Goal: Task Accomplishment & Management: Manage account settings

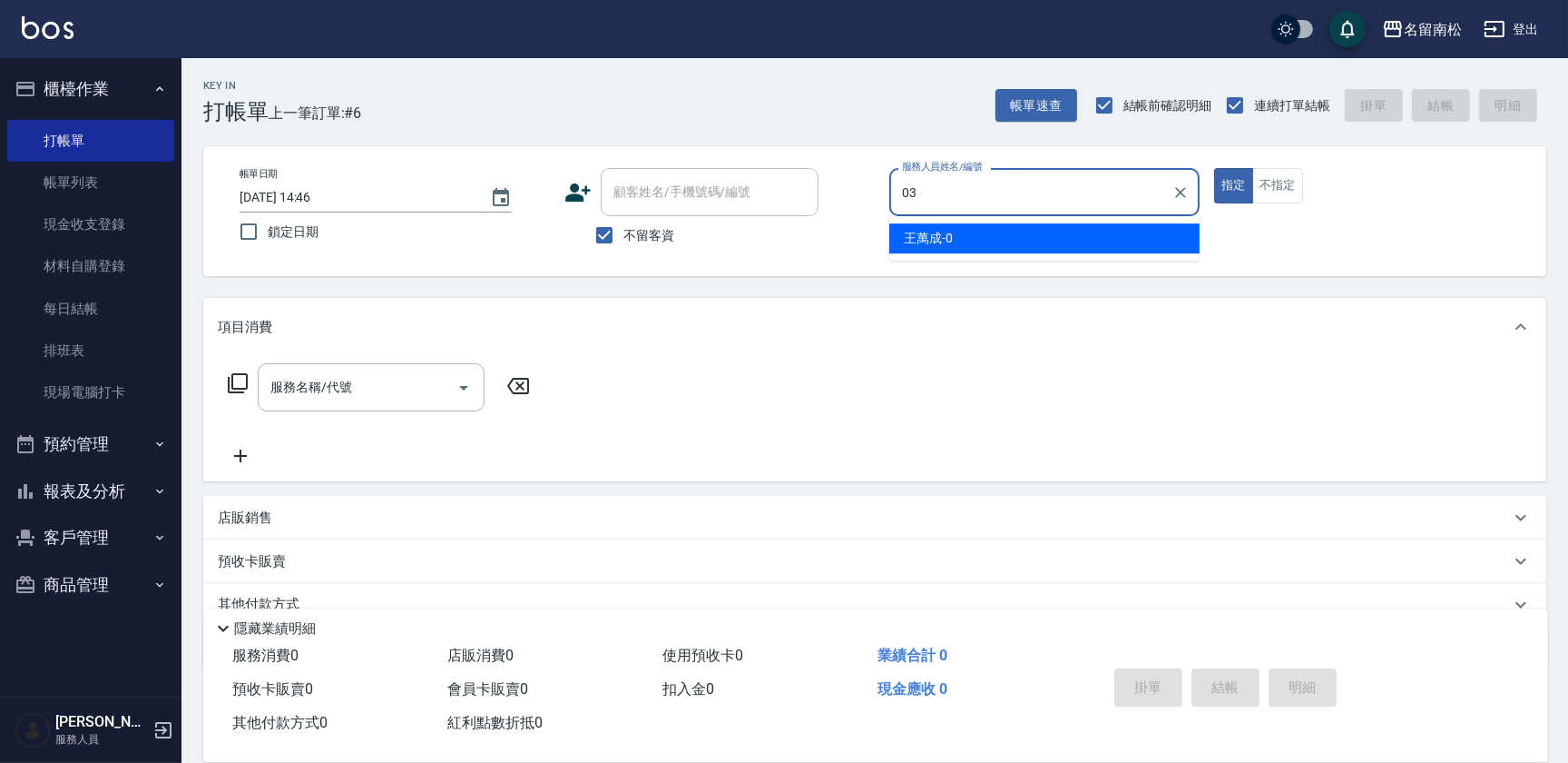
type input "張蕎驛-03"
type button "true"
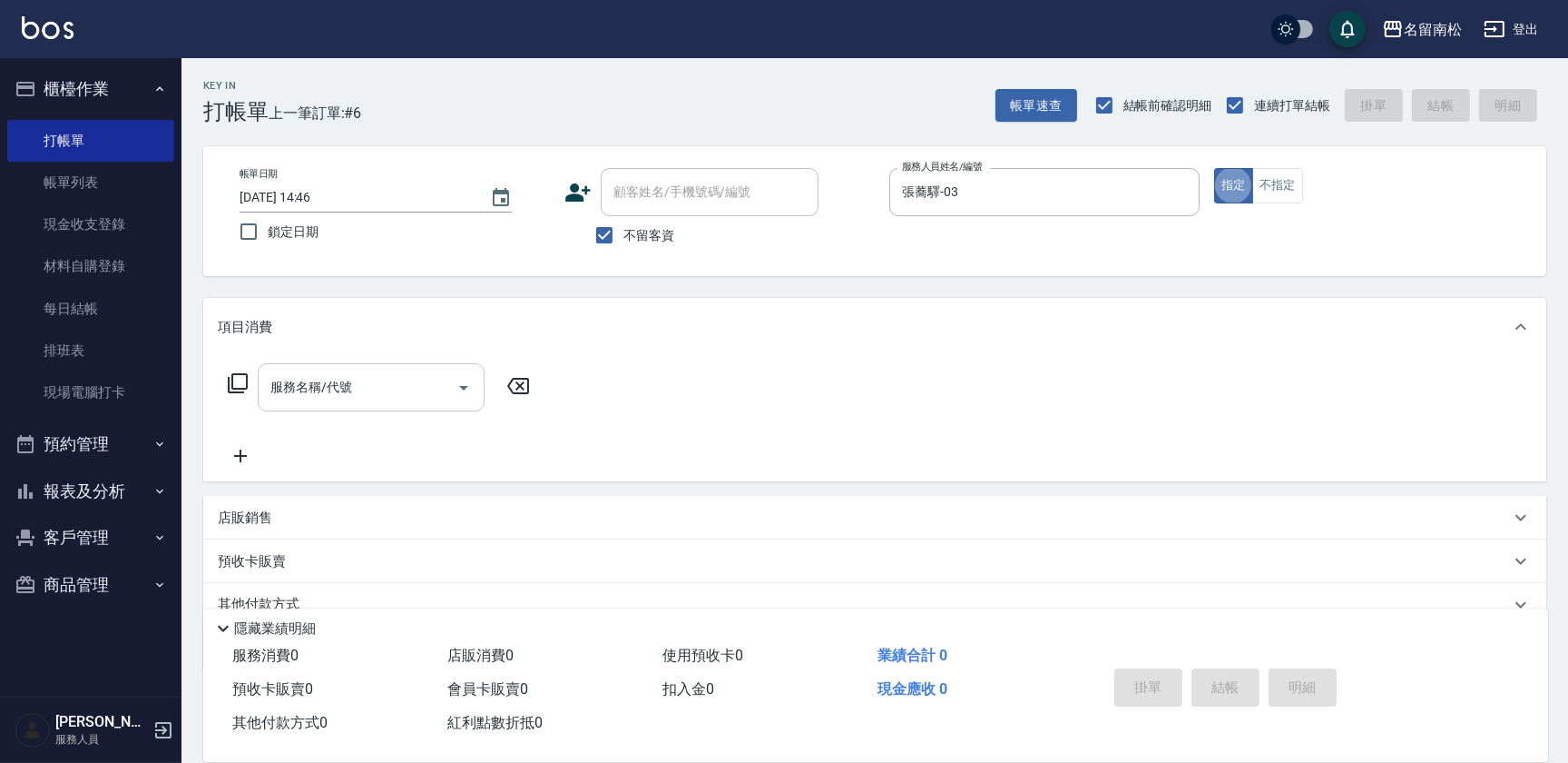
click at [354, 386] on input "服務名稱/代號" at bounding box center [358, 386] width 184 height 31
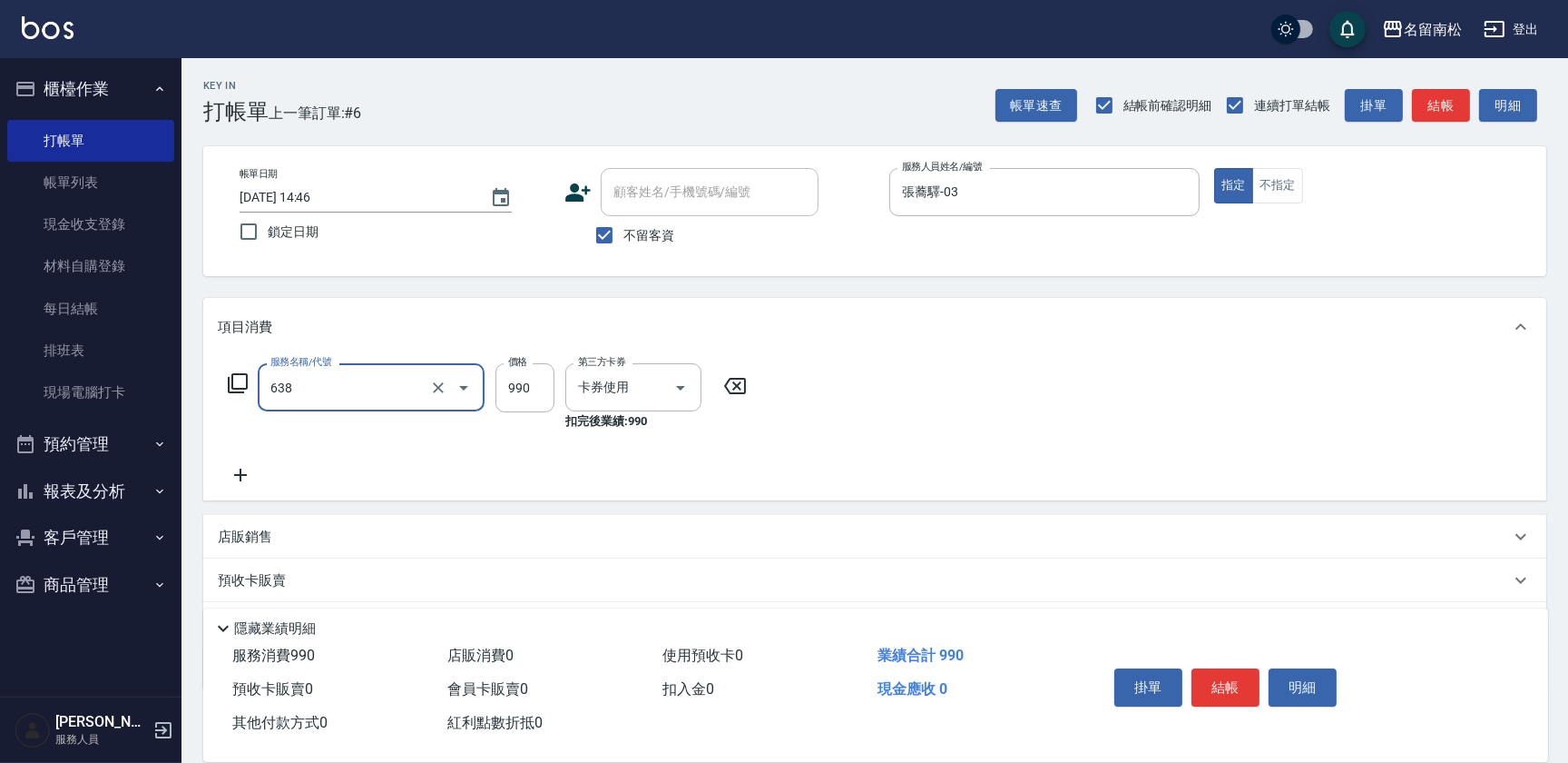
type input "(芙)頭皮養護套卡(638)"
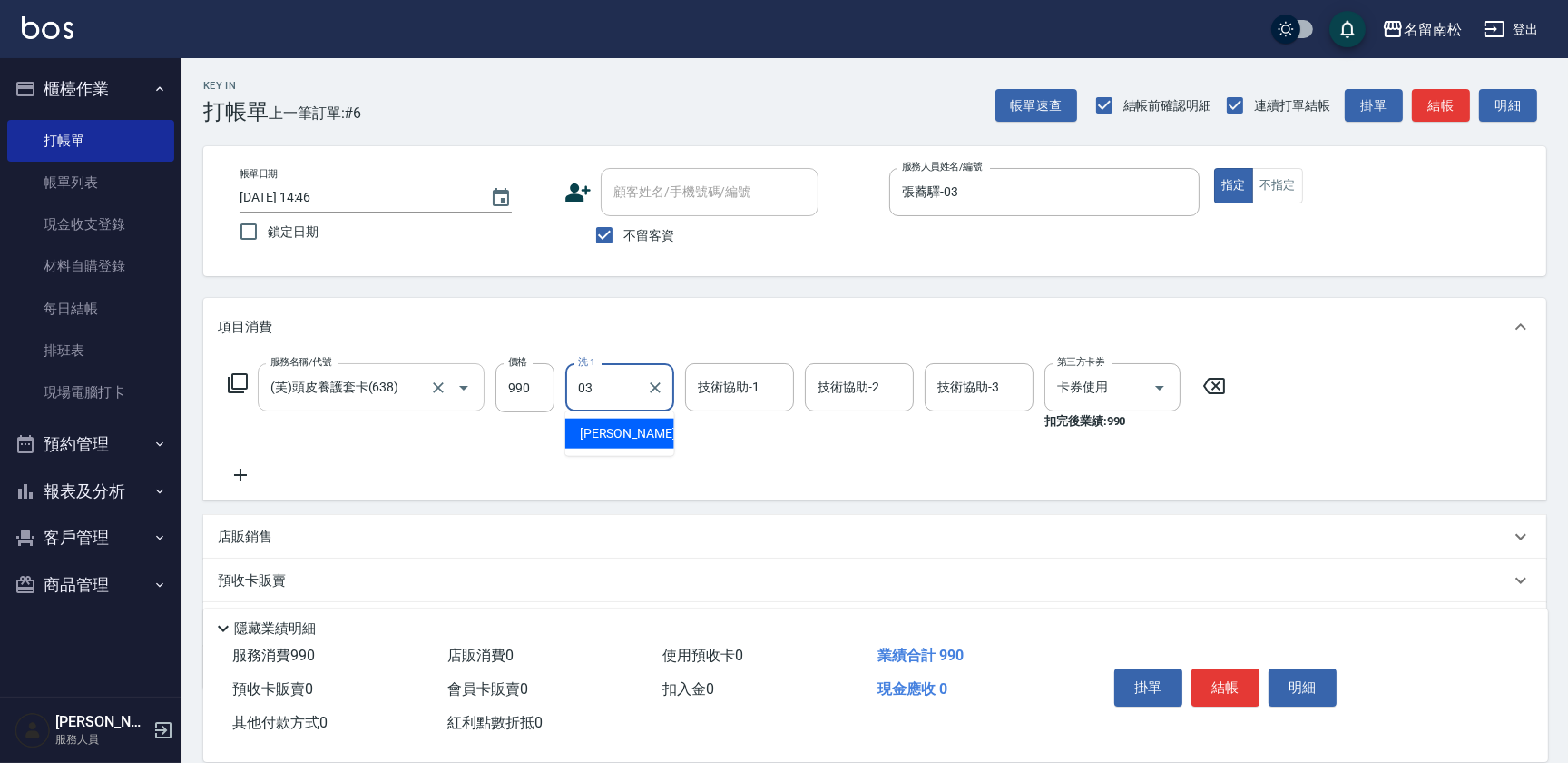
type input "張蕎驛-03"
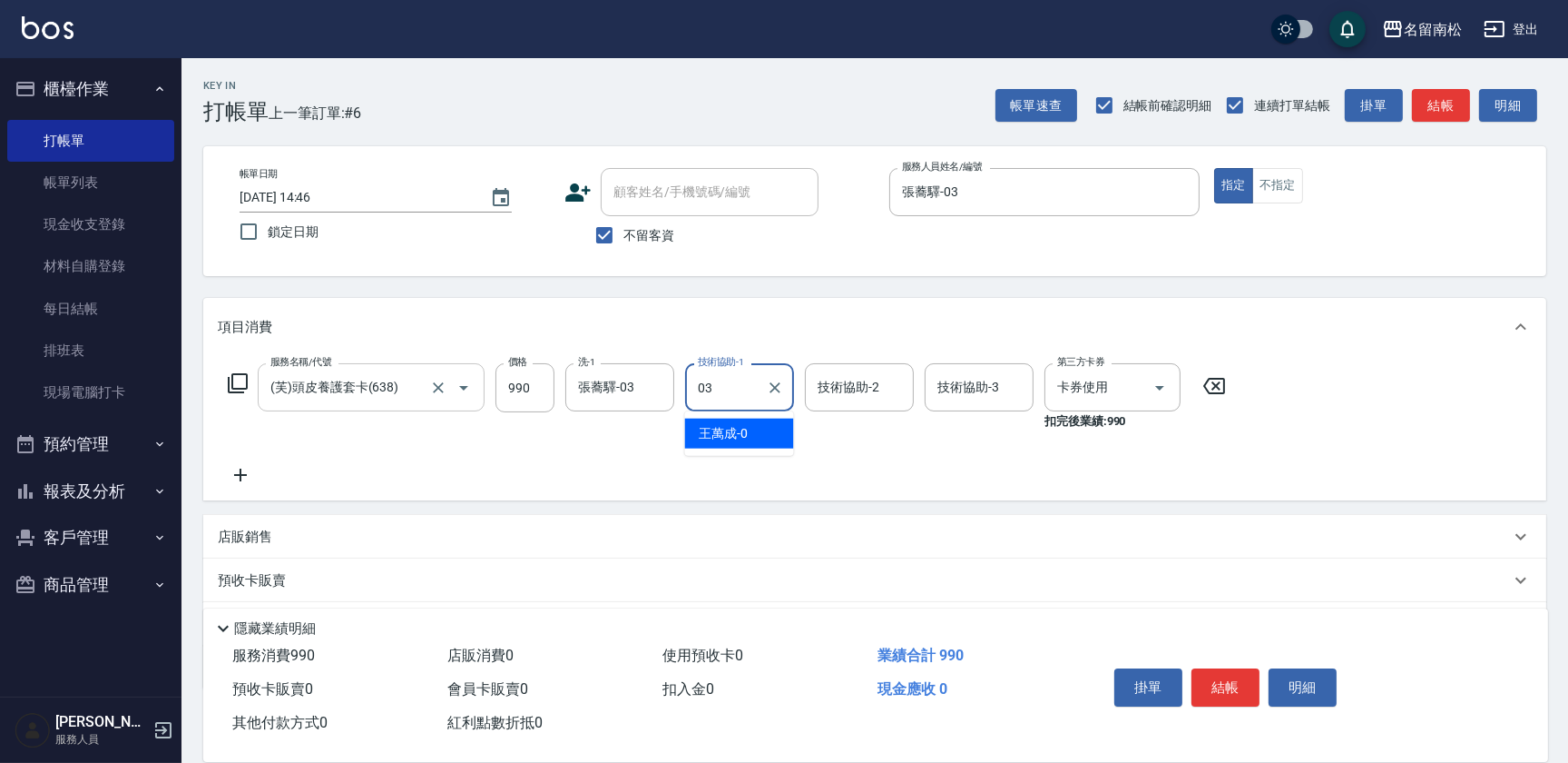
type input "張蕎驛-03"
click at [237, 479] on icon at bounding box center [241, 475] width 46 height 22
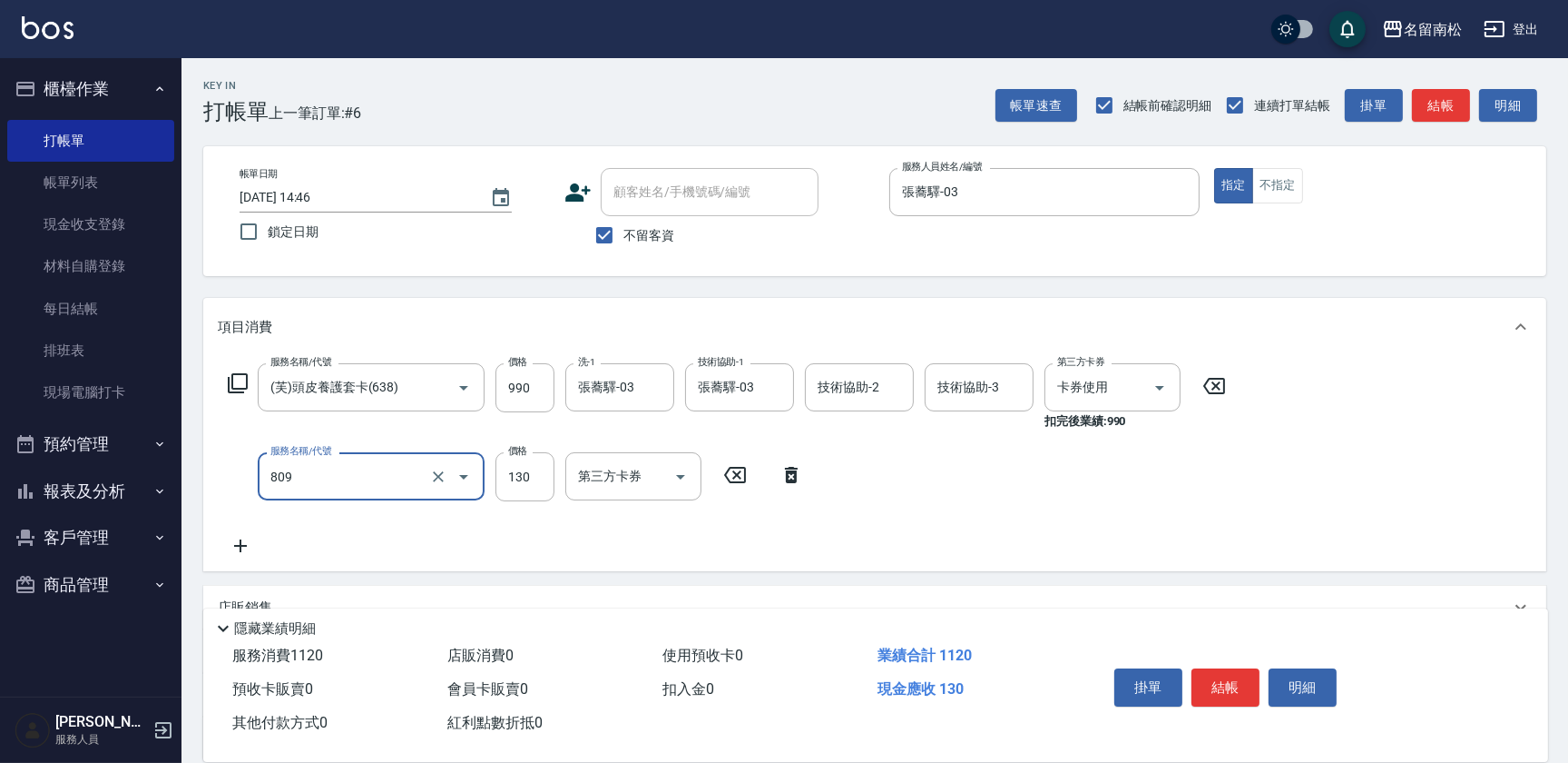
type input "單梳(809)"
type input "510"
click at [1217, 683] on button "結帳" at bounding box center [1226, 687] width 68 height 38
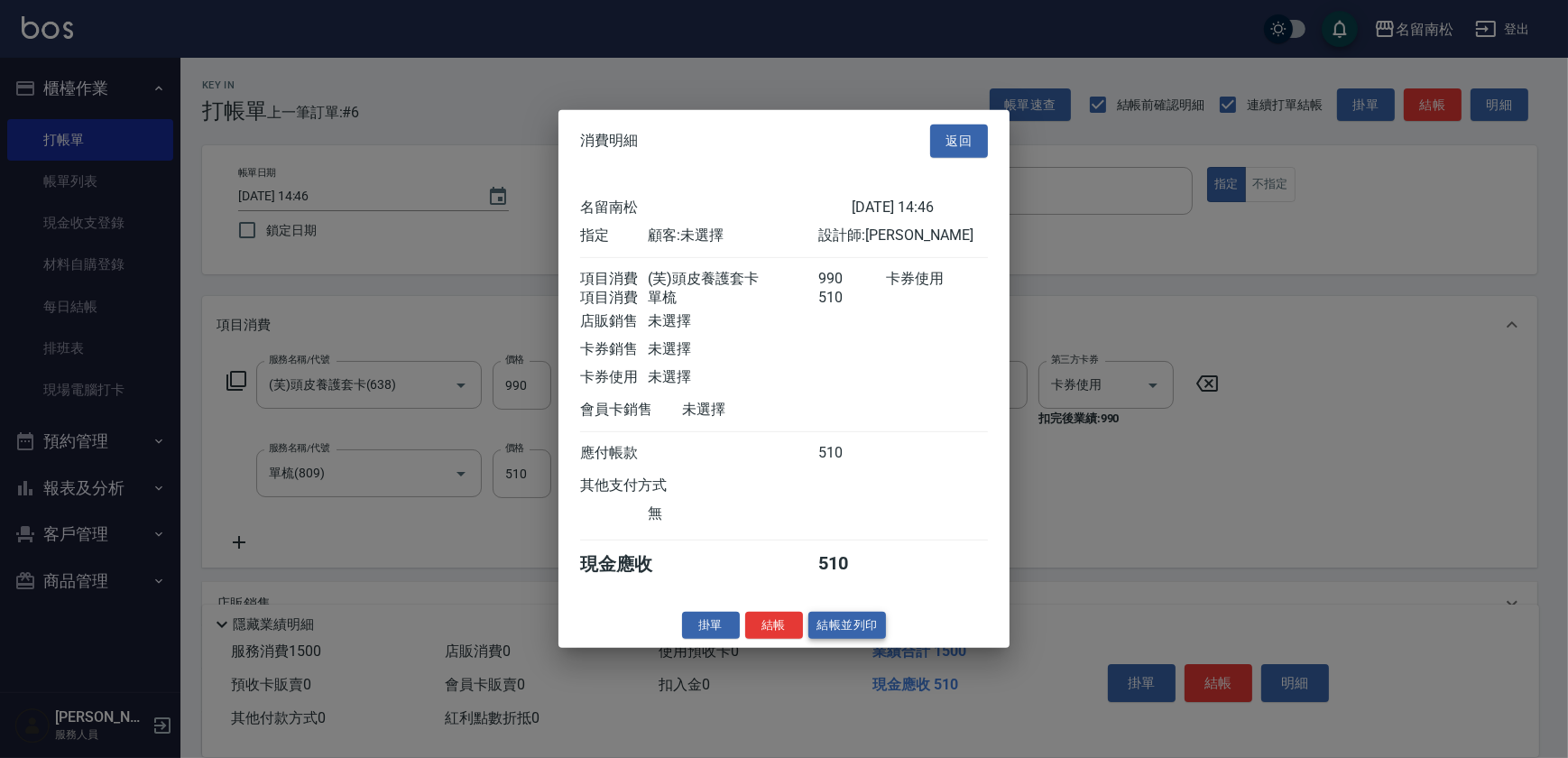
click at [829, 630] on button "結帳並列印" at bounding box center [847, 625] width 78 height 28
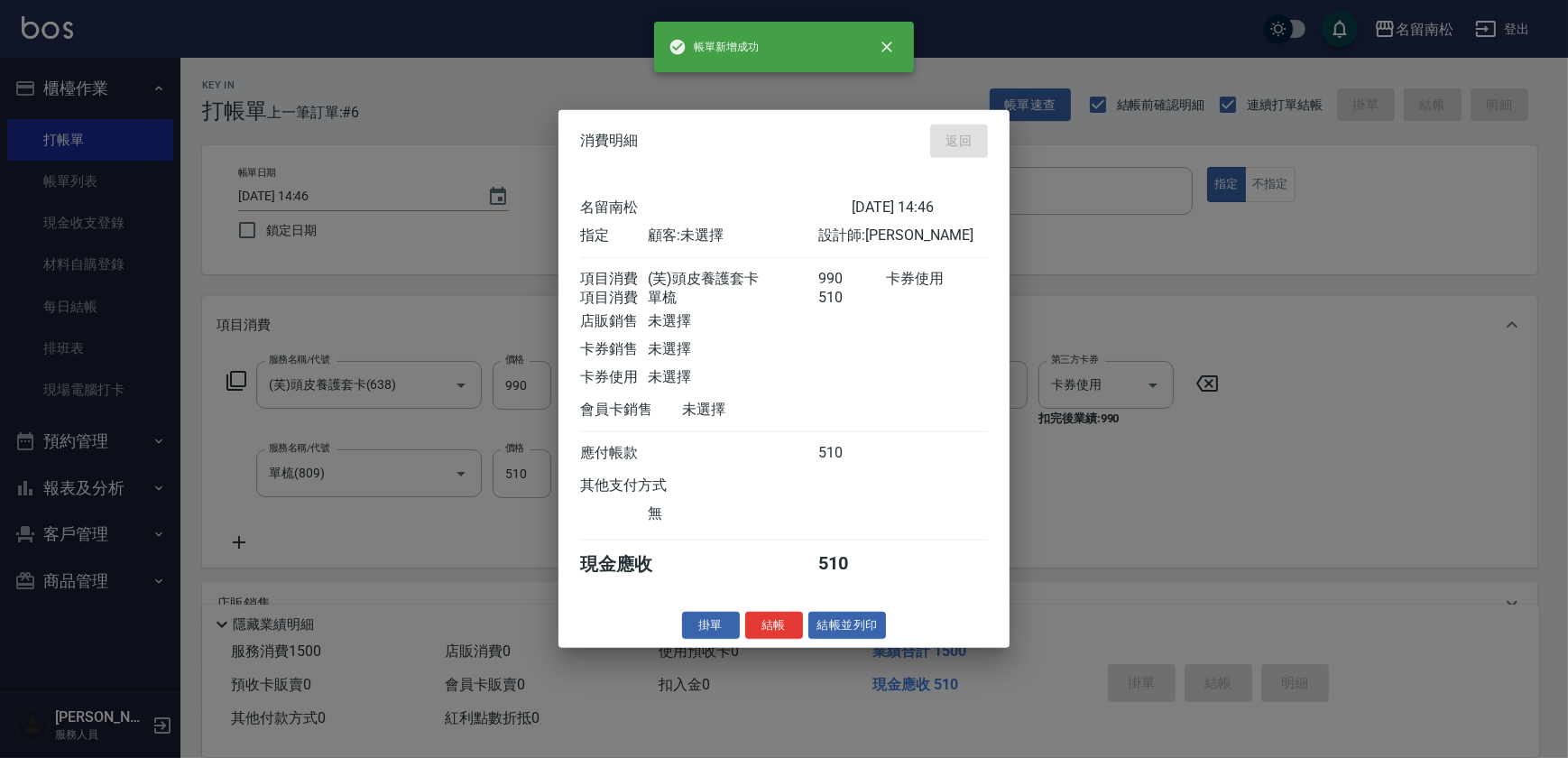
type input "[DATE] 15:36"
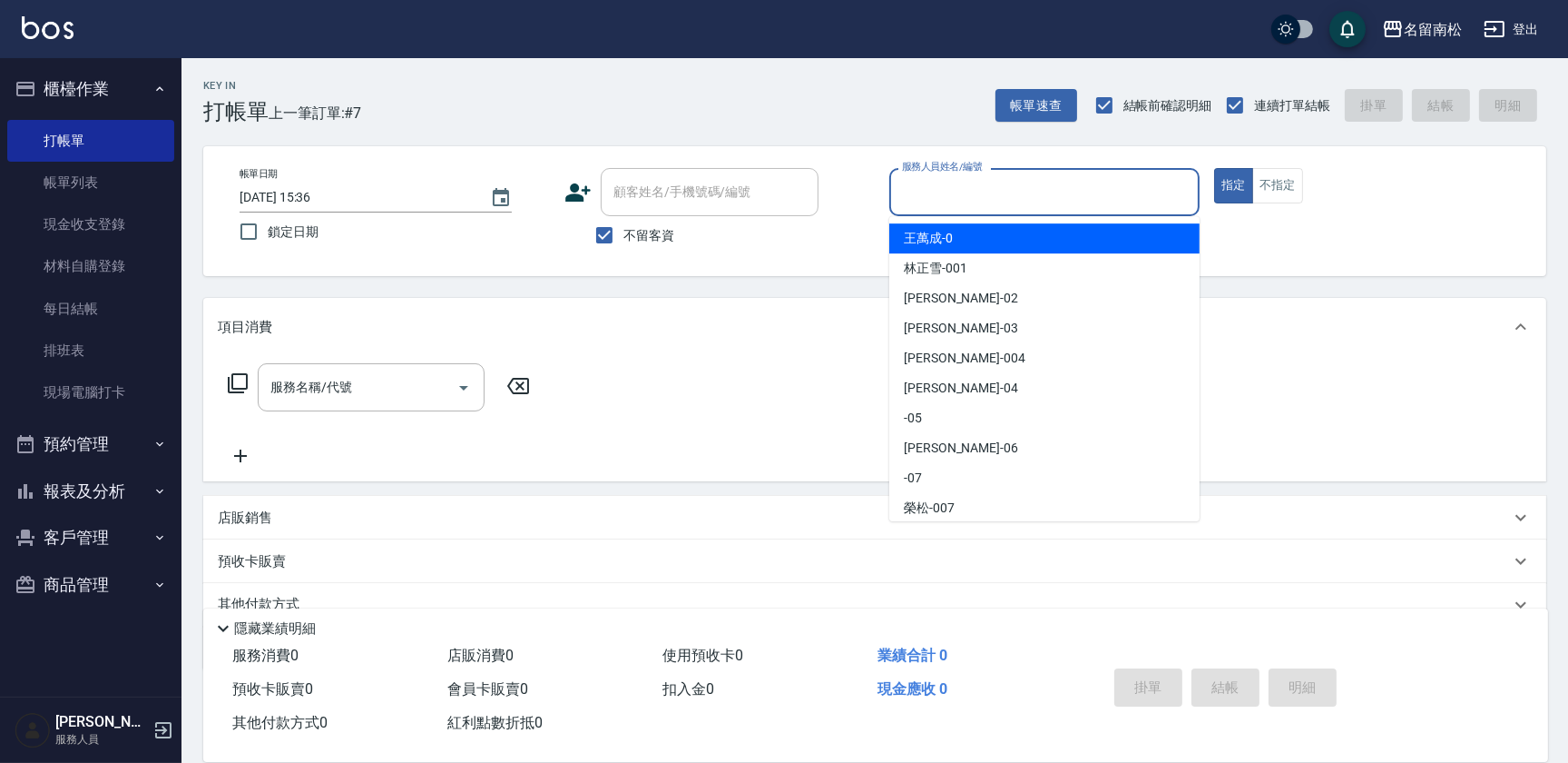
click at [1095, 182] on input "服務人員姓名/編號" at bounding box center [1044, 191] width 294 height 31
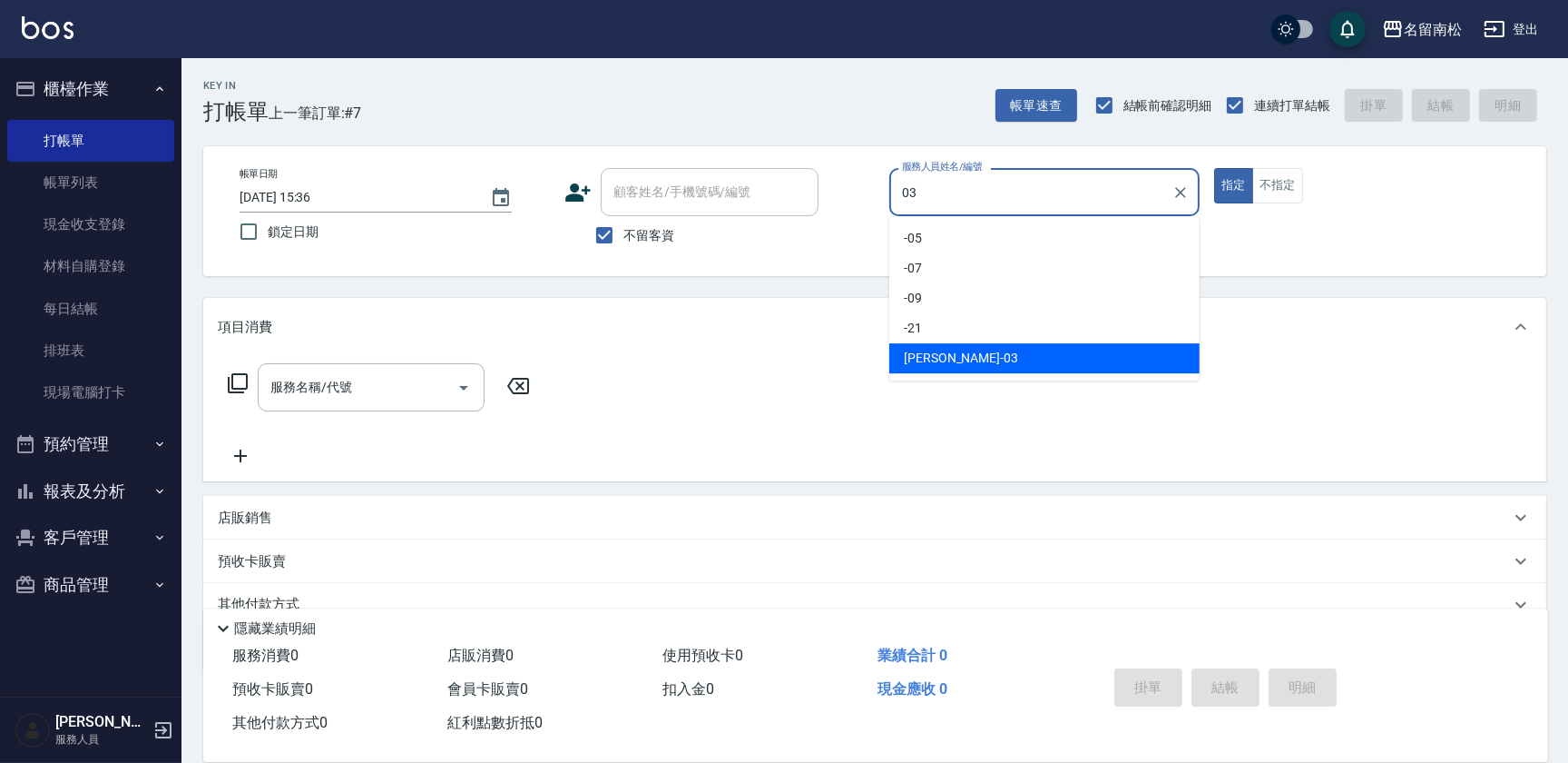
type input "張蕎驛-03"
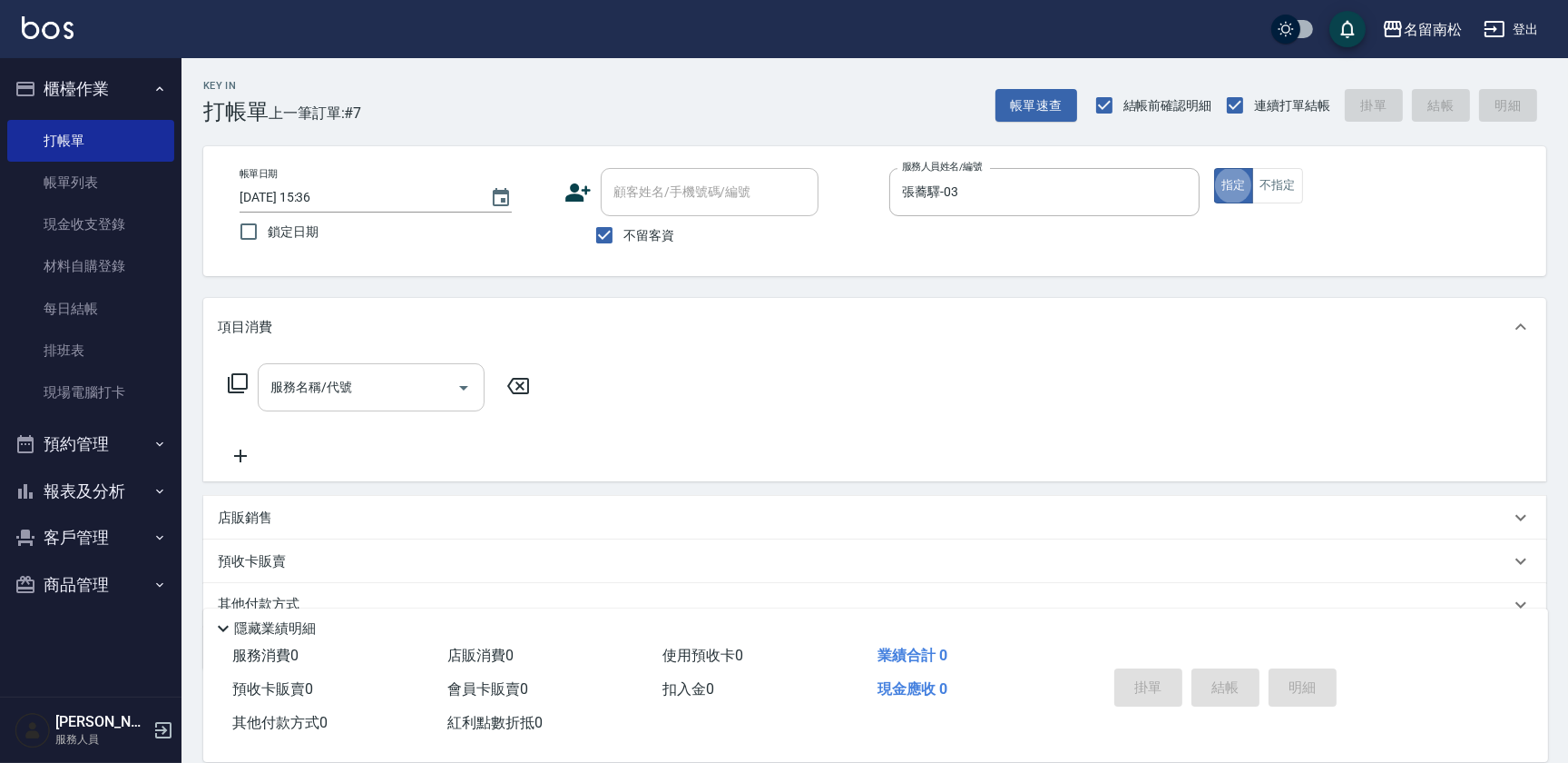
click at [399, 380] on input "服務名稱/代號" at bounding box center [358, 386] width 184 height 31
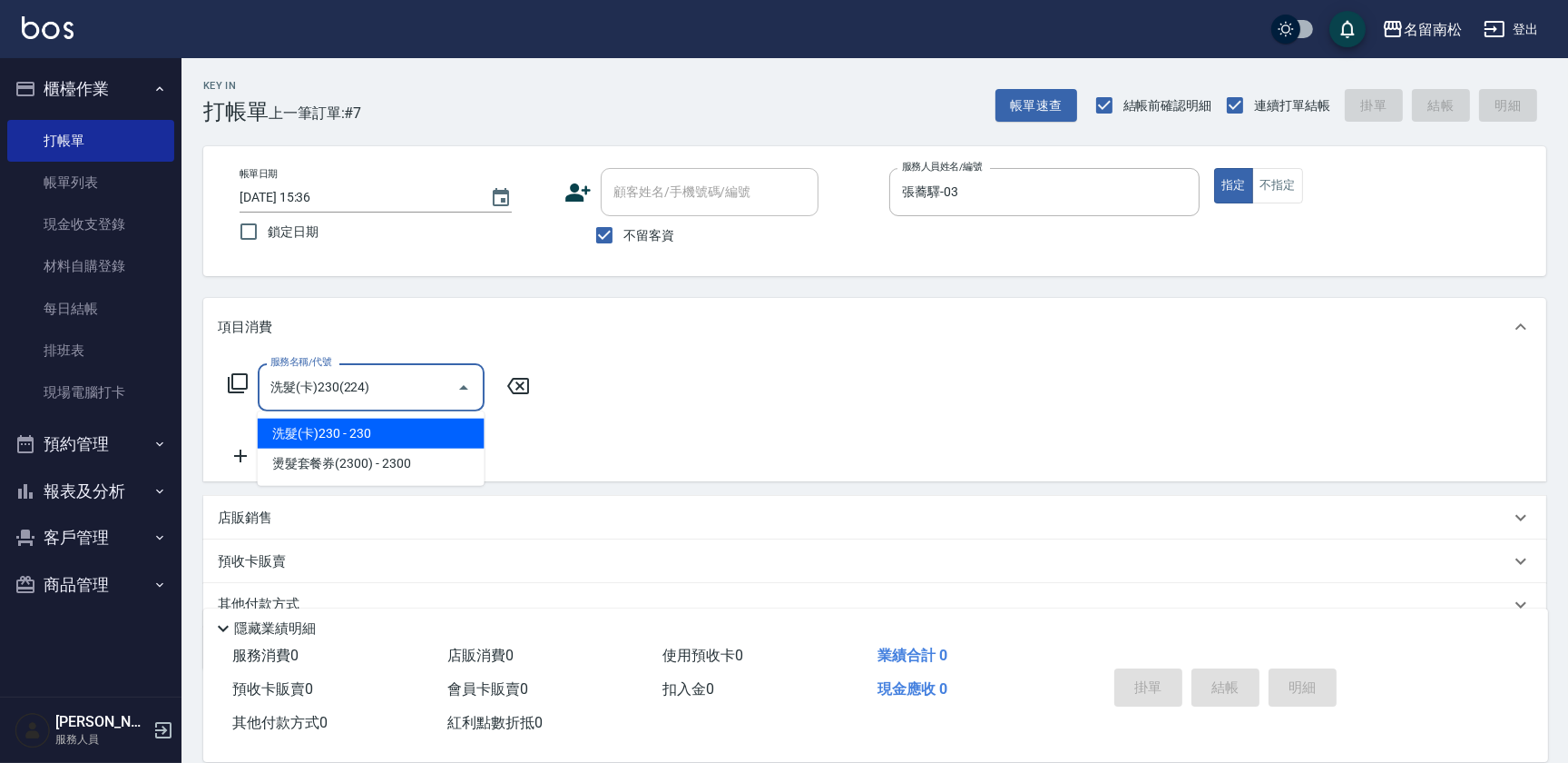
type input "洗髮(卡)230(224)"
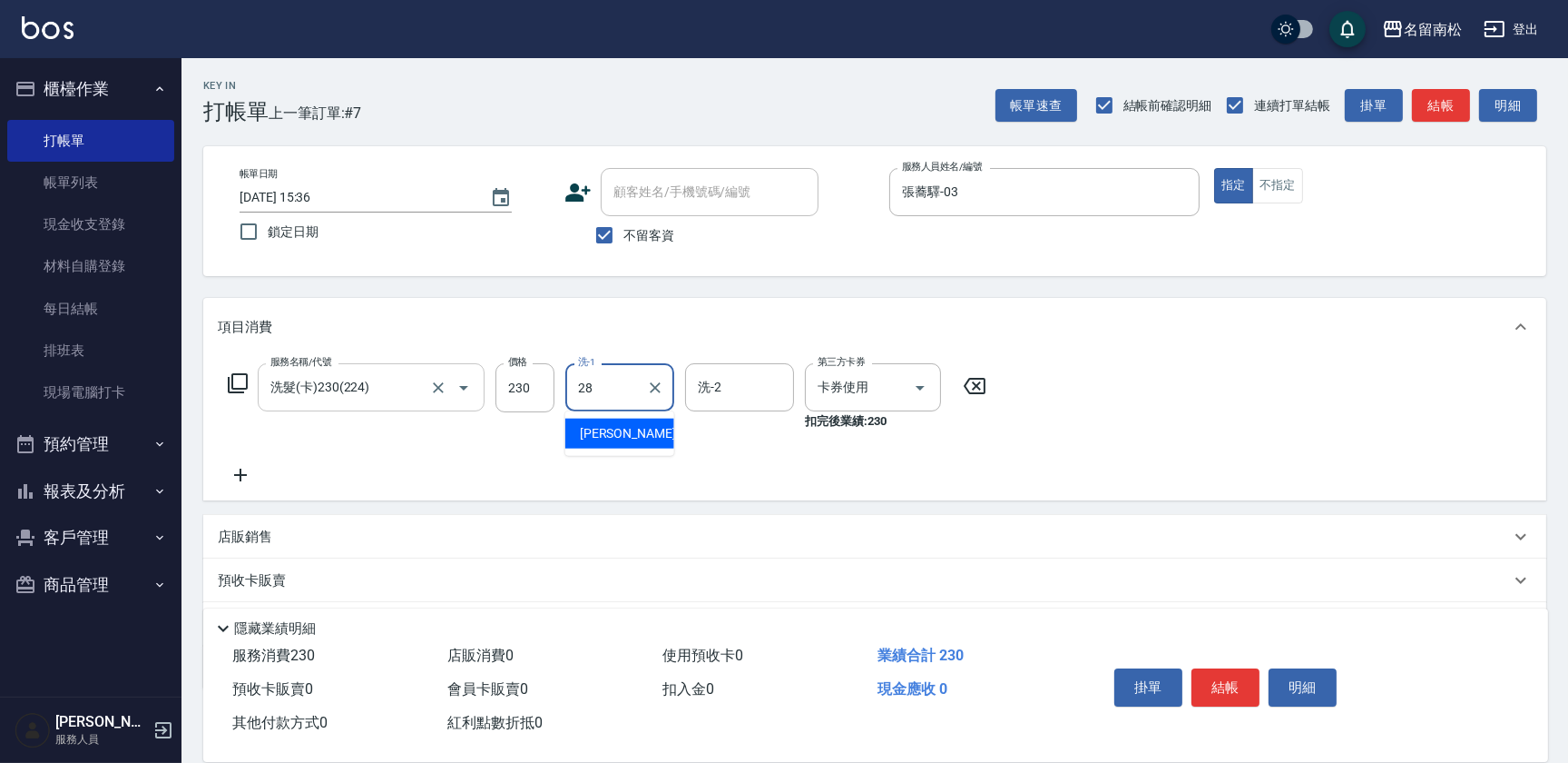
type input "[PERSON_NAME]-28"
click at [1219, 672] on button "結帳" at bounding box center [1226, 687] width 68 height 38
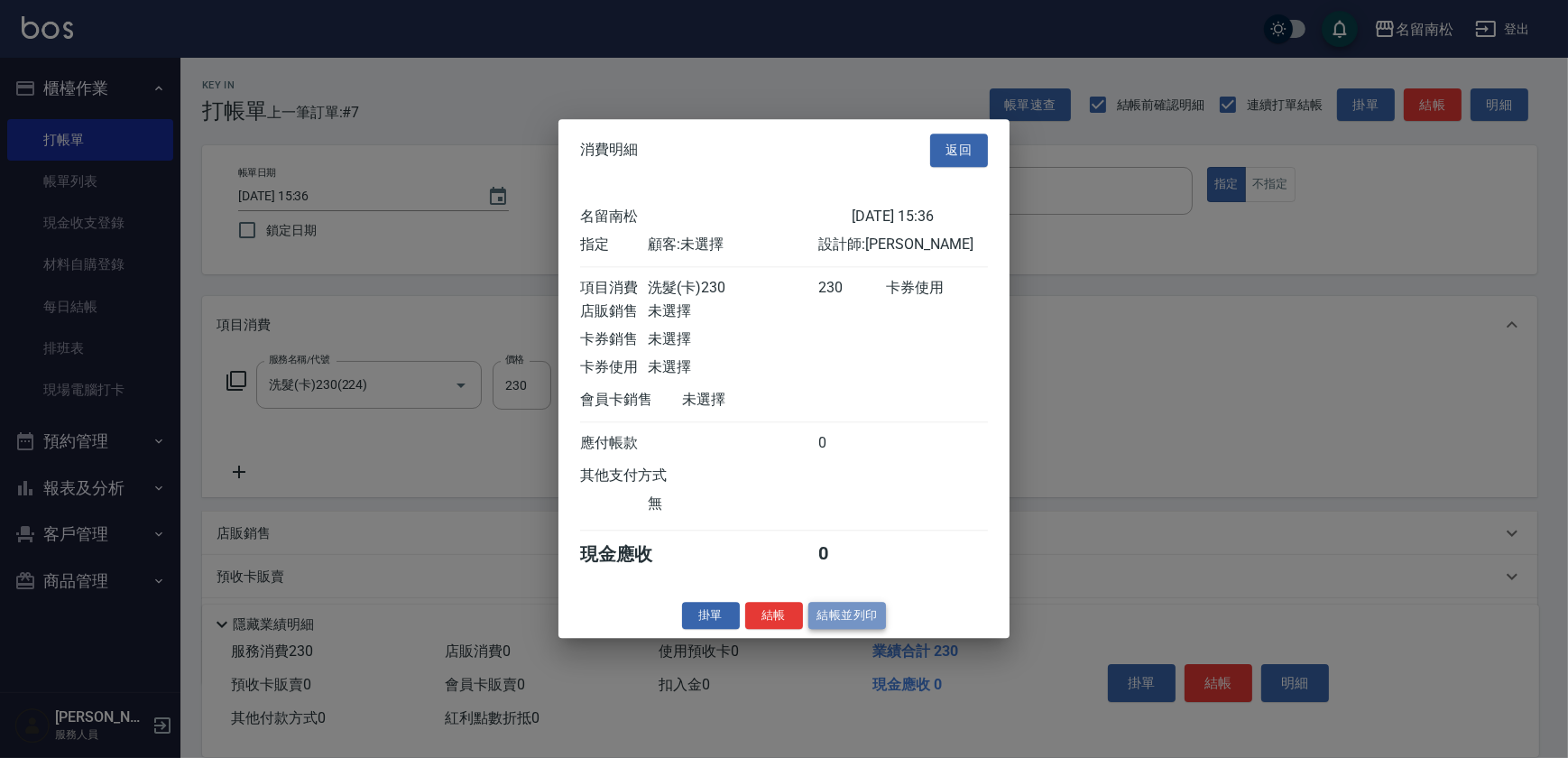
click at [845, 629] on button "結帳並列印" at bounding box center [847, 616] width 78 height 28
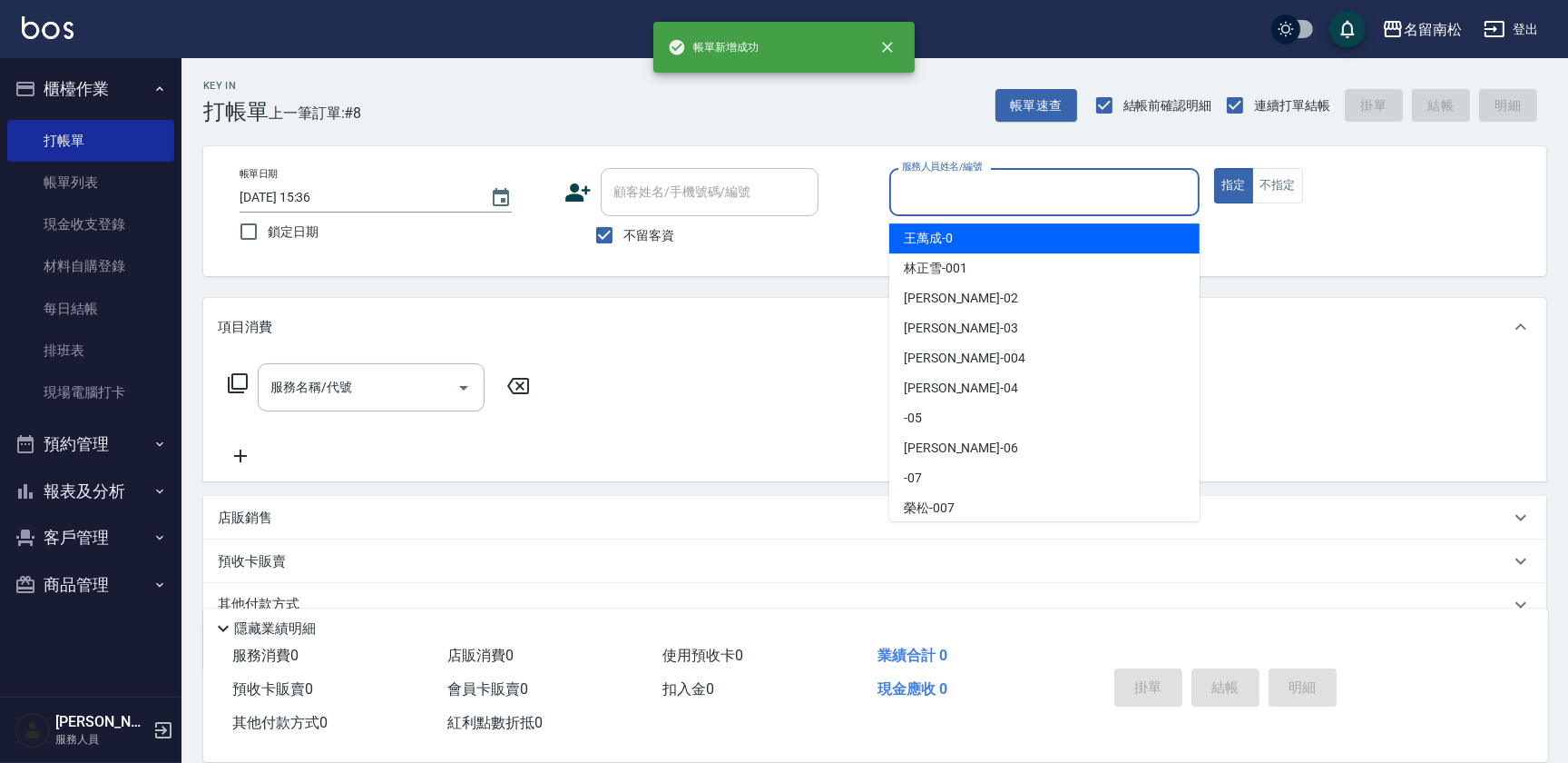
click at [1129, 198] on input "服務人員姓名/編號" at bounding box center [1044, 191] width 294 height 31
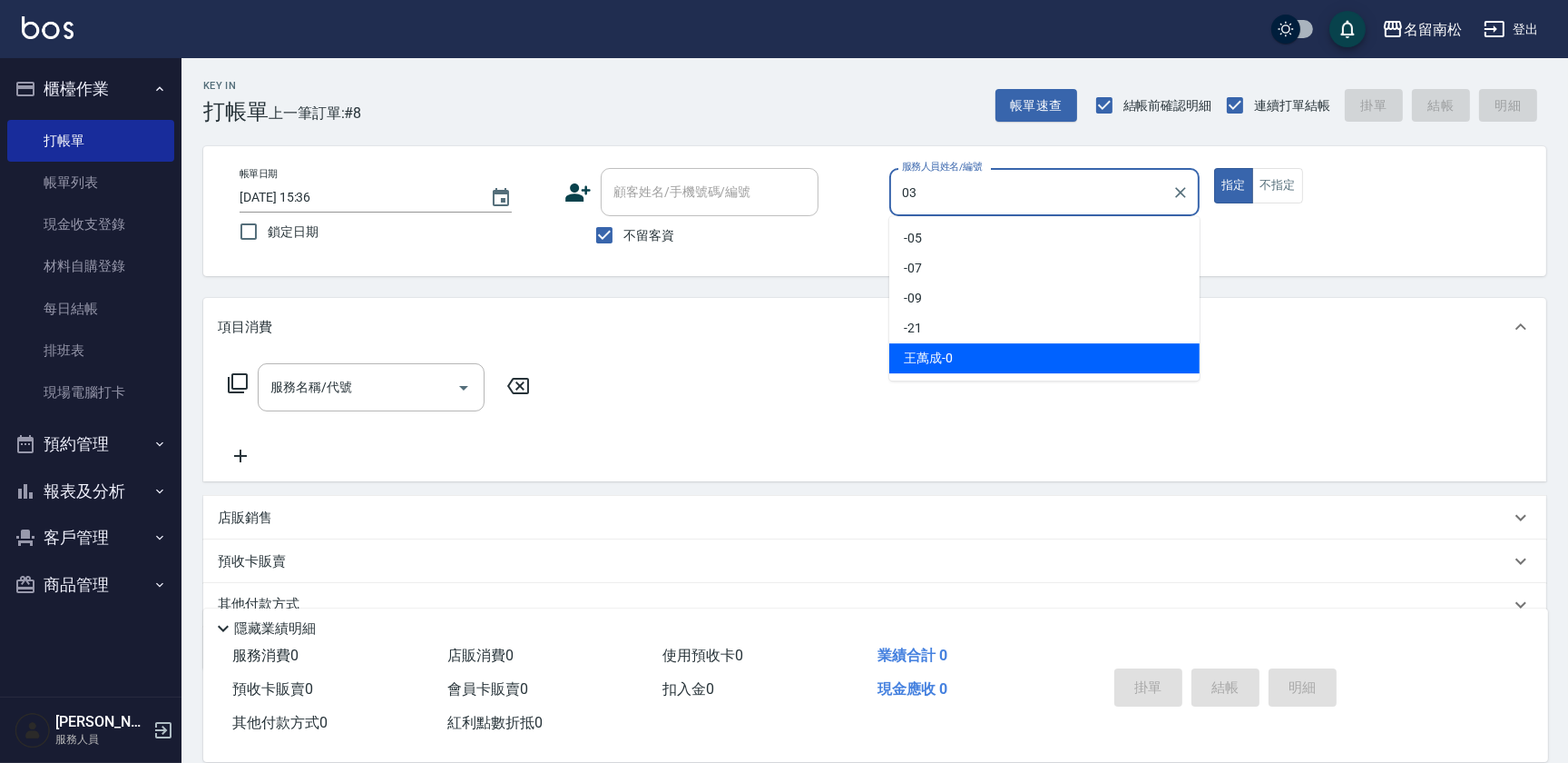
type input "張蕎驛-03"
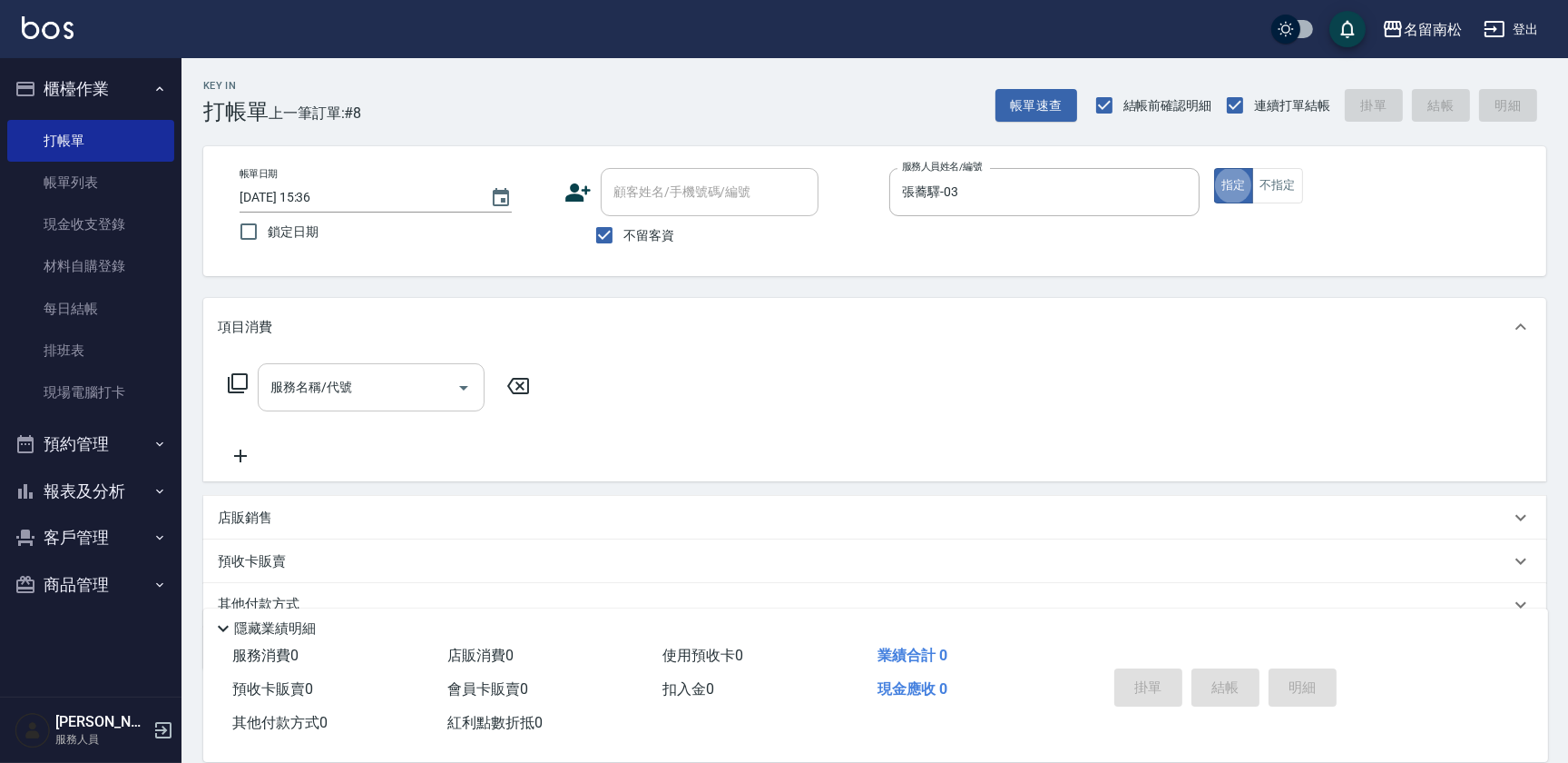
click at [342, 389] on input "服務名稱/代號" at bounding box center [358, 386] width 184 height 31
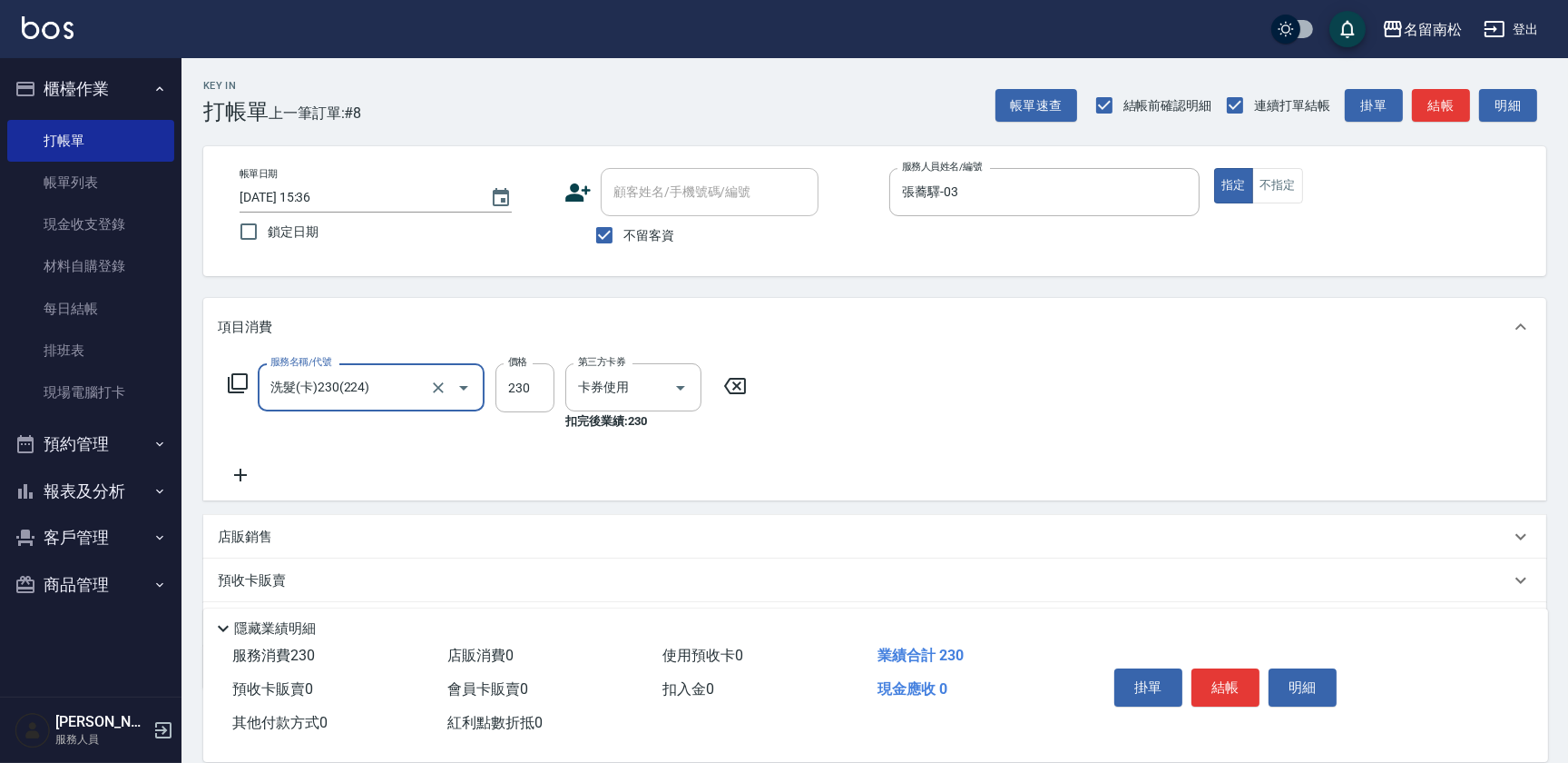
type input "洗髮(卡)230(224)"
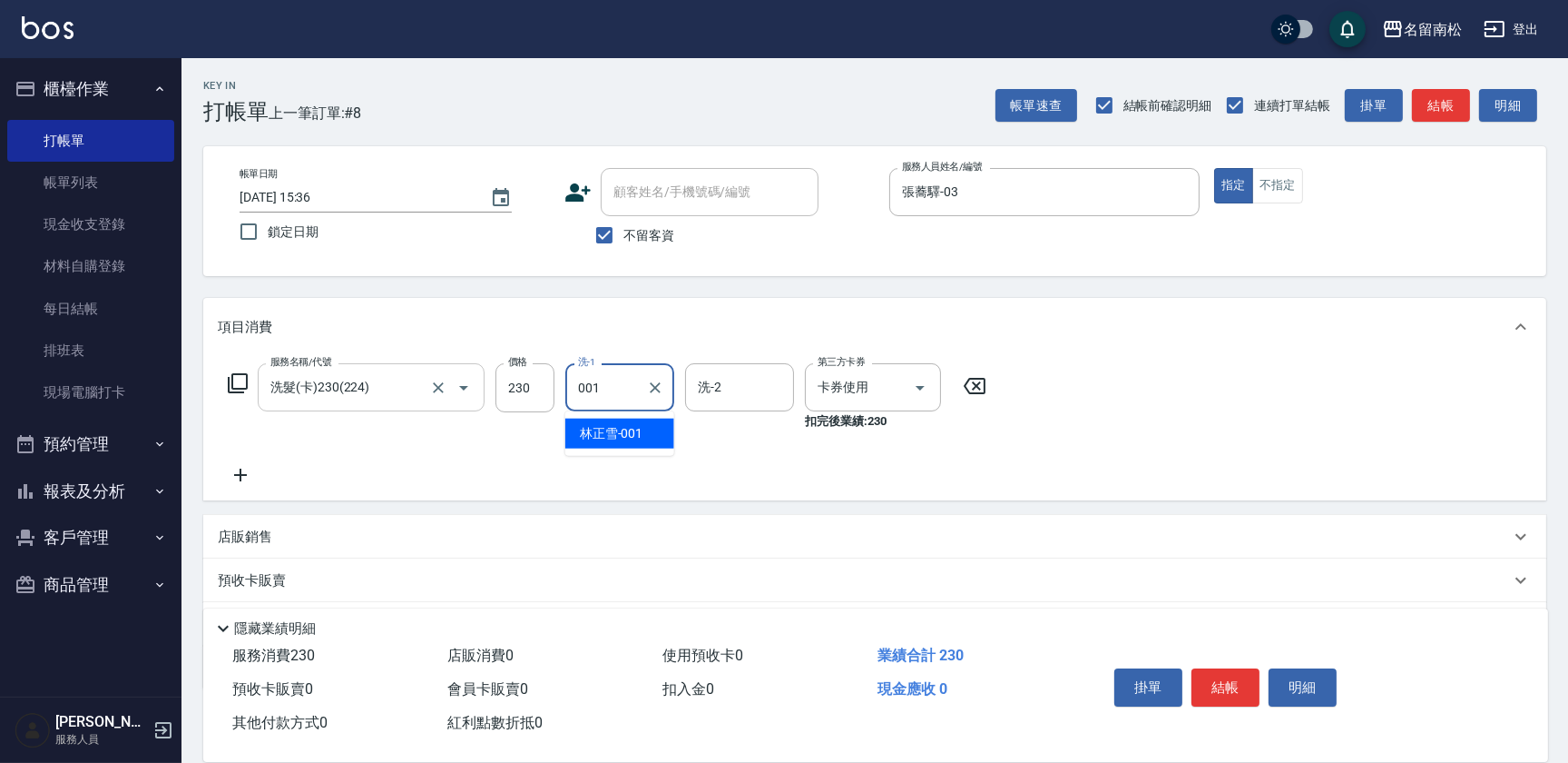
type input "[PERSON_NAME]-001"
click at [1225, 677] on button "結帳" at bounding box center [1226, 687] width 68 height 38
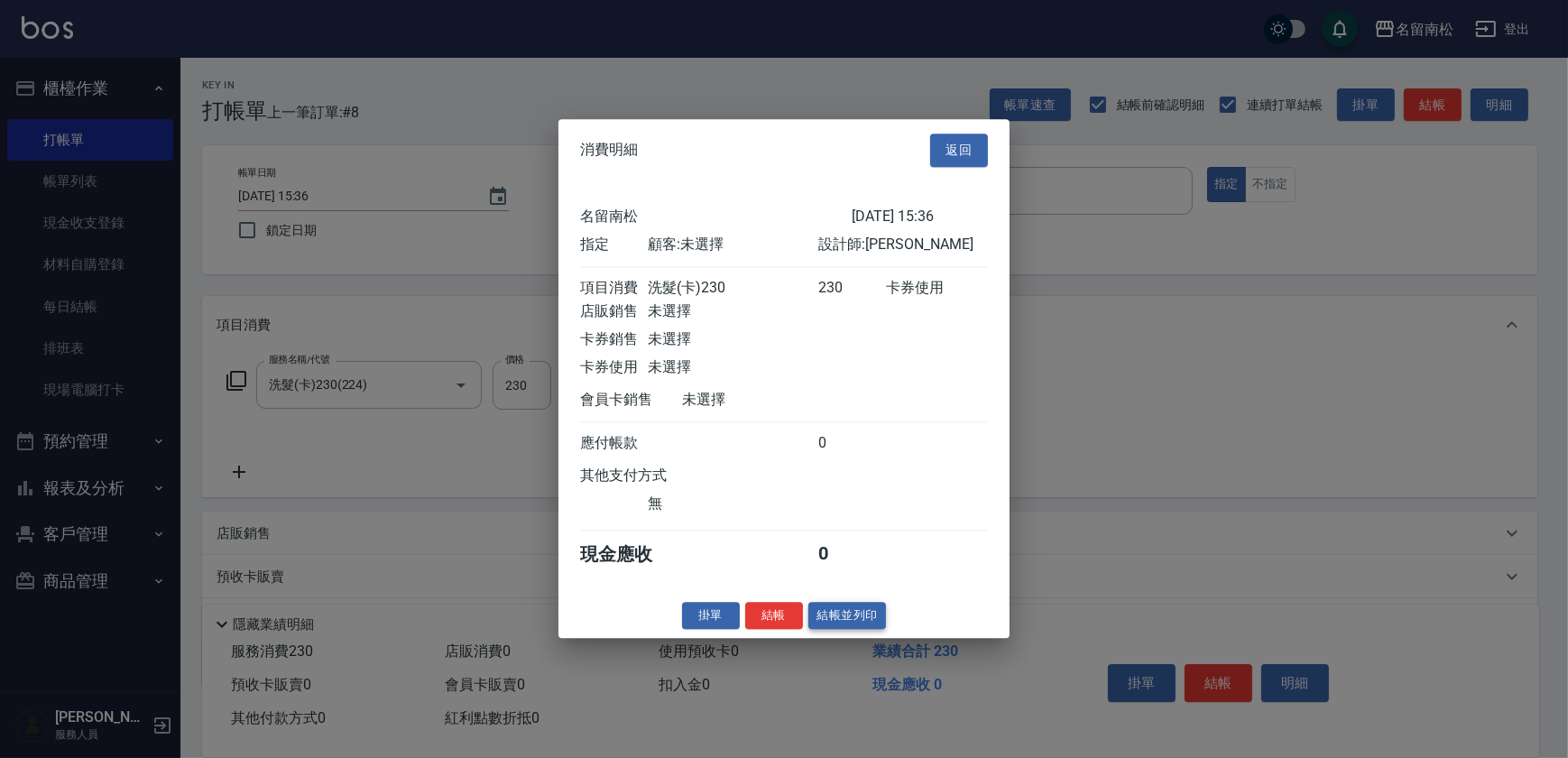
click at [832, 622] on button "結帳並列印" at bounding box center [847, 616] width 78 height 28
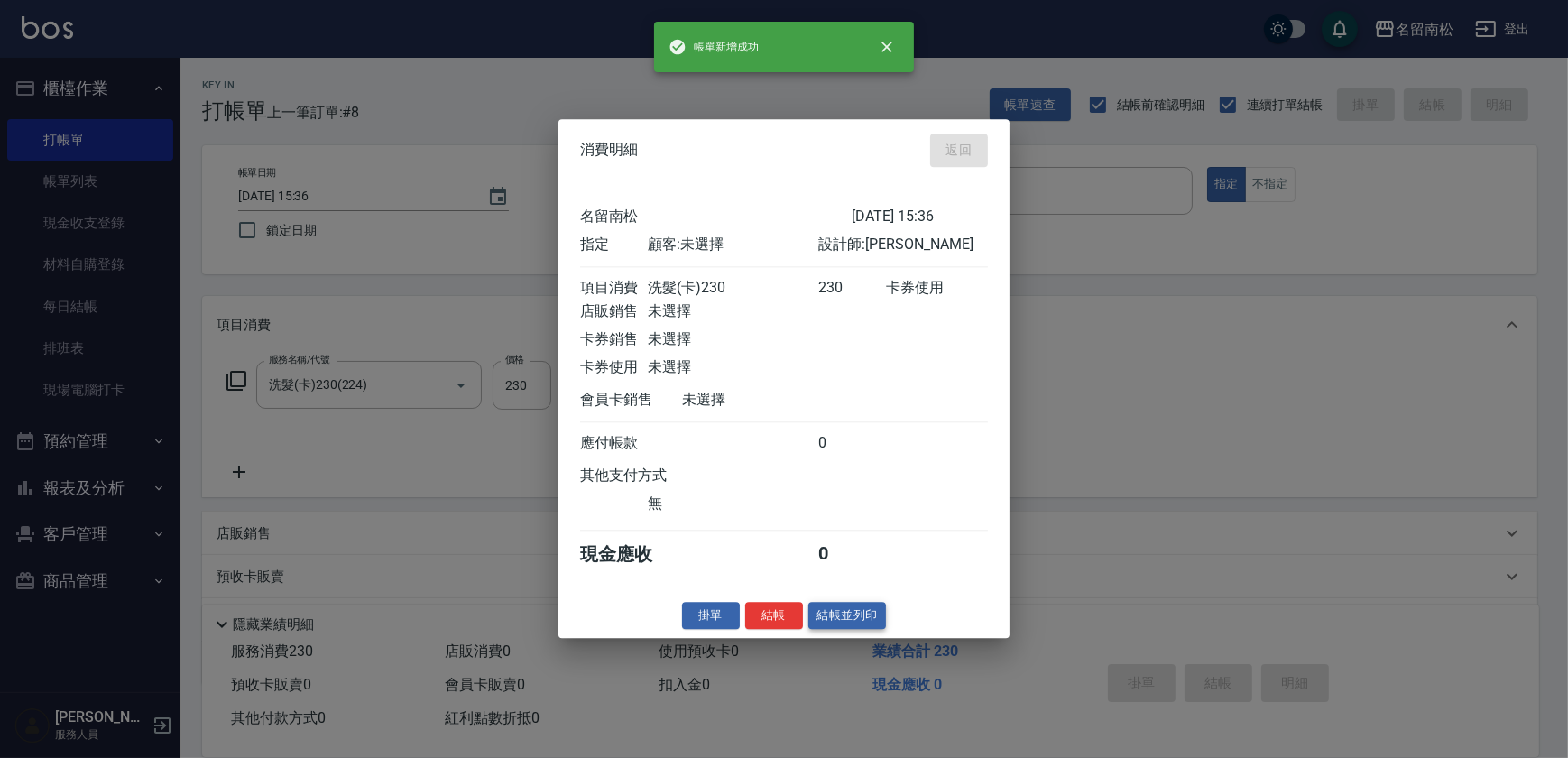
type input "[DATE] 15:37"
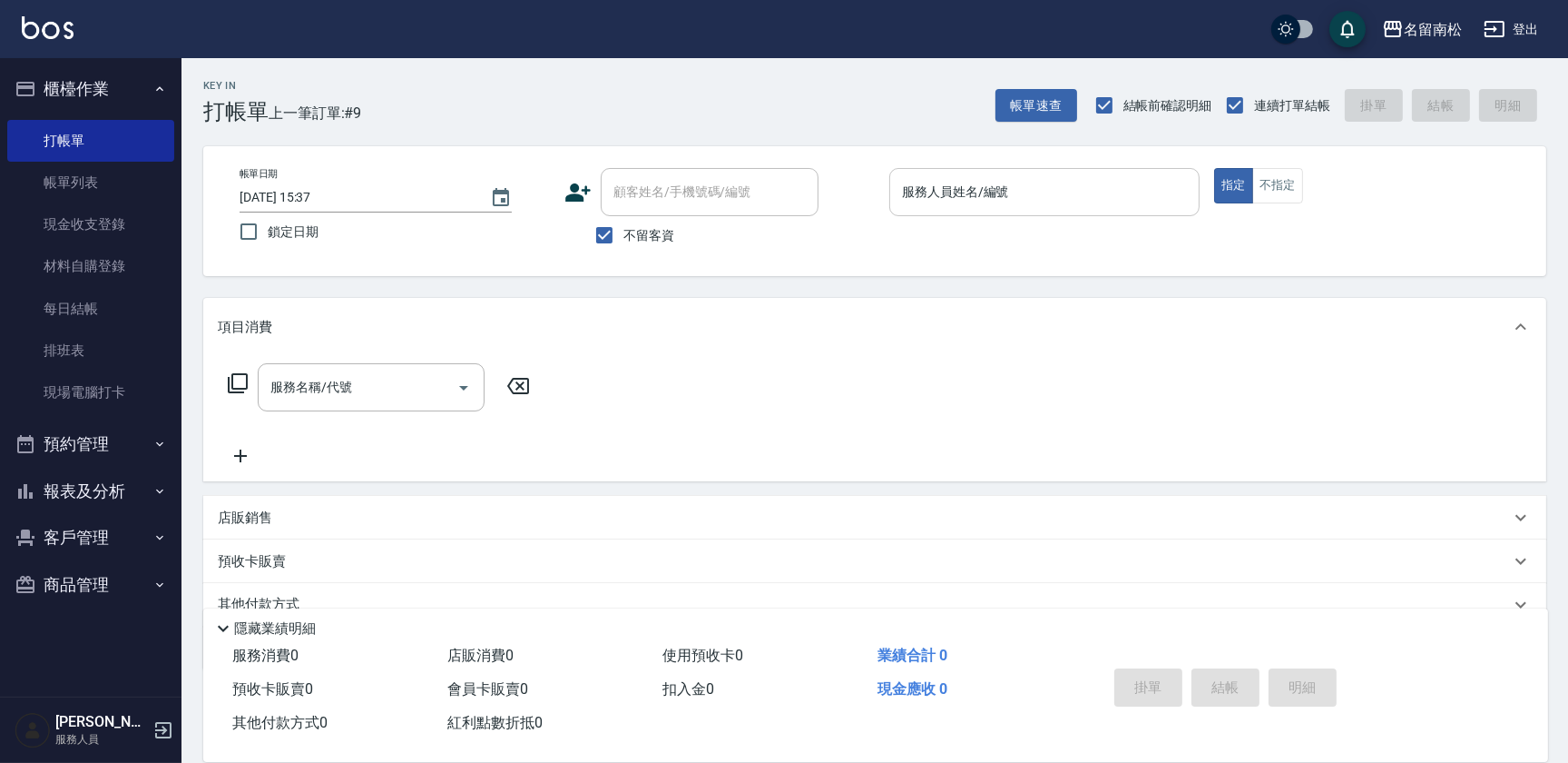
click at [1071, 193] on input "服務人員姓名/編號" at bounding box center [1044, 191] width 294 height 31
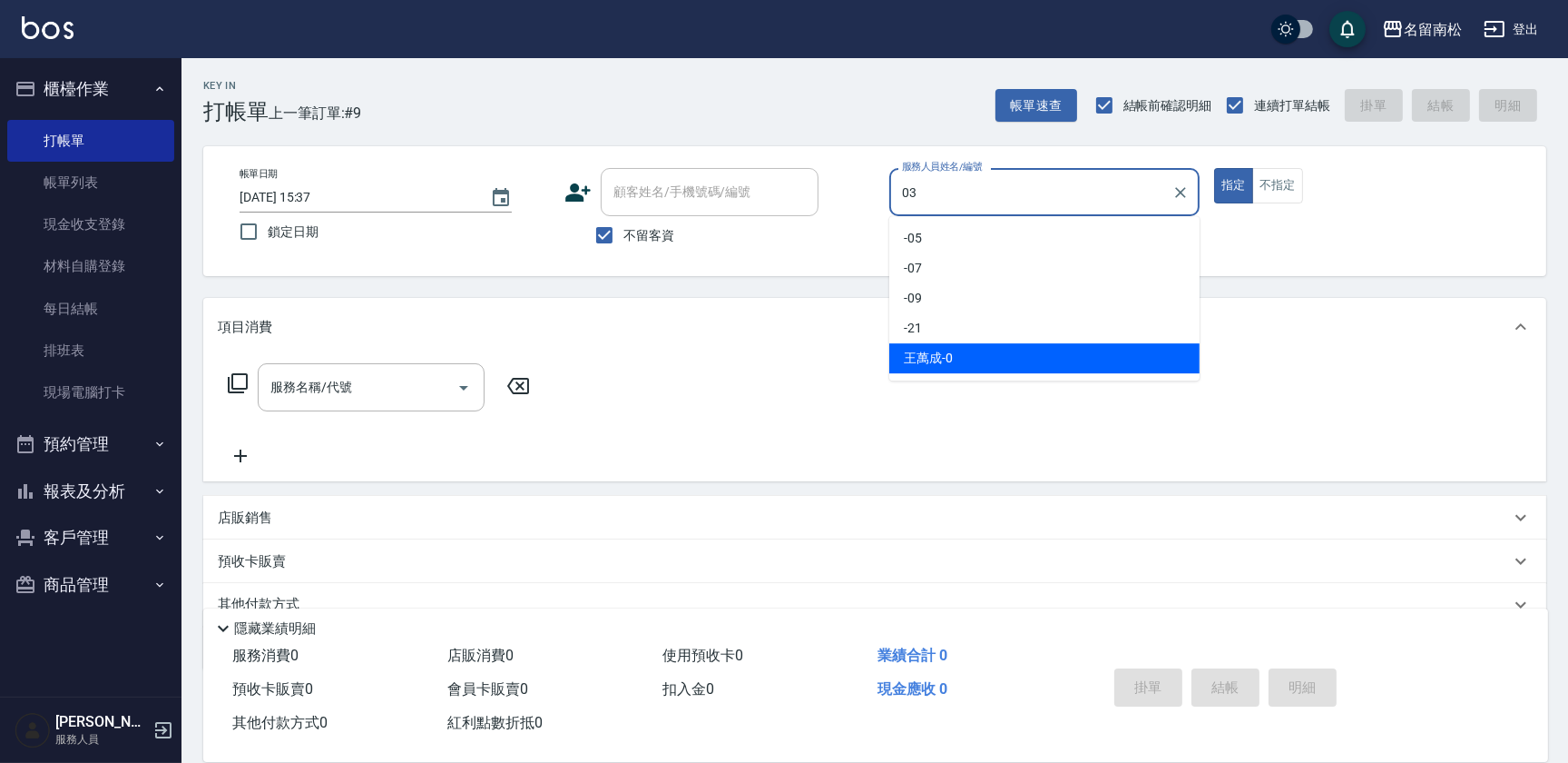
type input "張蕎驛-03"
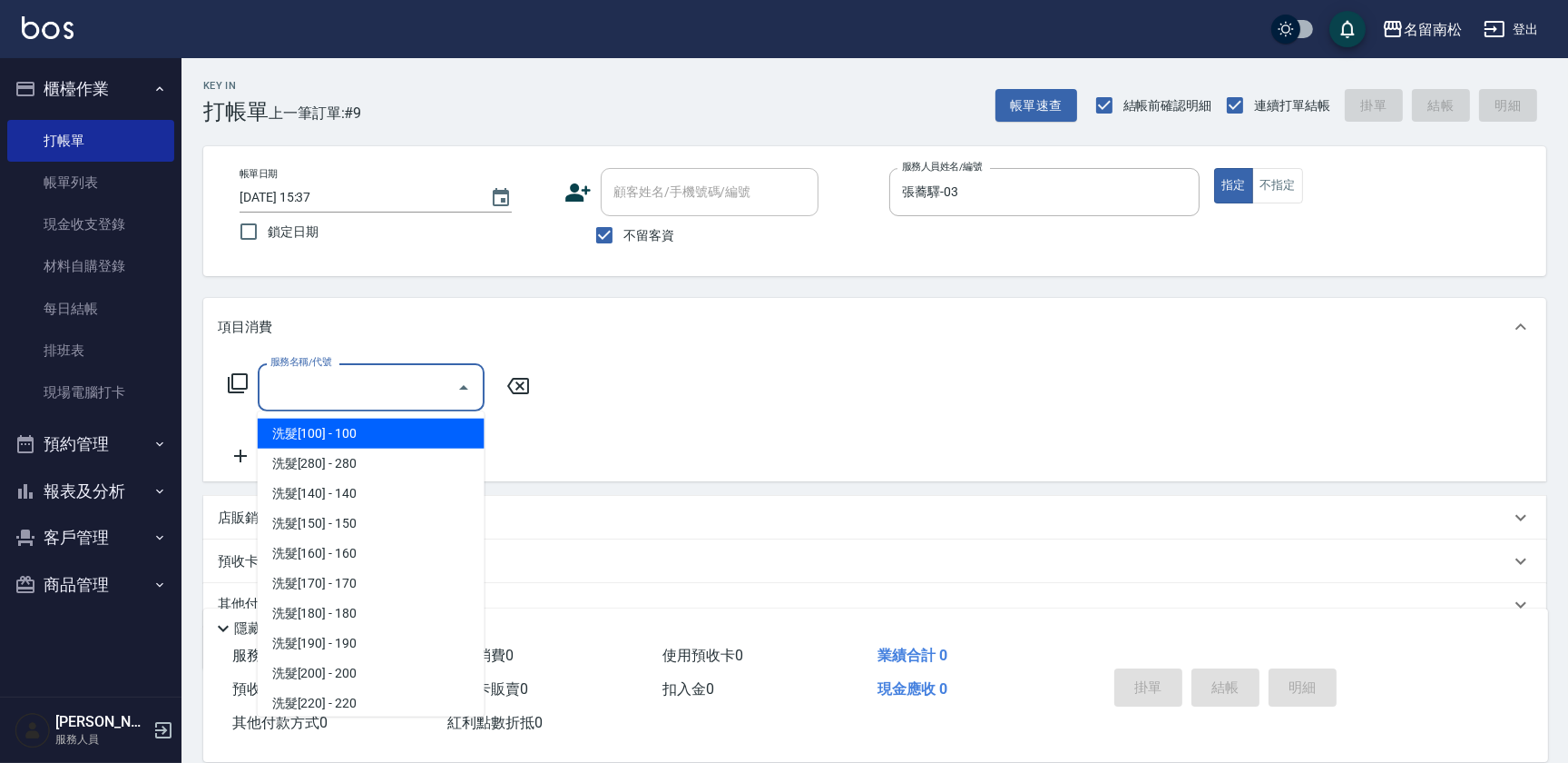
click at [372, 387] on input "服務名稱/代號" at bounding box center [358, 386] width 184 height 31
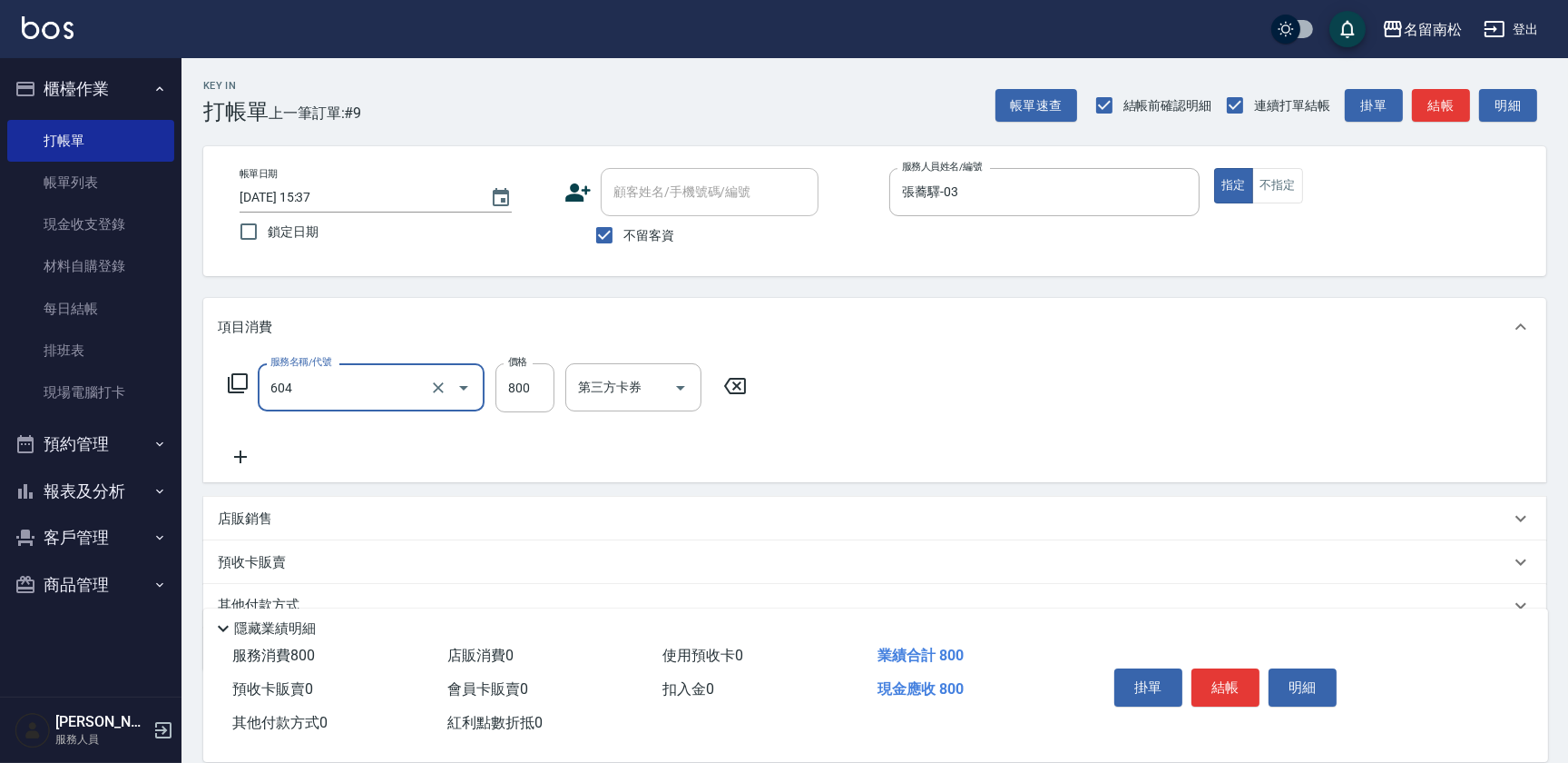
type input "護髮[800](604)"
type input "799"
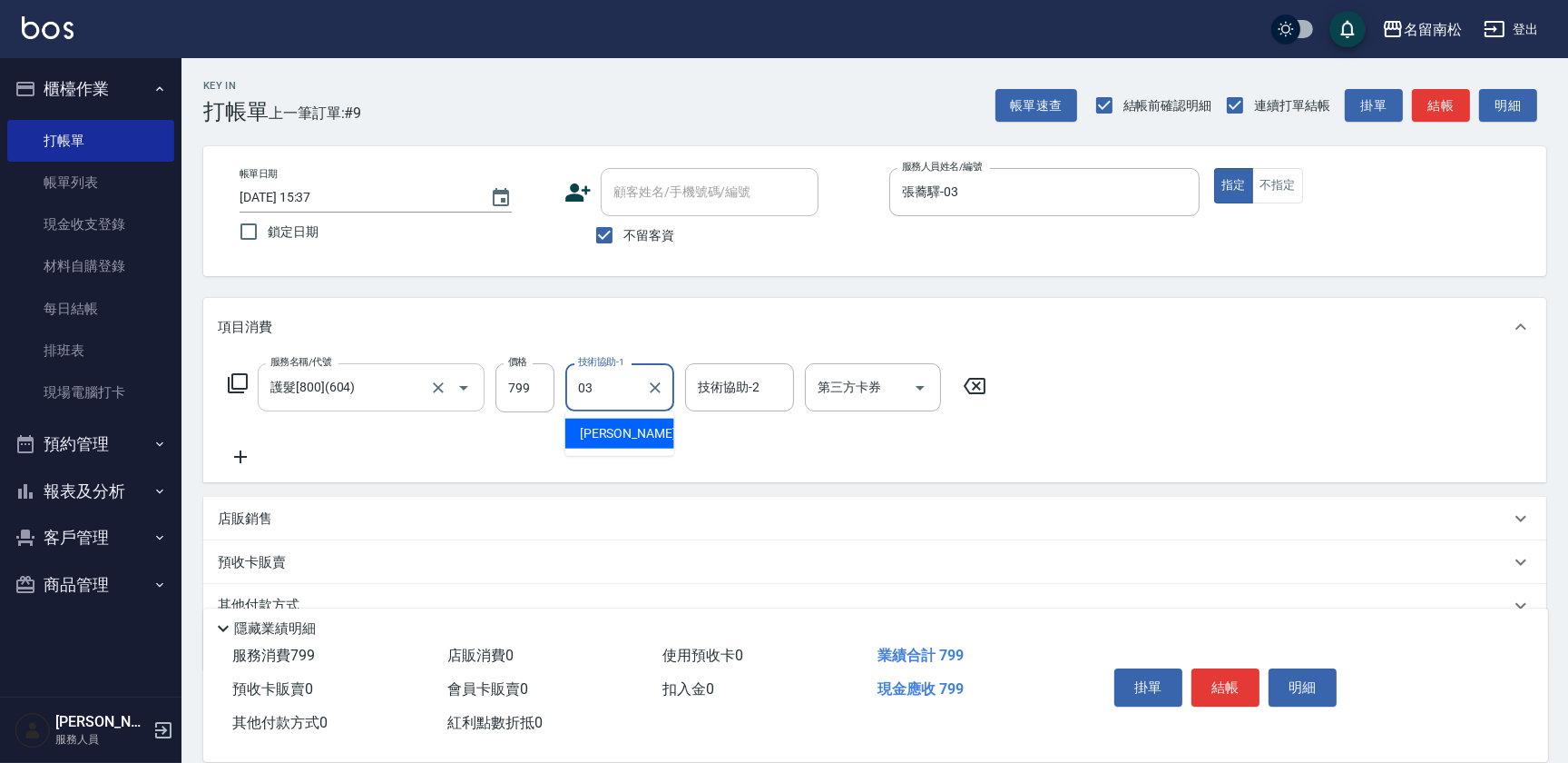
type input "張蕎驛-03"
click at [245, 457] on icon at bounding box center [240, 456] width 12 height 12
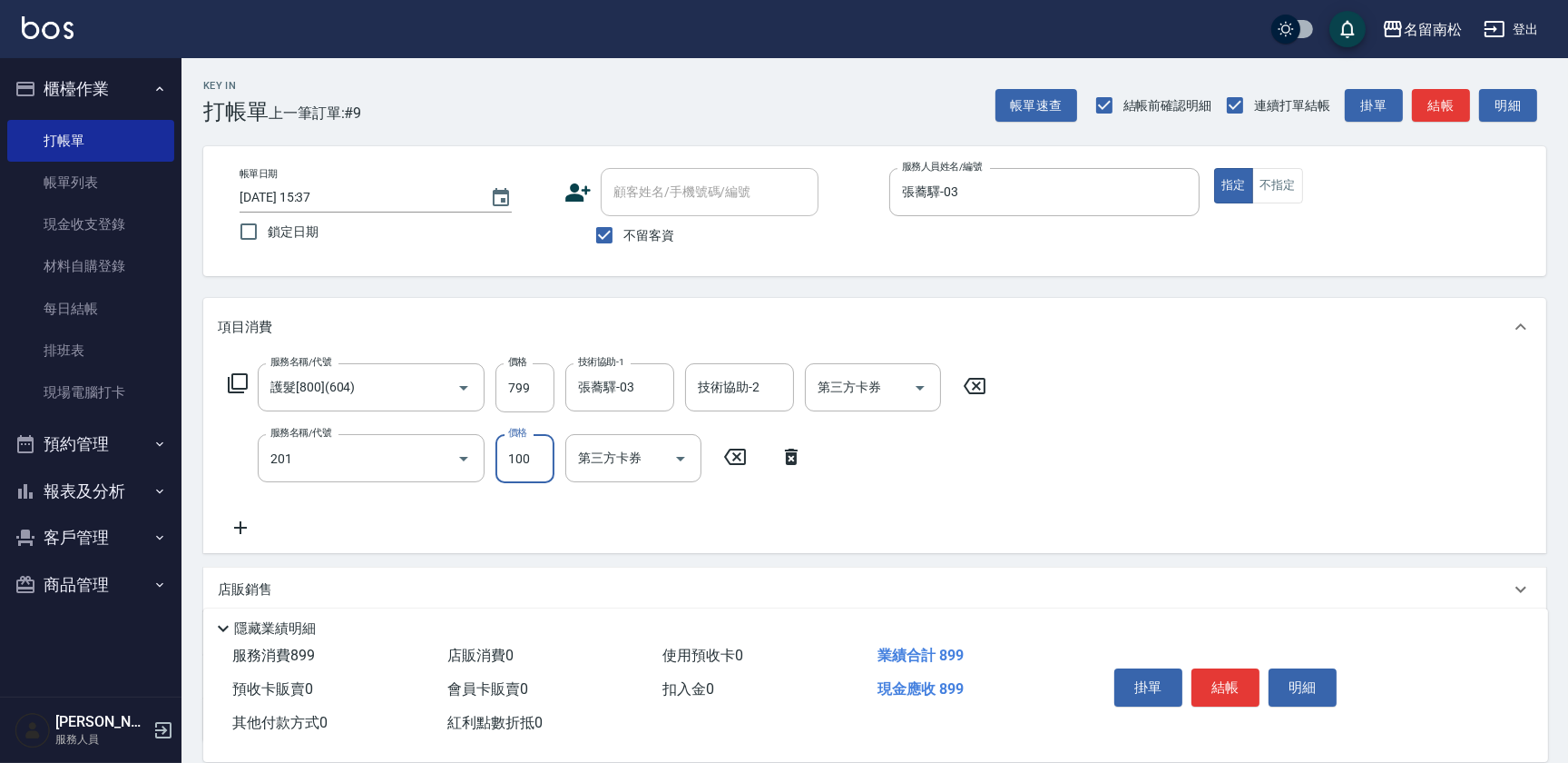
type input "洗髮[100](201)"
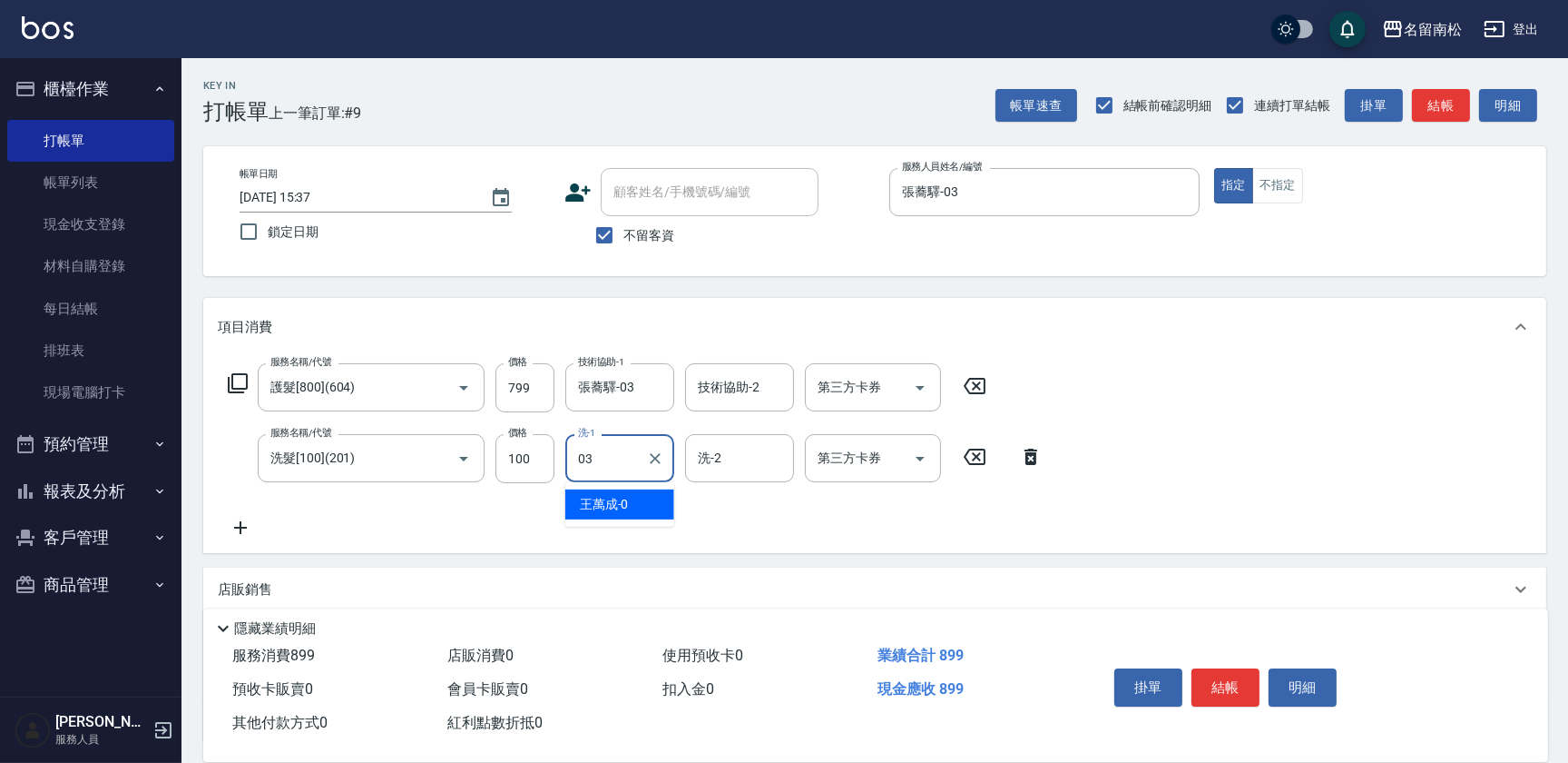
type input "張蕎驛-03"
click at [245, 521] on icon at bounding box center [241, 527] width 46 height 22
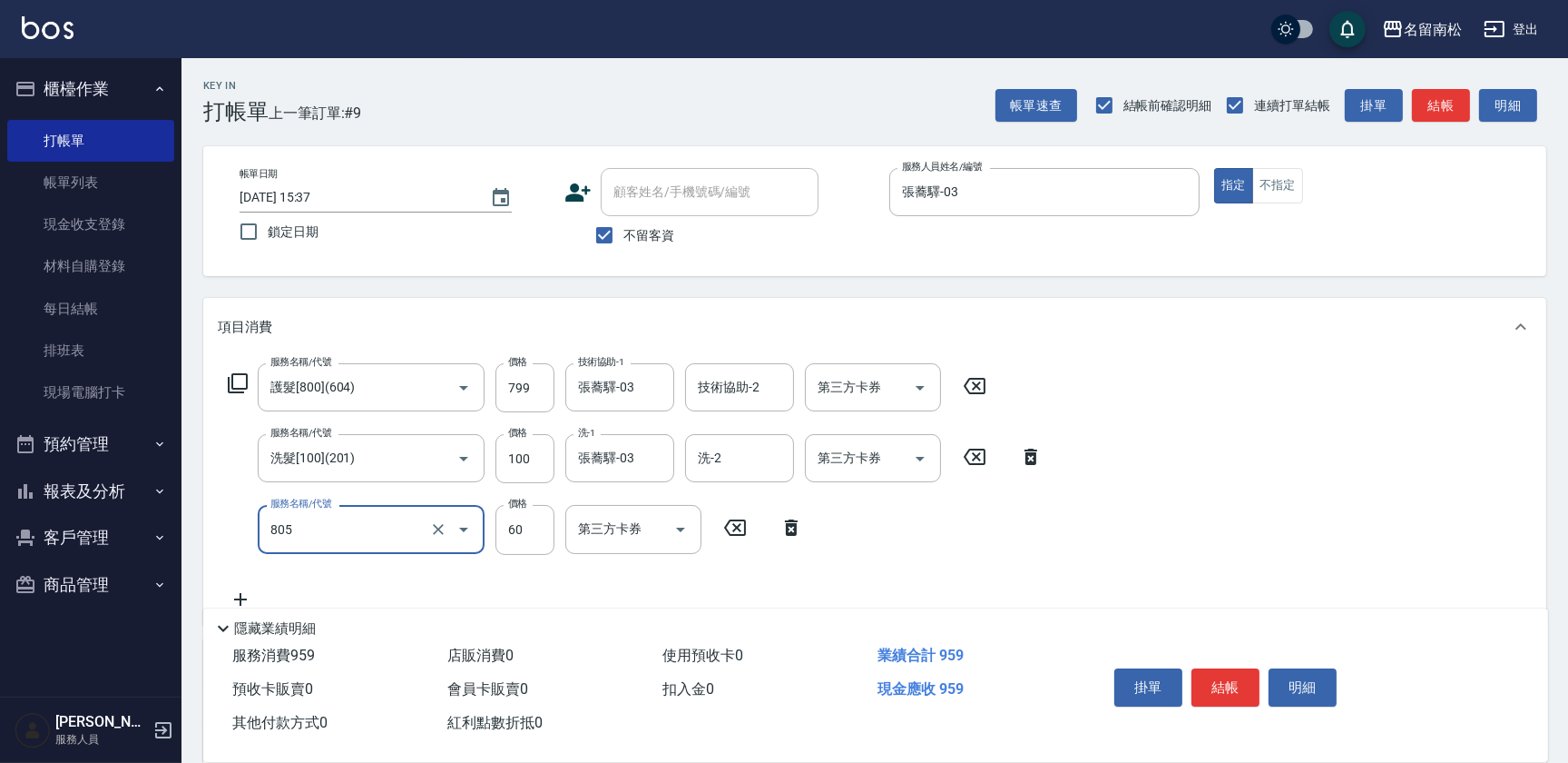
type input "勞水(805)"
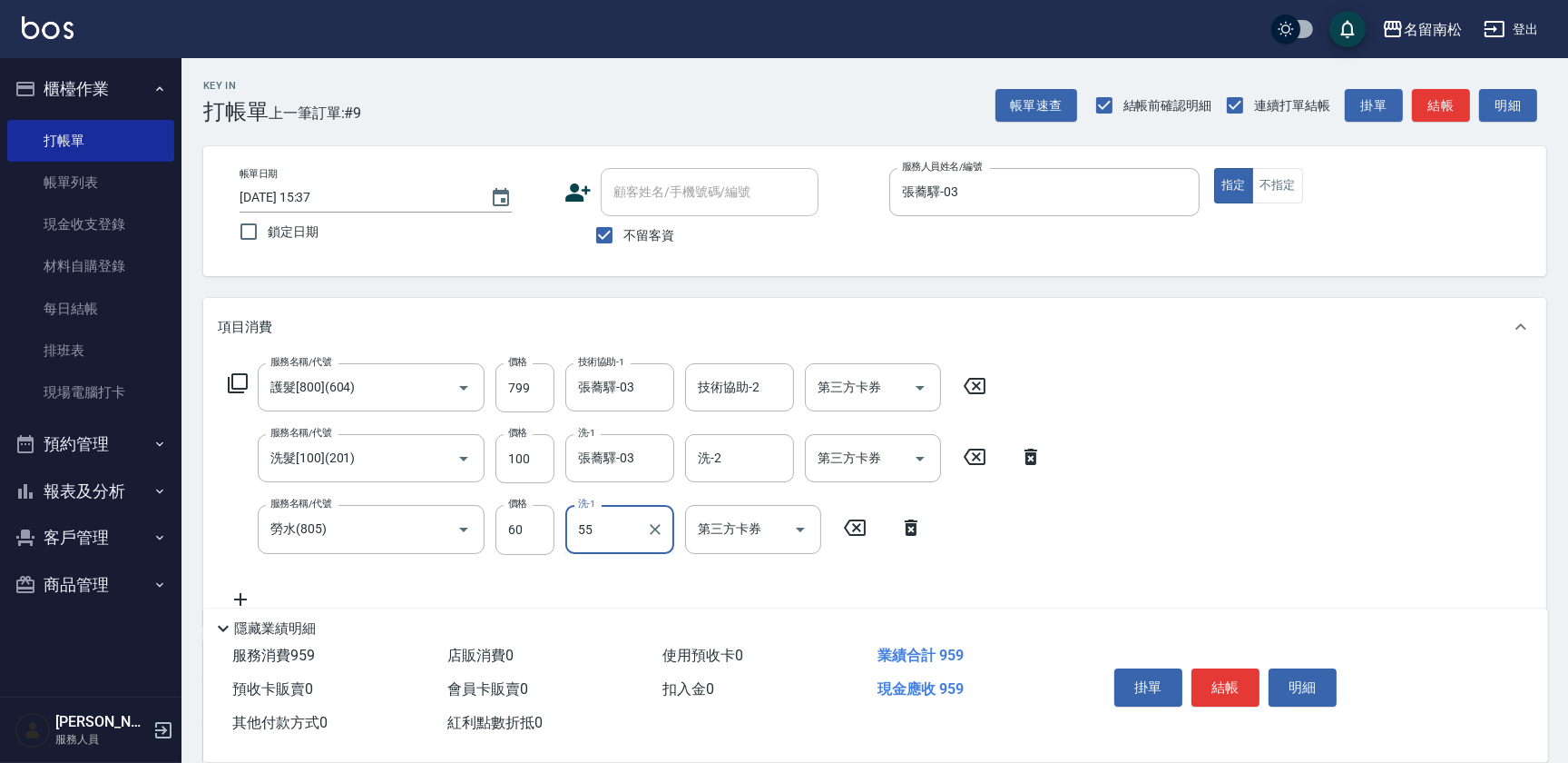
type input "[PERSON_NAME]-55"
click at [1243, 677] on button "結帳" at bounding box center [1226, 687] width 68 height 38
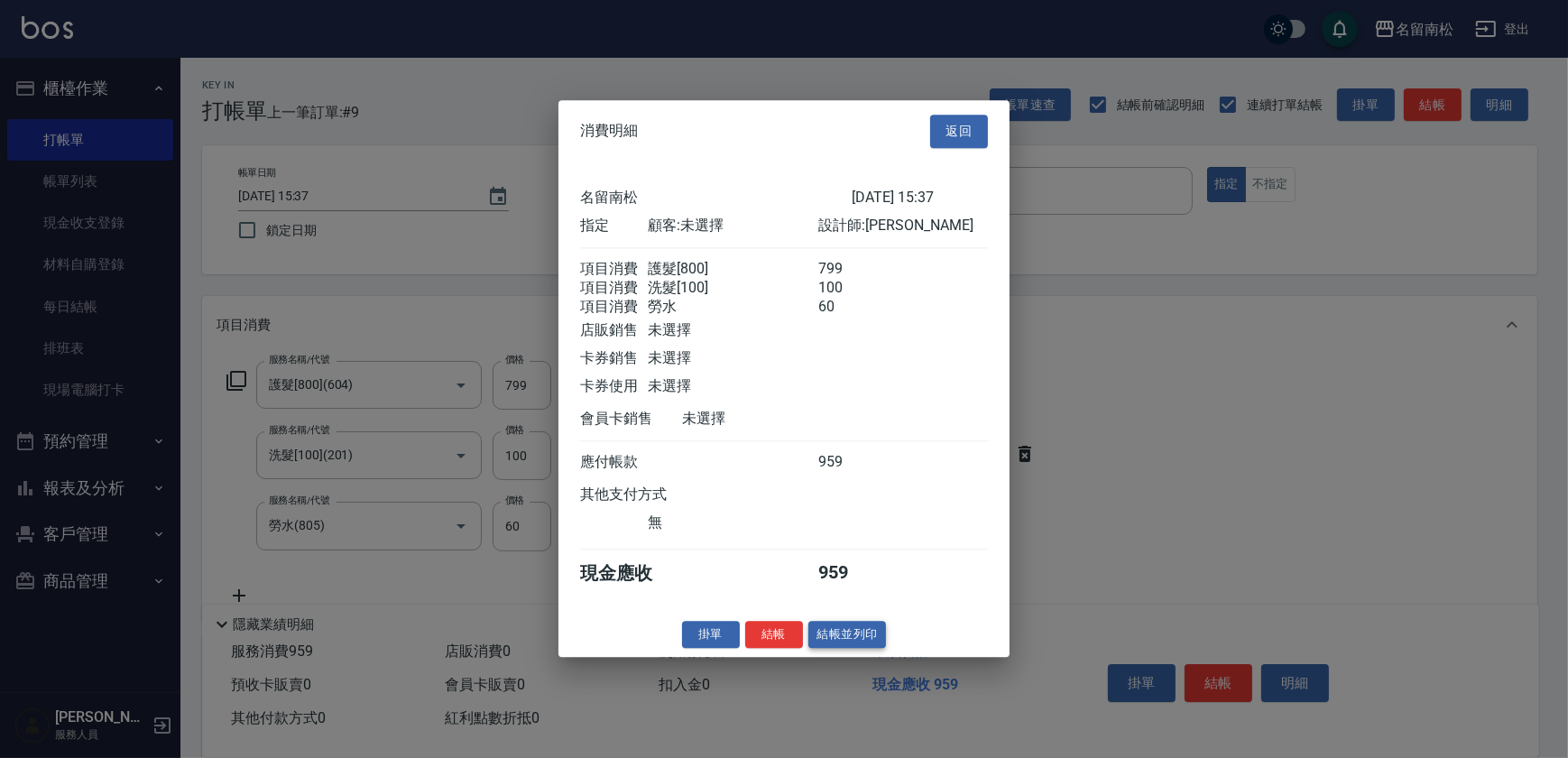
click at [840, 642] on button "結帳並列印" at bounding box center [847, 635] width 78 height 28
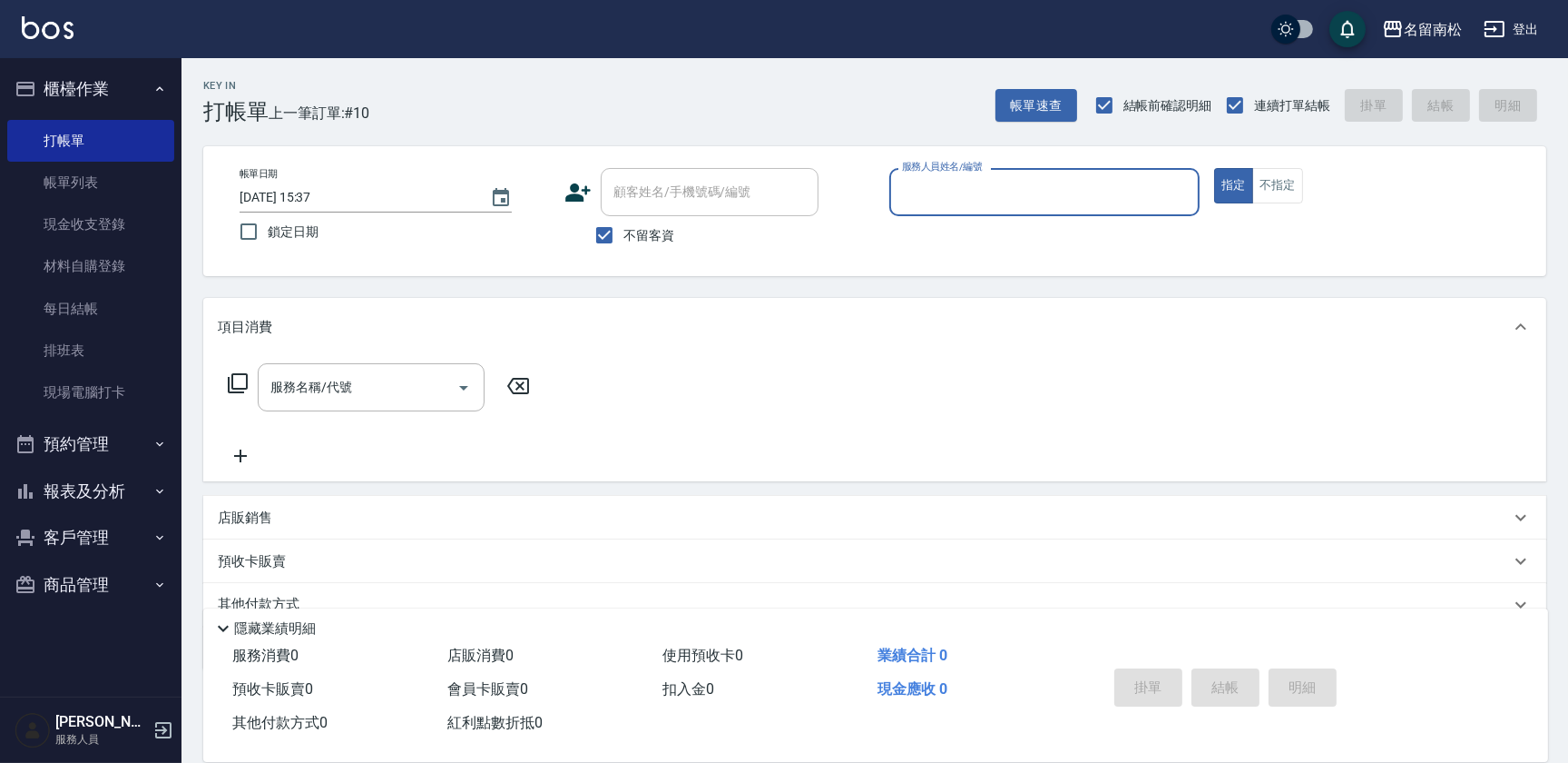
click at [133, 493] on button "報表及分析" at bounding box center [91, 491] width 167 height 48
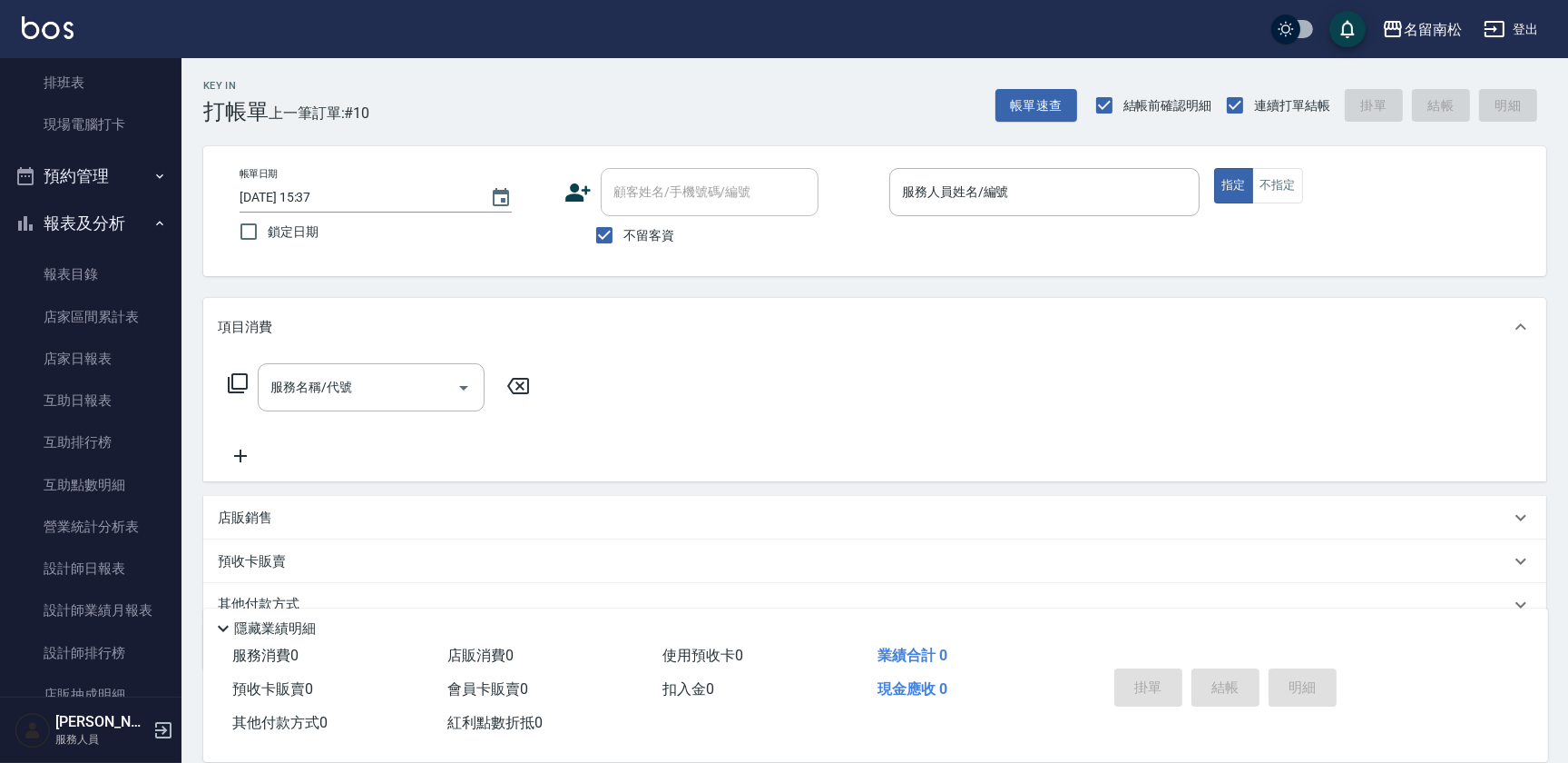
scroll to position [285, 0]
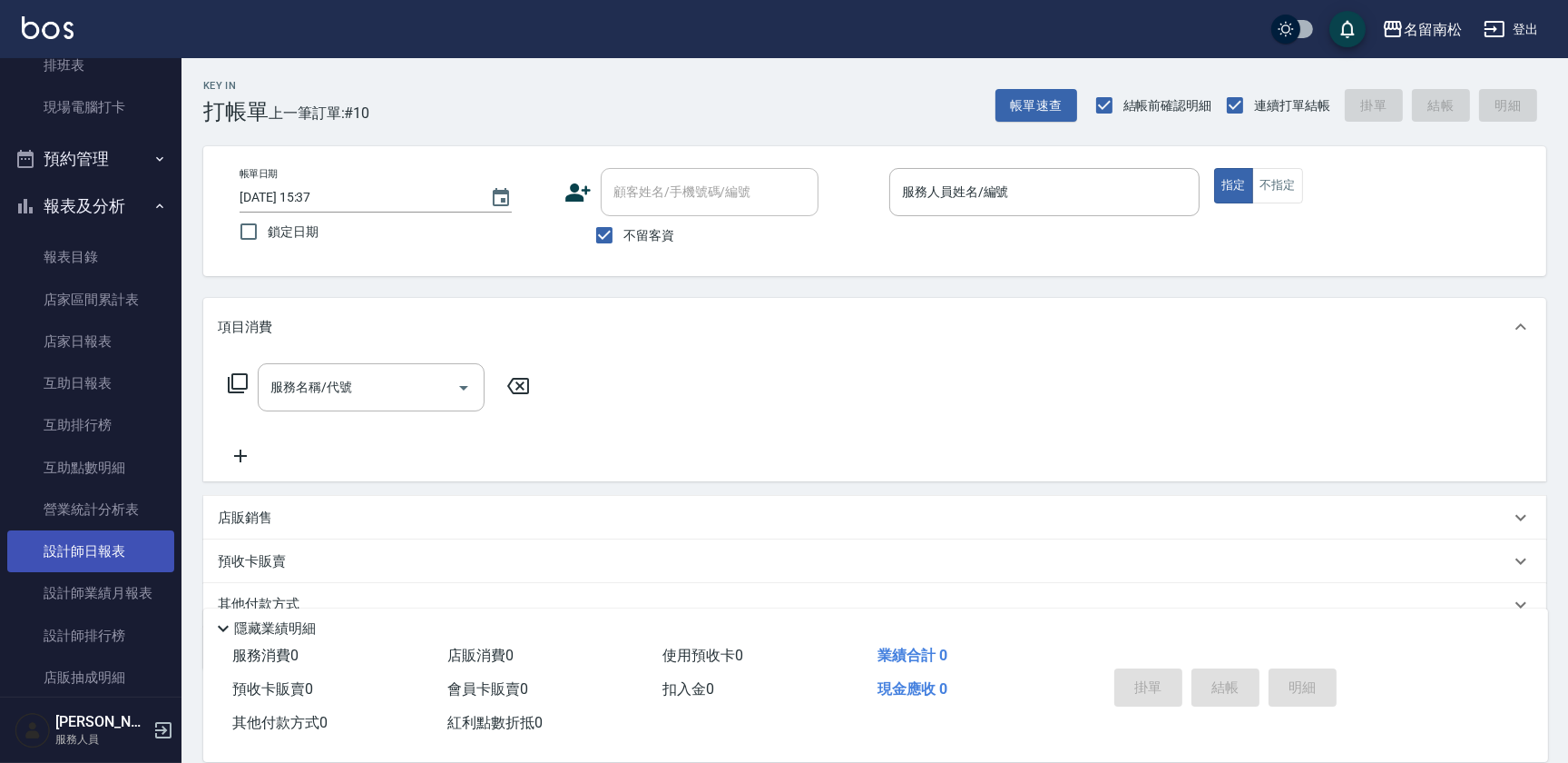
click at [109, 545] on link "設計師日報表" at bounding box center [91, 551] width 167 height 42
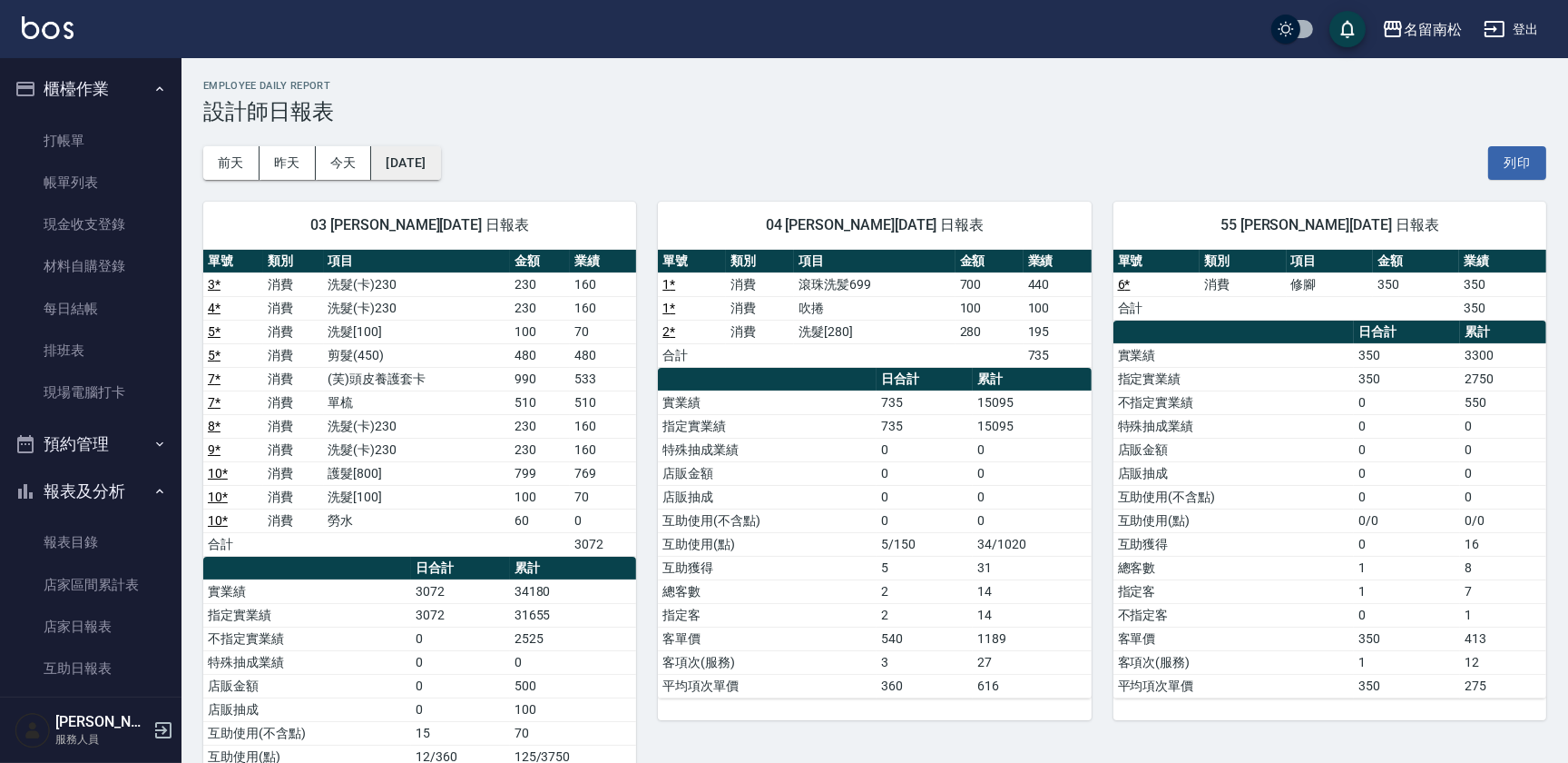
click at [427, 167] on button "[DATE]" at bounding box center [405, 163] width 69 height 33
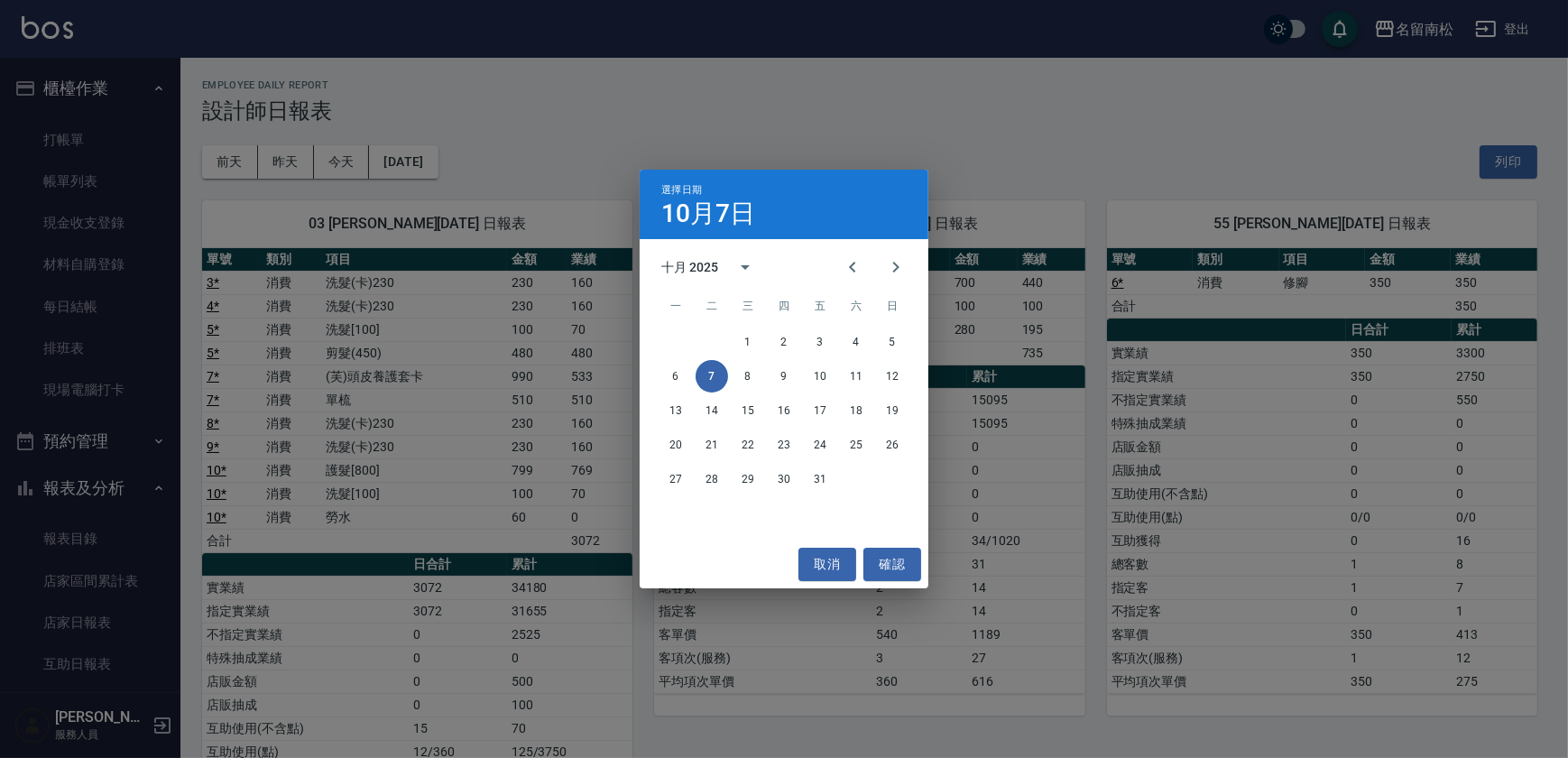
click at [1138, 158] on div "選擇日期 [DATE] 十月 2025 一 二 三 四 五 六 日 1 2 3 4 5 6 7 8 9 10 11 12 13 14 15 16 17 18 …" at bounding box center [784, 379] width 1568 height 758
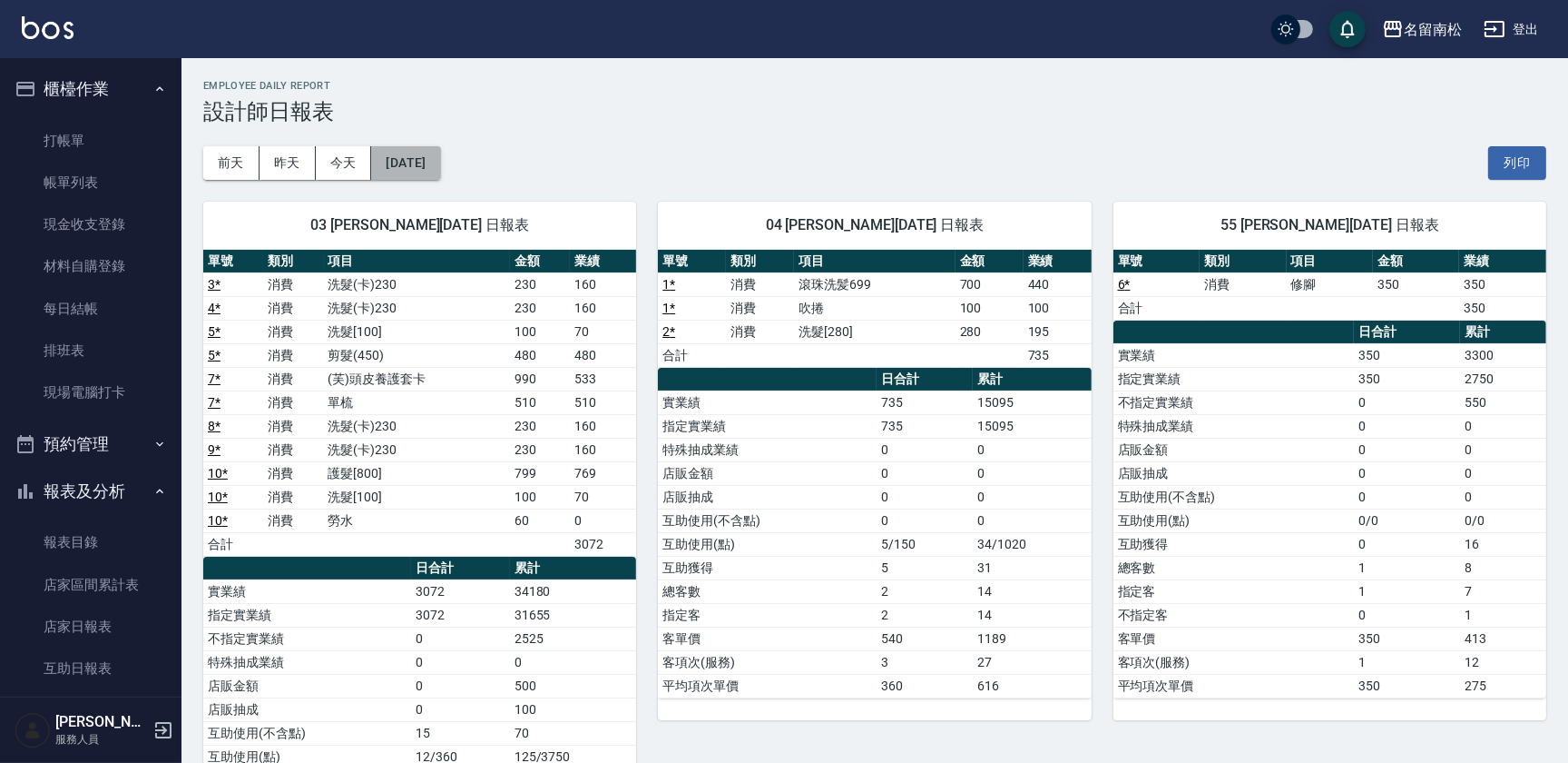
click at [428, 155] on button "[DATE]" at bounding box center [405, 163] width 69 height 33
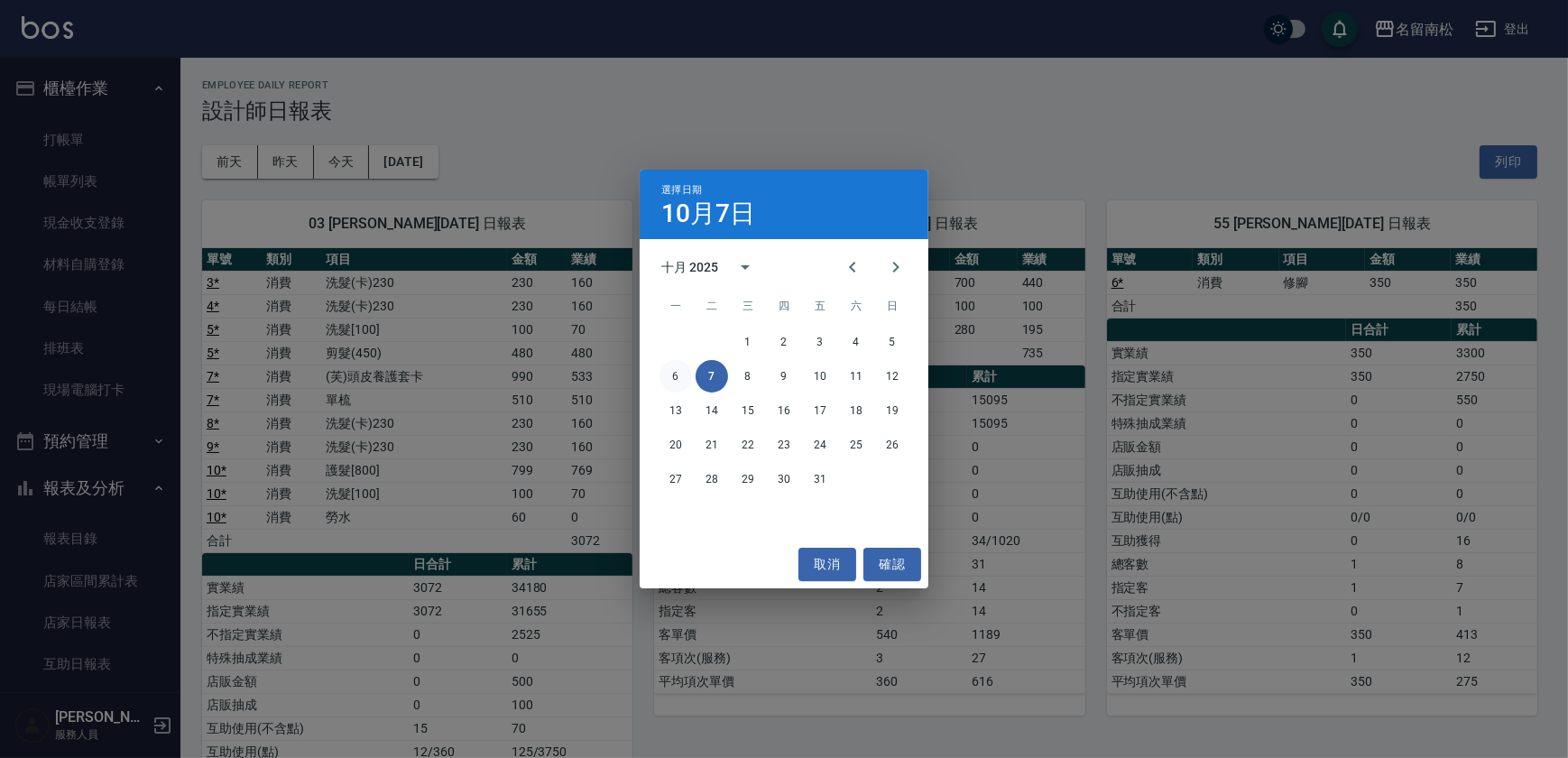
click at [685, 379] on button "6" at bounding box center [676, 376] width 32 height 32
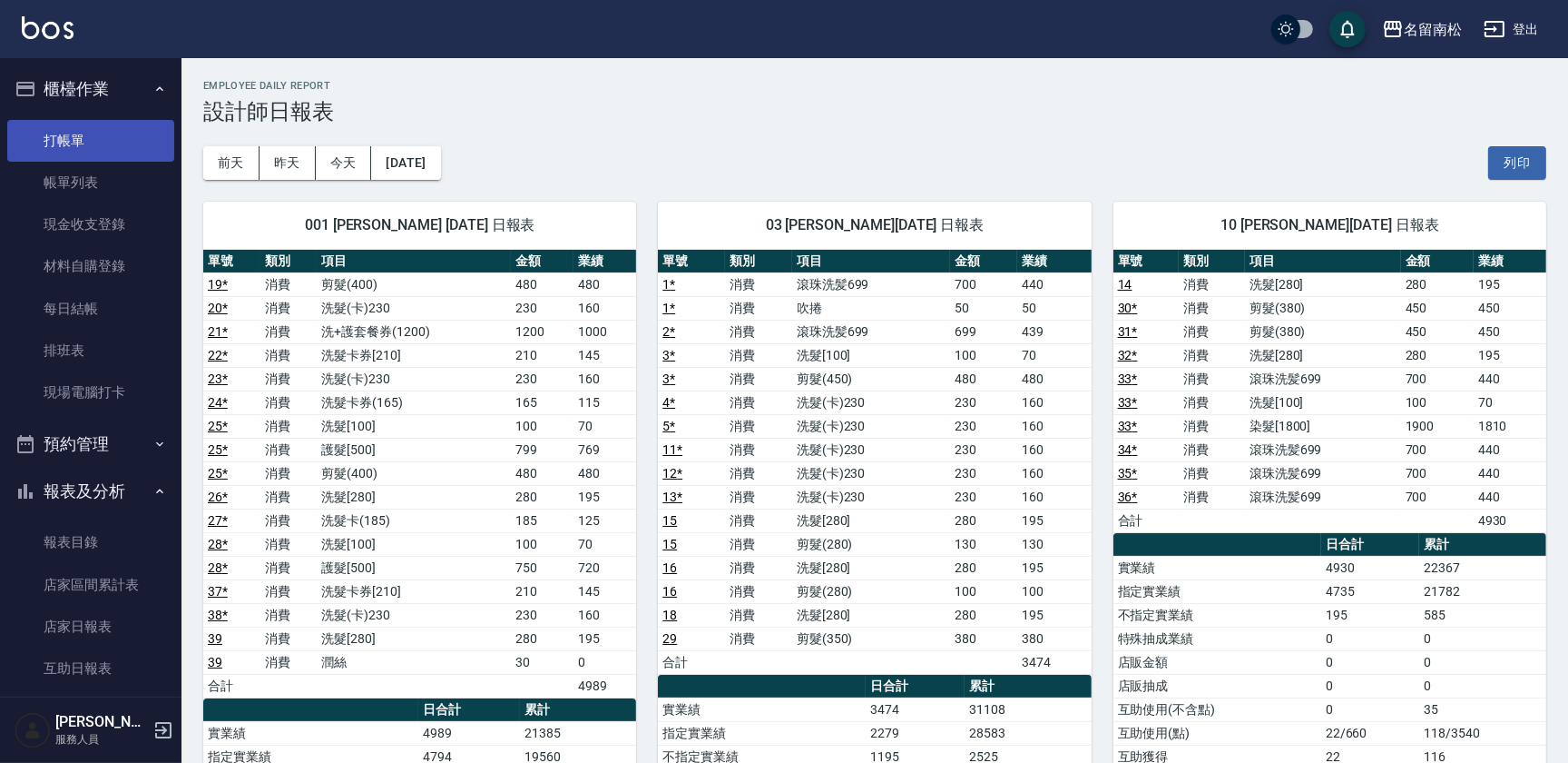
click at [133, 125] on link "打帳單" at bounding box center [91, 141] width 167 height 42
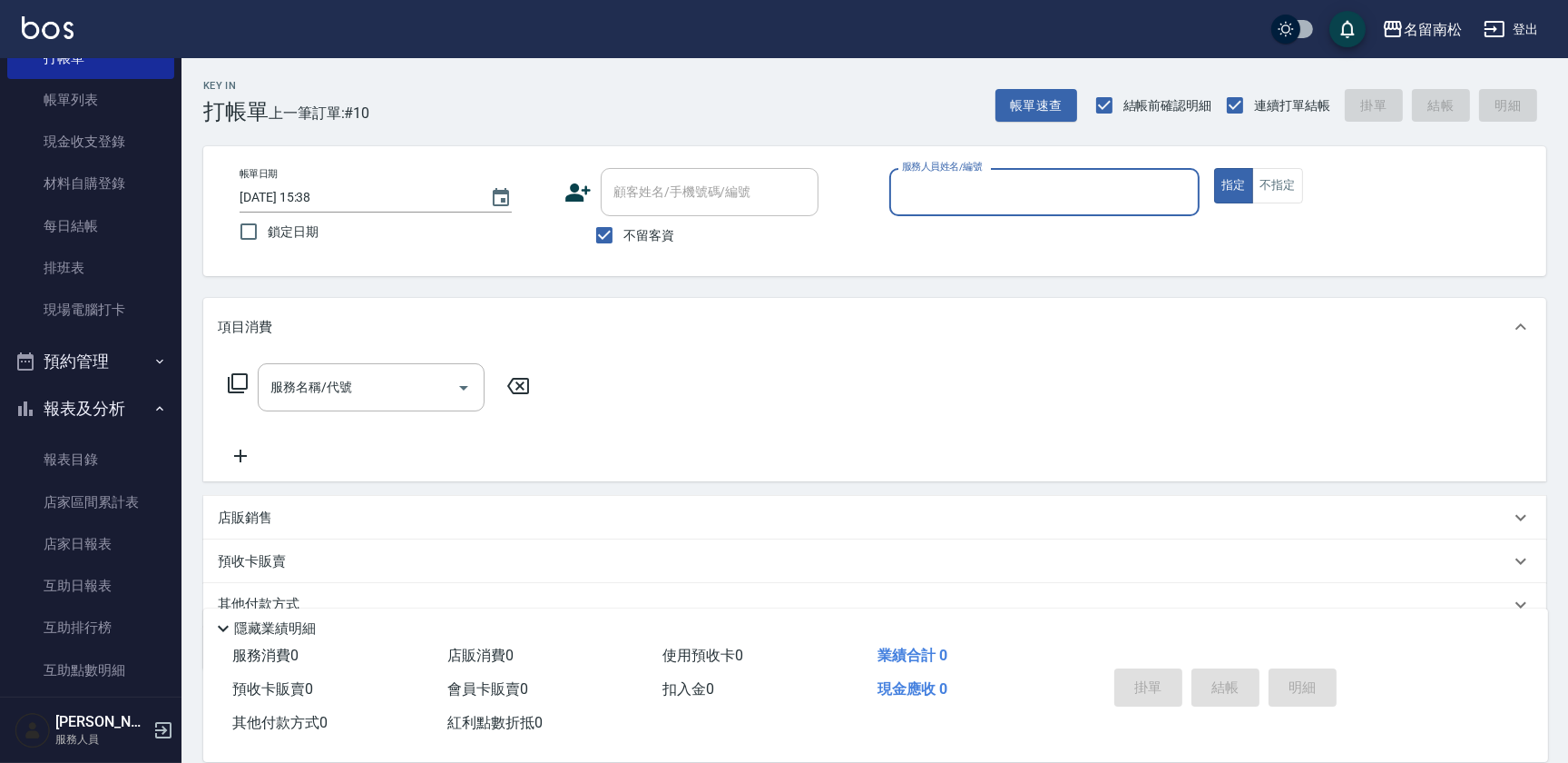
scroll to position [180, 0]
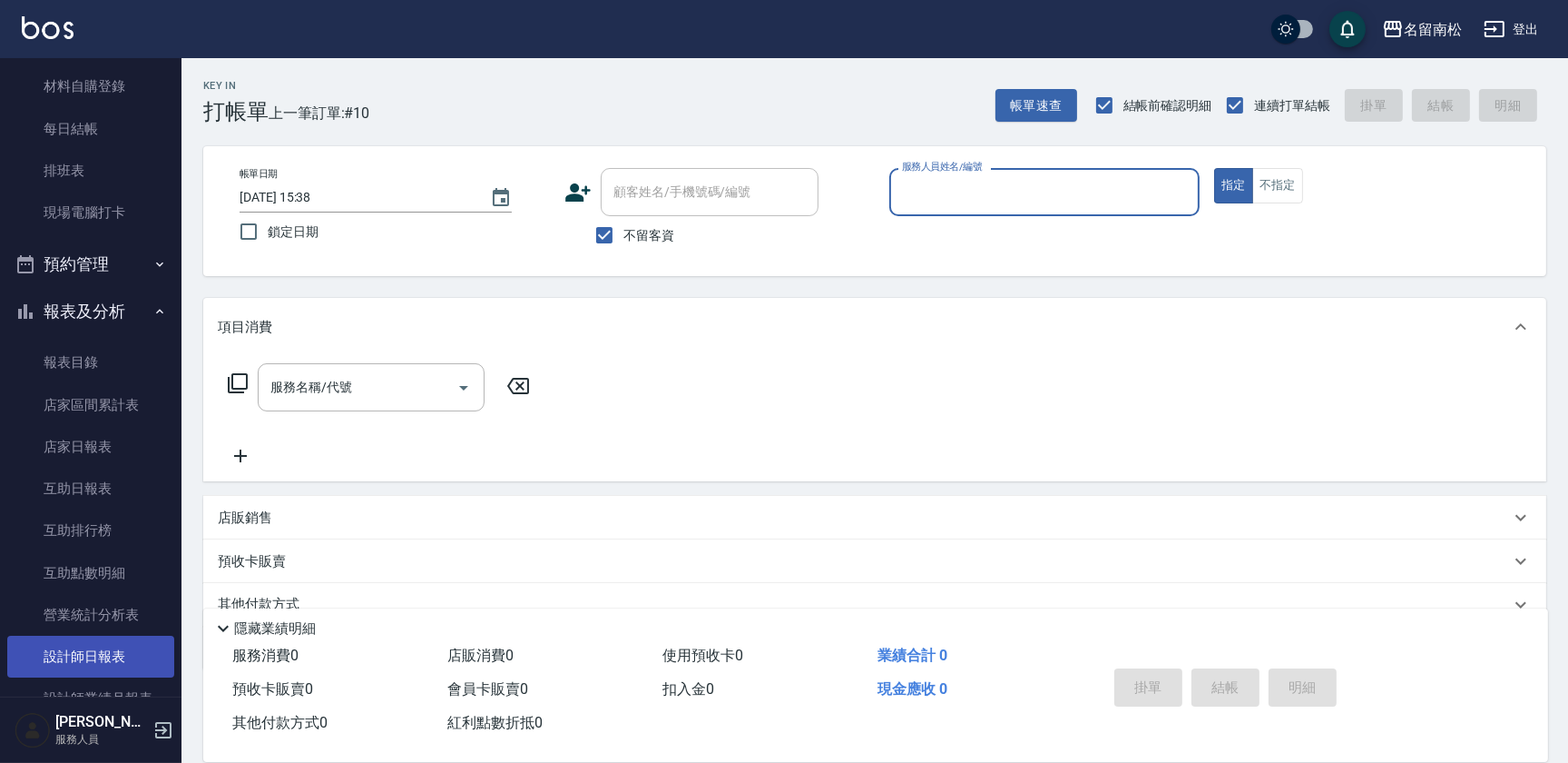
click at [109, 662] on link "設計師日報表" at bounding box center [91, 656] width 167 height 42
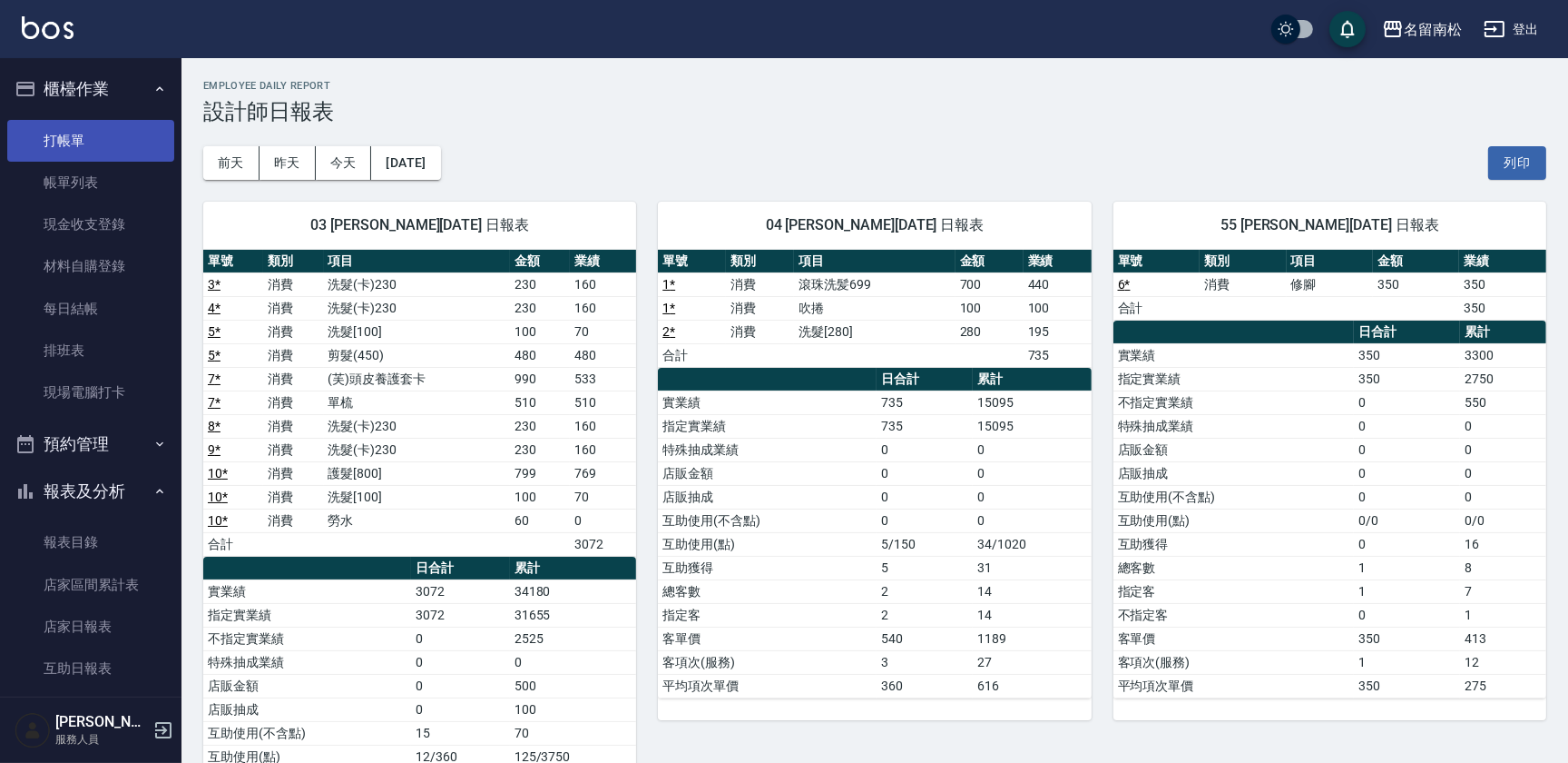
click at [98, 127] on link "打帳單" at bounding box center [91, 141] width 167 height 42
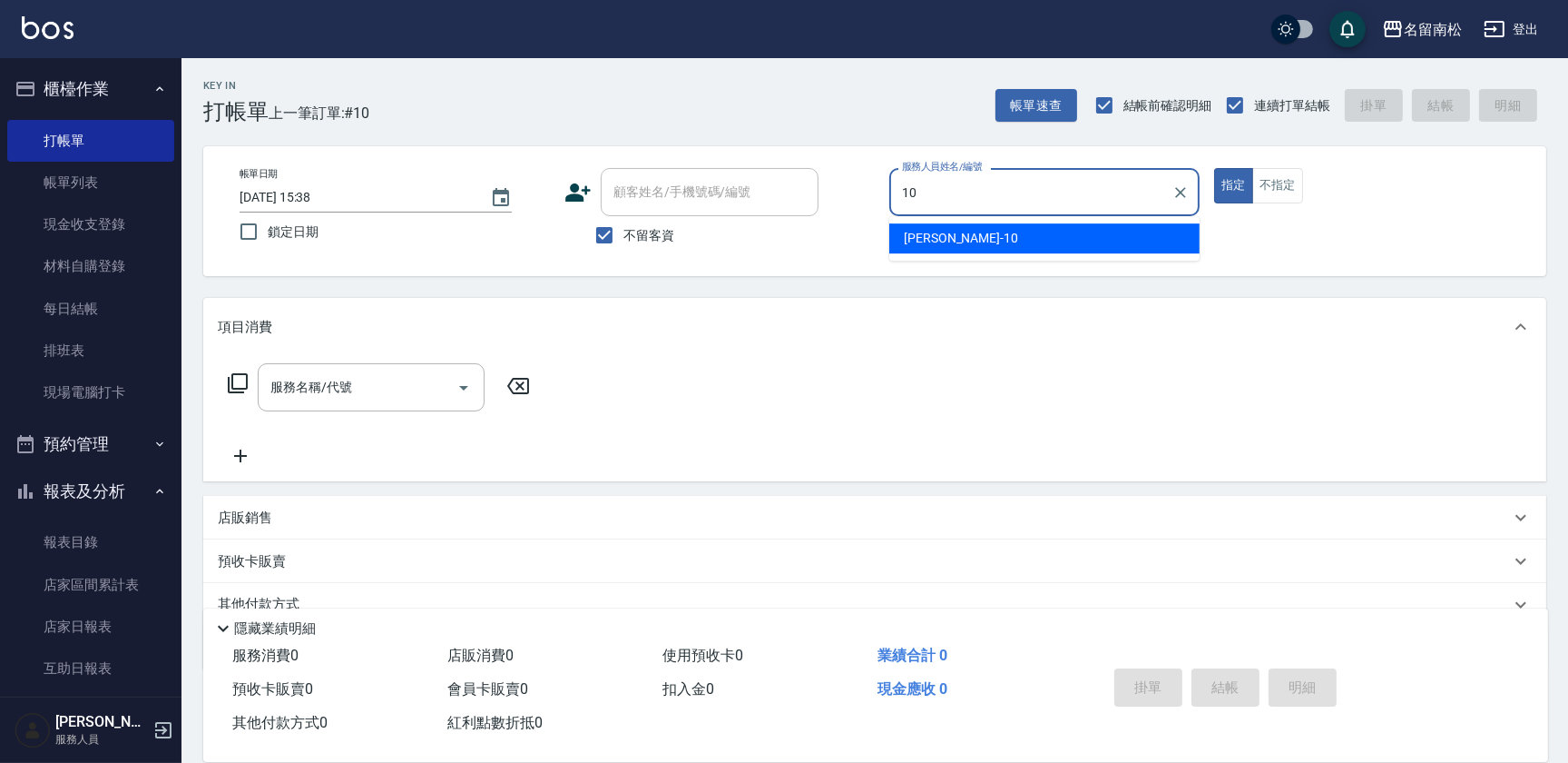
type input "[PERSON_NAME]-10"
type button "true"
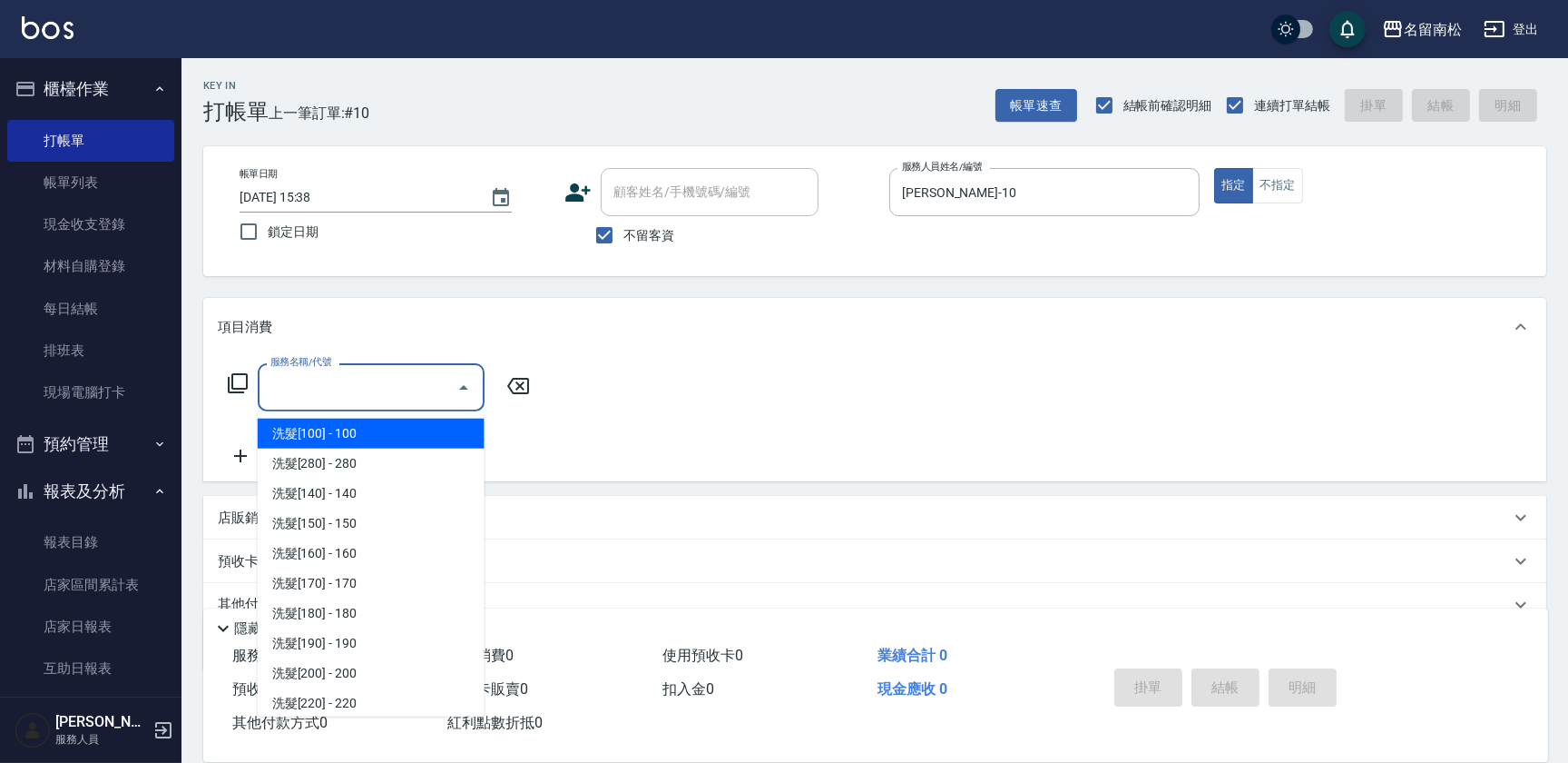
click at [382, 376] on input "服務名稱/代號" at bounding box center [358, 386] width 184 height 31
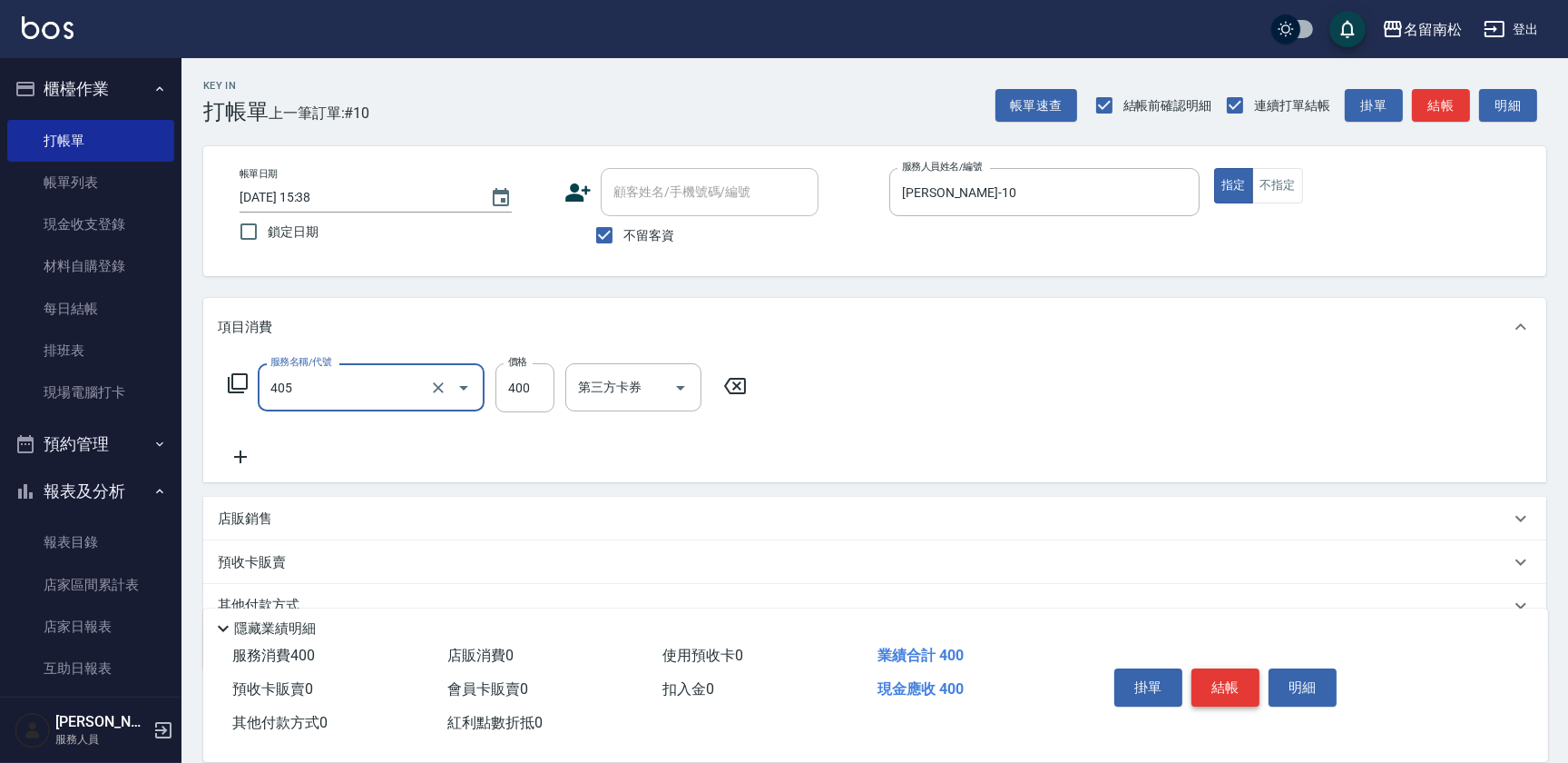
type input "剪髮(400)(405)"
click at [1241, 687] on button "結帳" at bounding box center [1226, 687] width 68 height 38
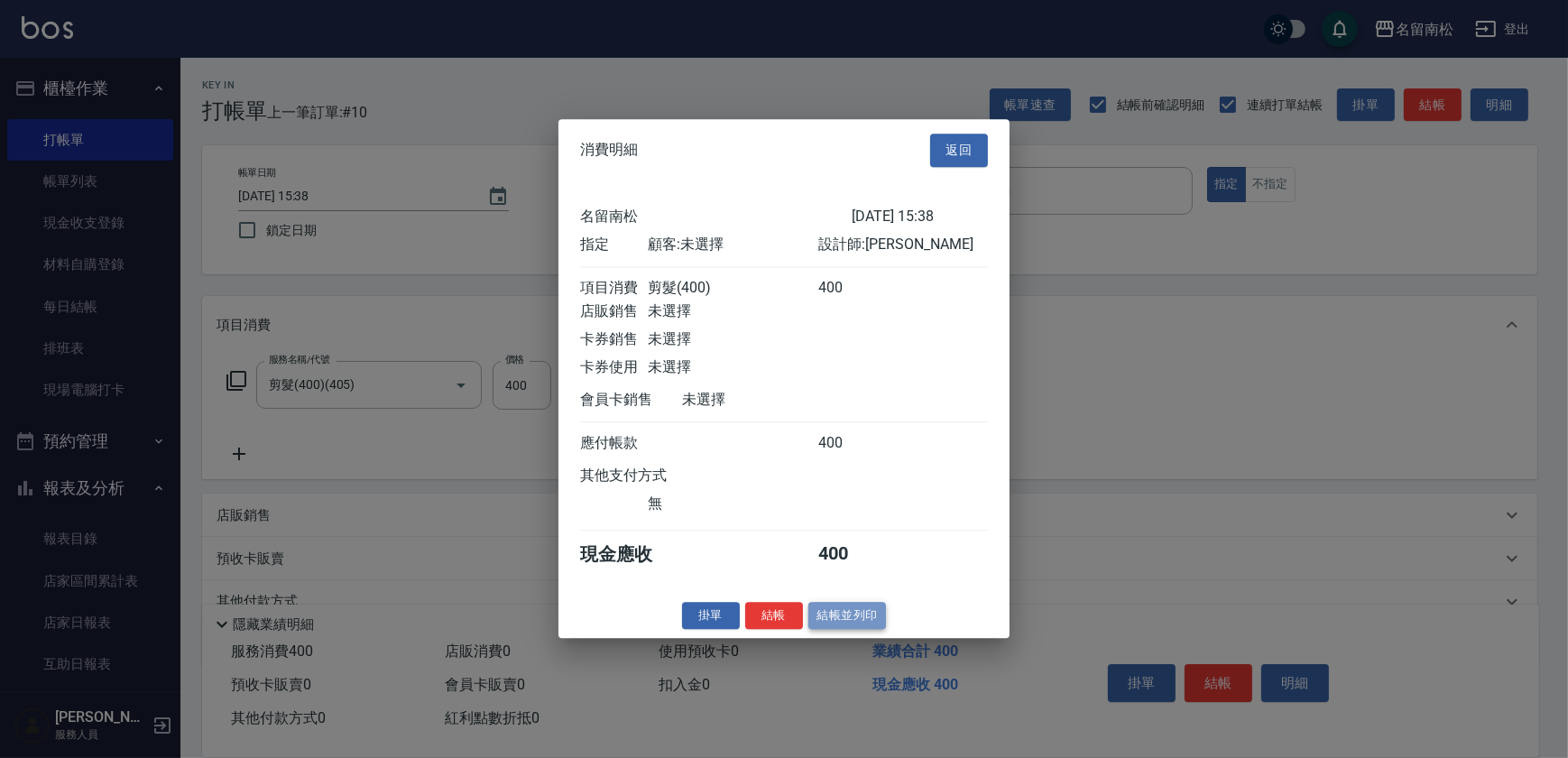
click at [870, 622] on button "結帳並列印" at bounding box center [847, 616] width 78 height 28
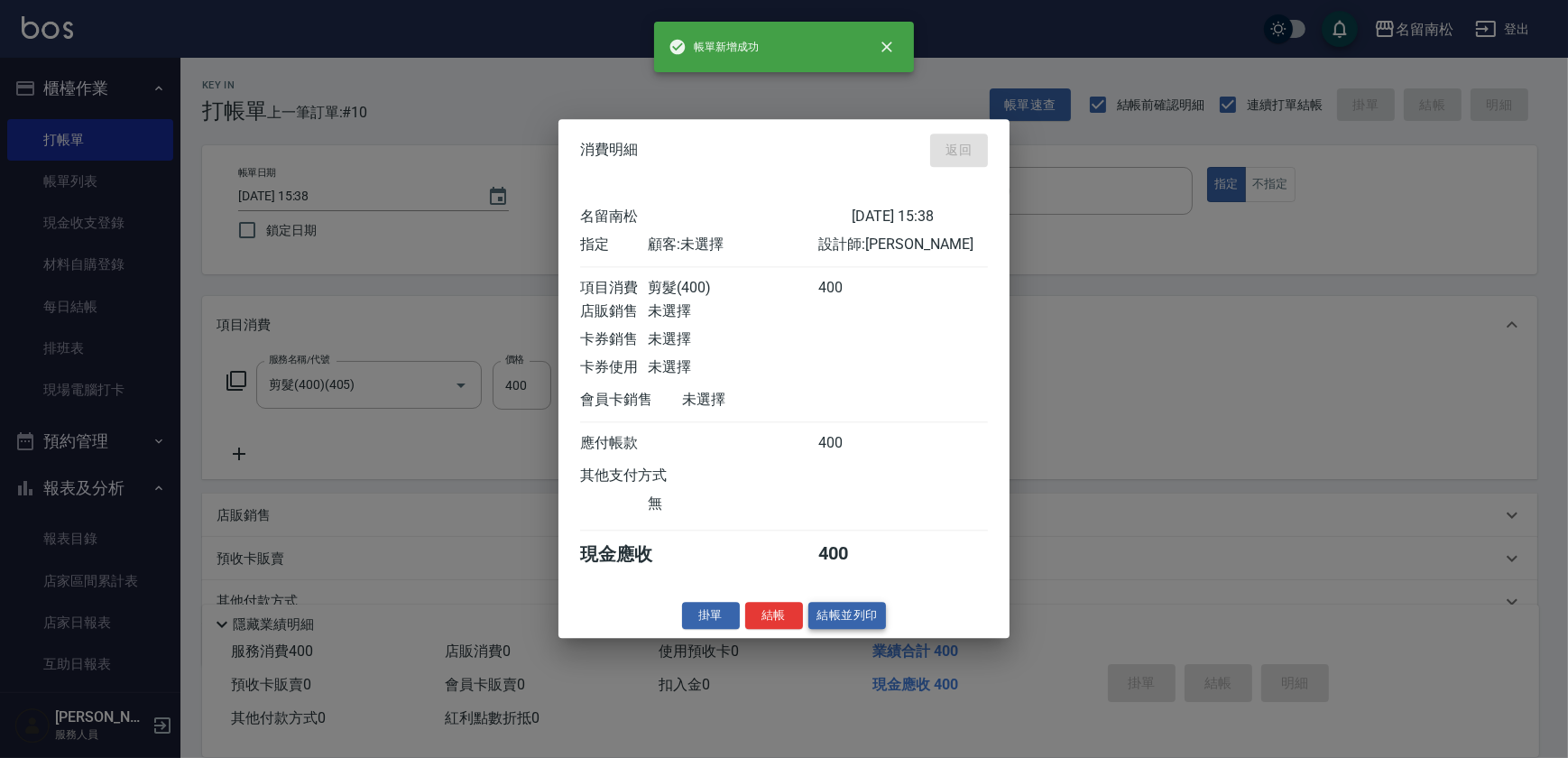
type input "[DATE] 15:39"
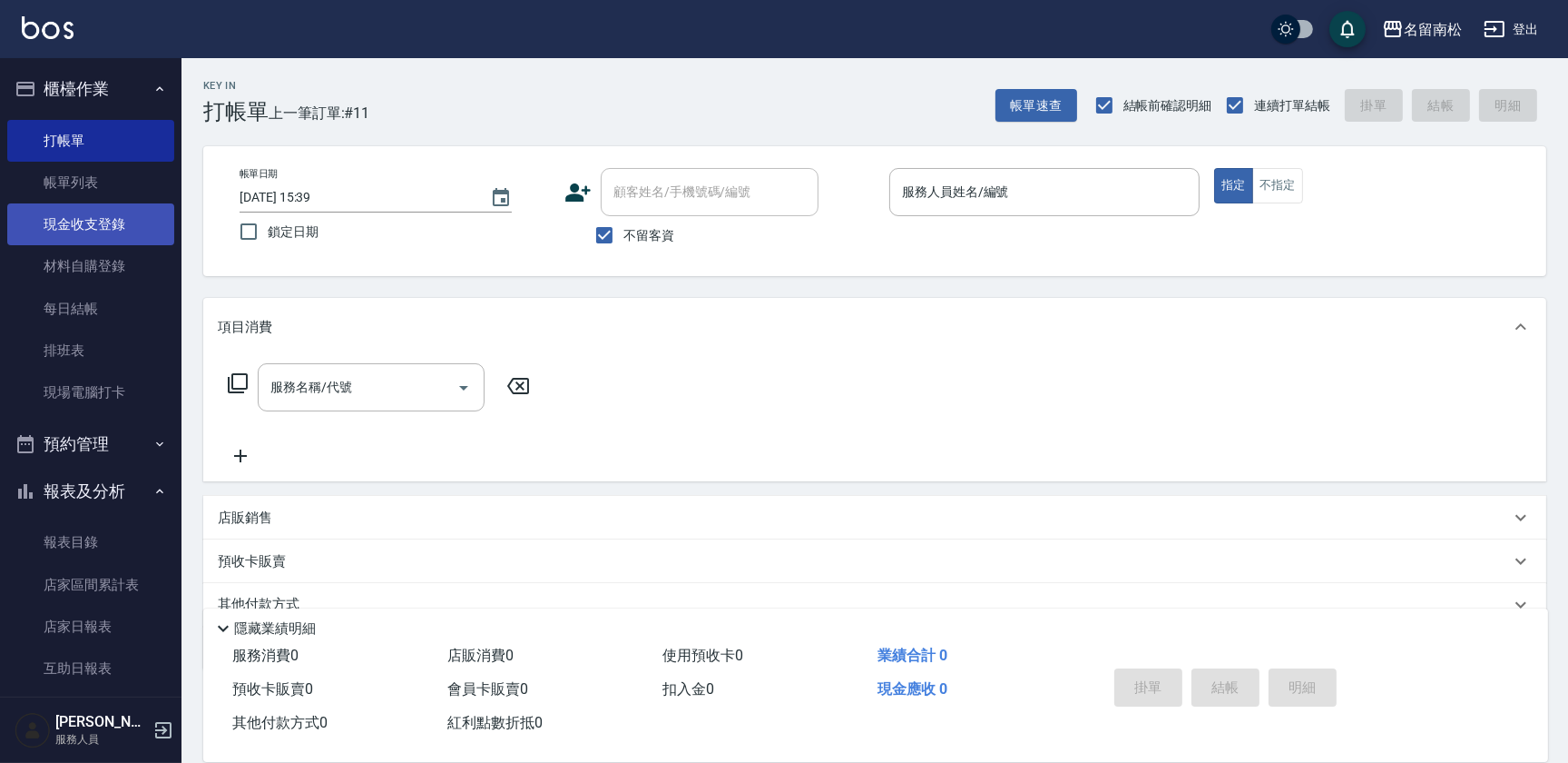
click at [146, 217] on link "現金收支登錄" at bounding box center [91, 225] width 167 height 42
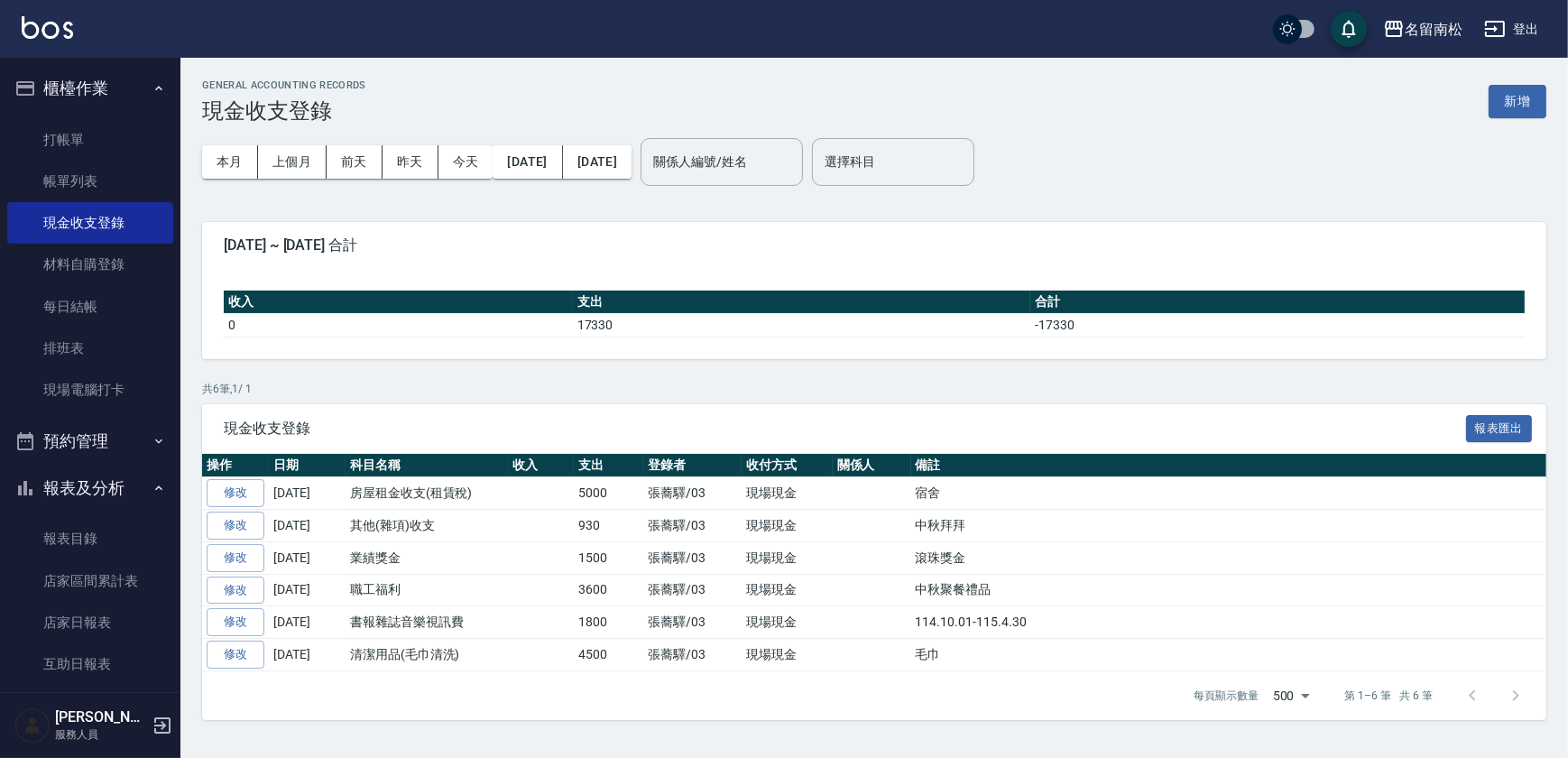
click at [1519, 98] on button "新增" at bounding box center [1517, 101] width 58 height 33
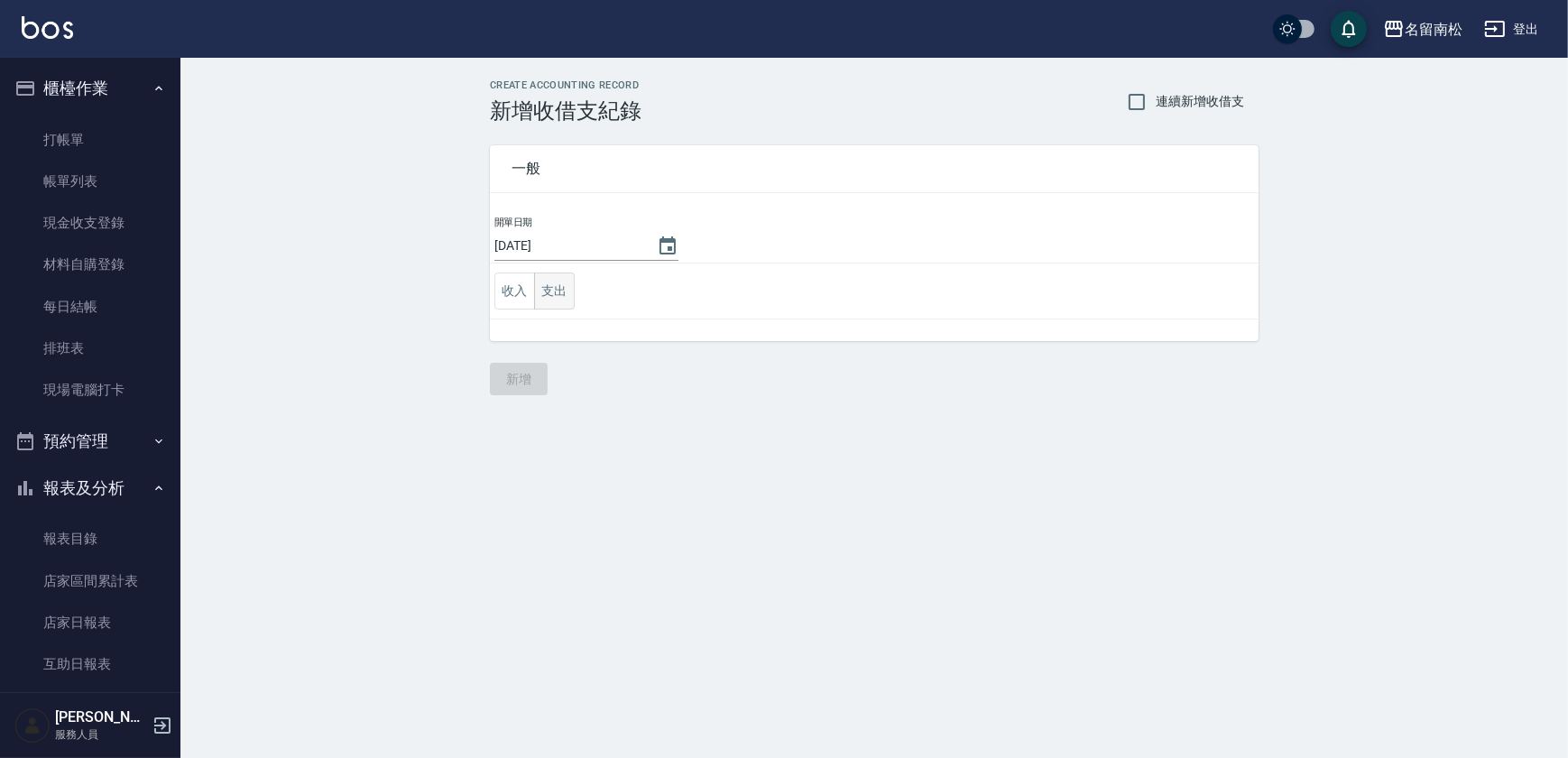
click at [563, 288] on button "支出" at bounding box center [554, 290] width 41 height 37
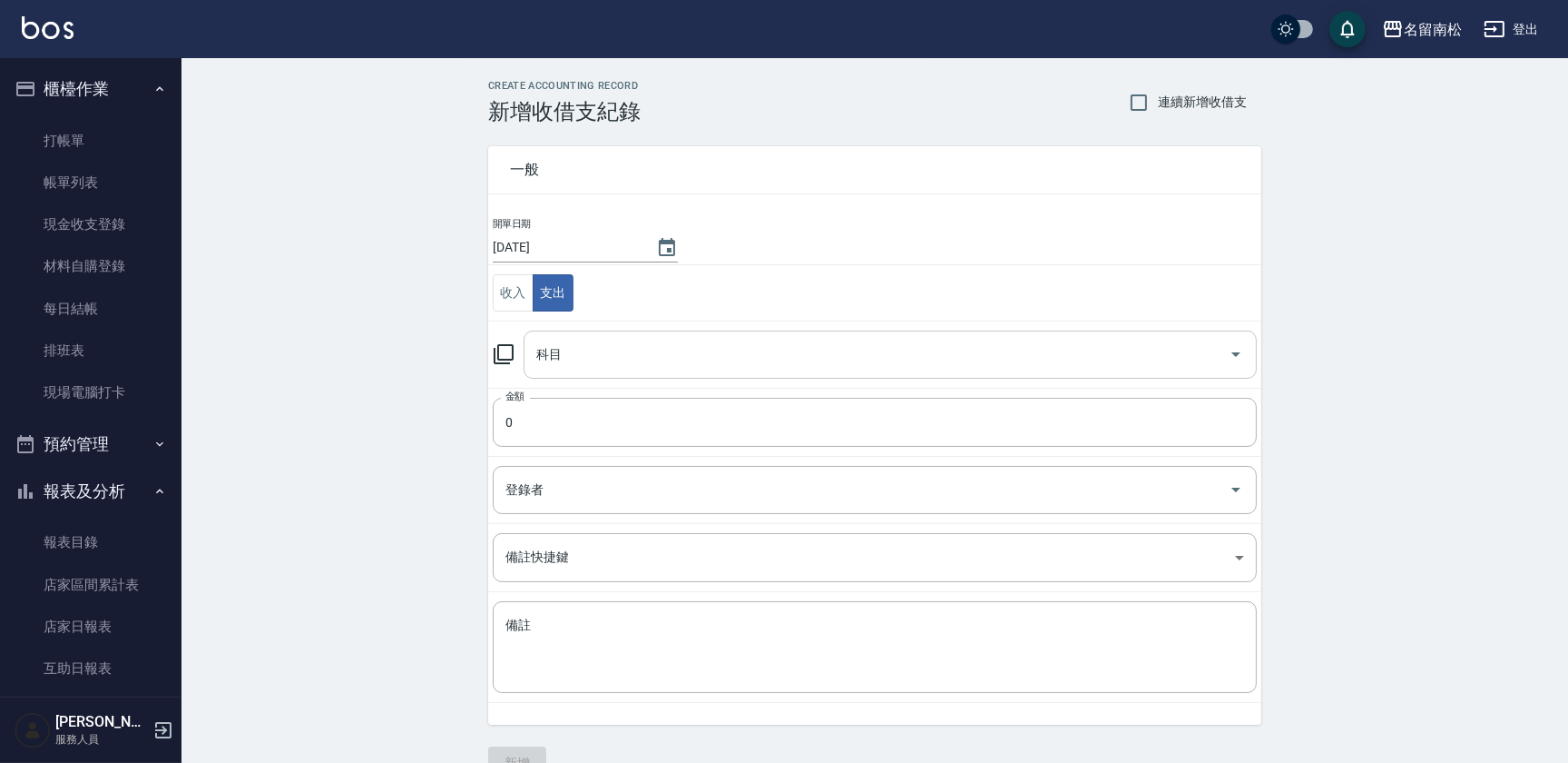
click at [617, 344] on input "科目" at bounding box center [876, 354] width 689 height 31
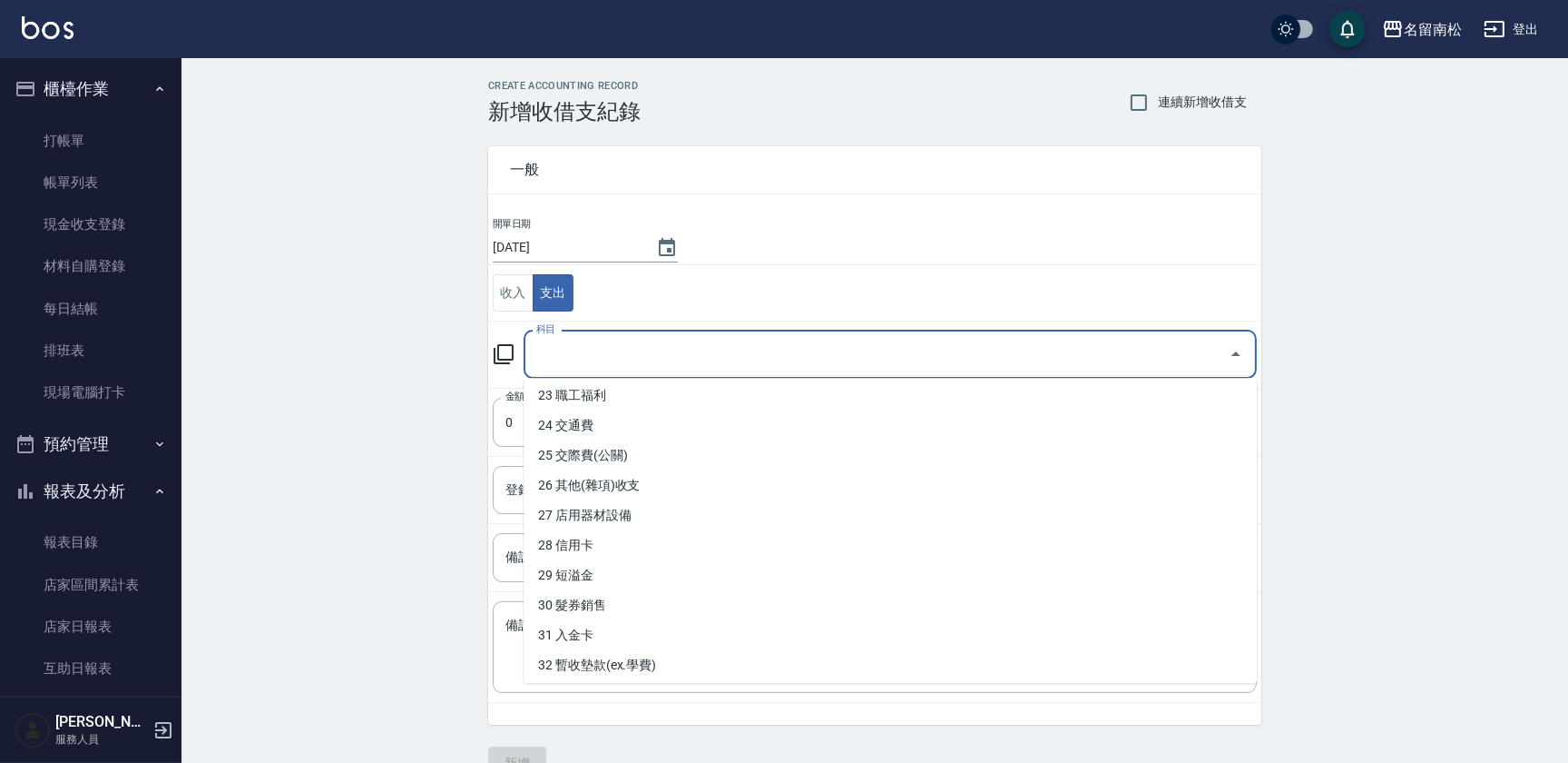
scroll to position [726, 0]
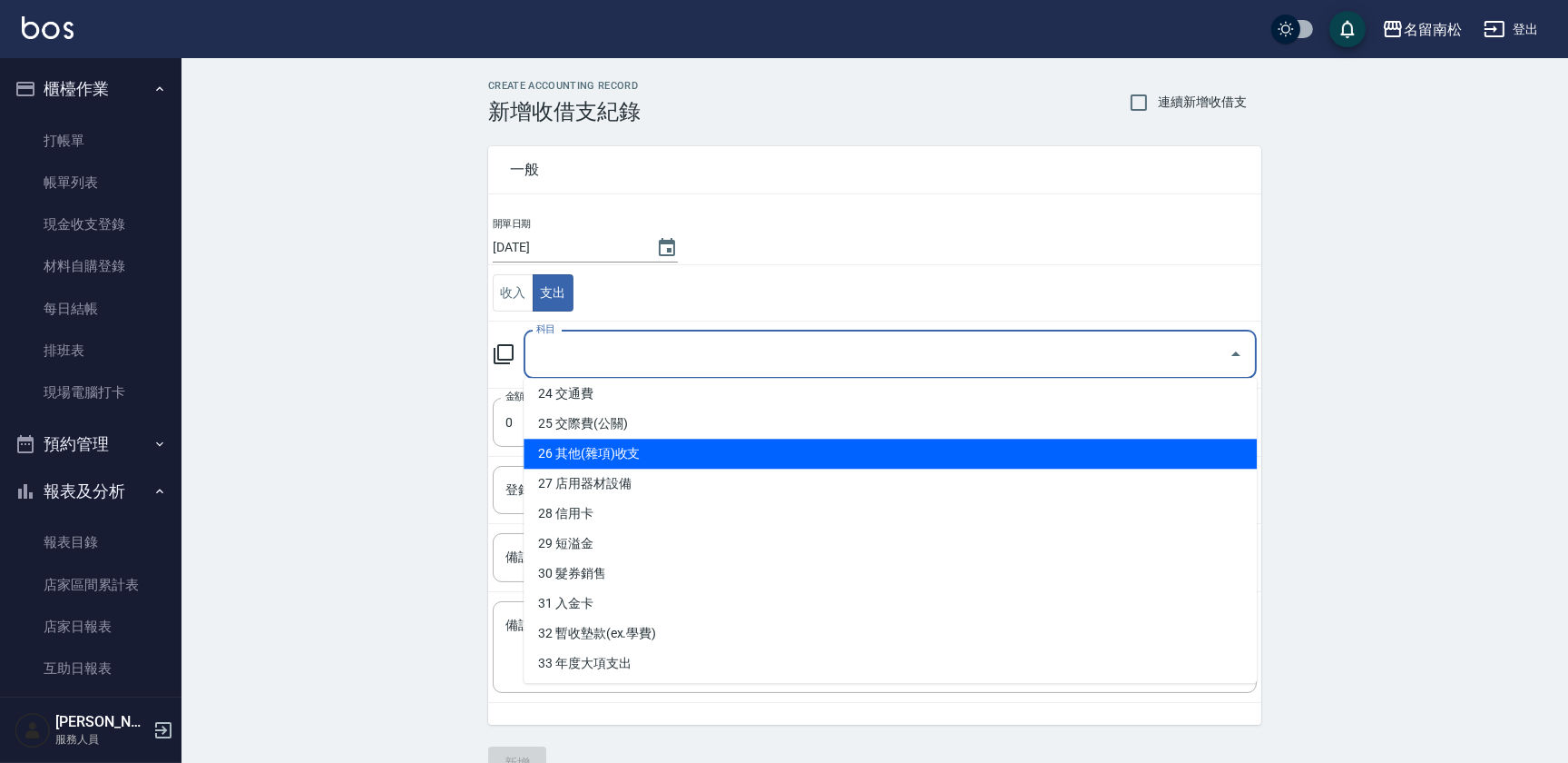
click at [877, 444] on li "26 其他(雜項)收支" at bounding box center [890, 453] width 733 height 29
type input "26 其他(雜項)收支"
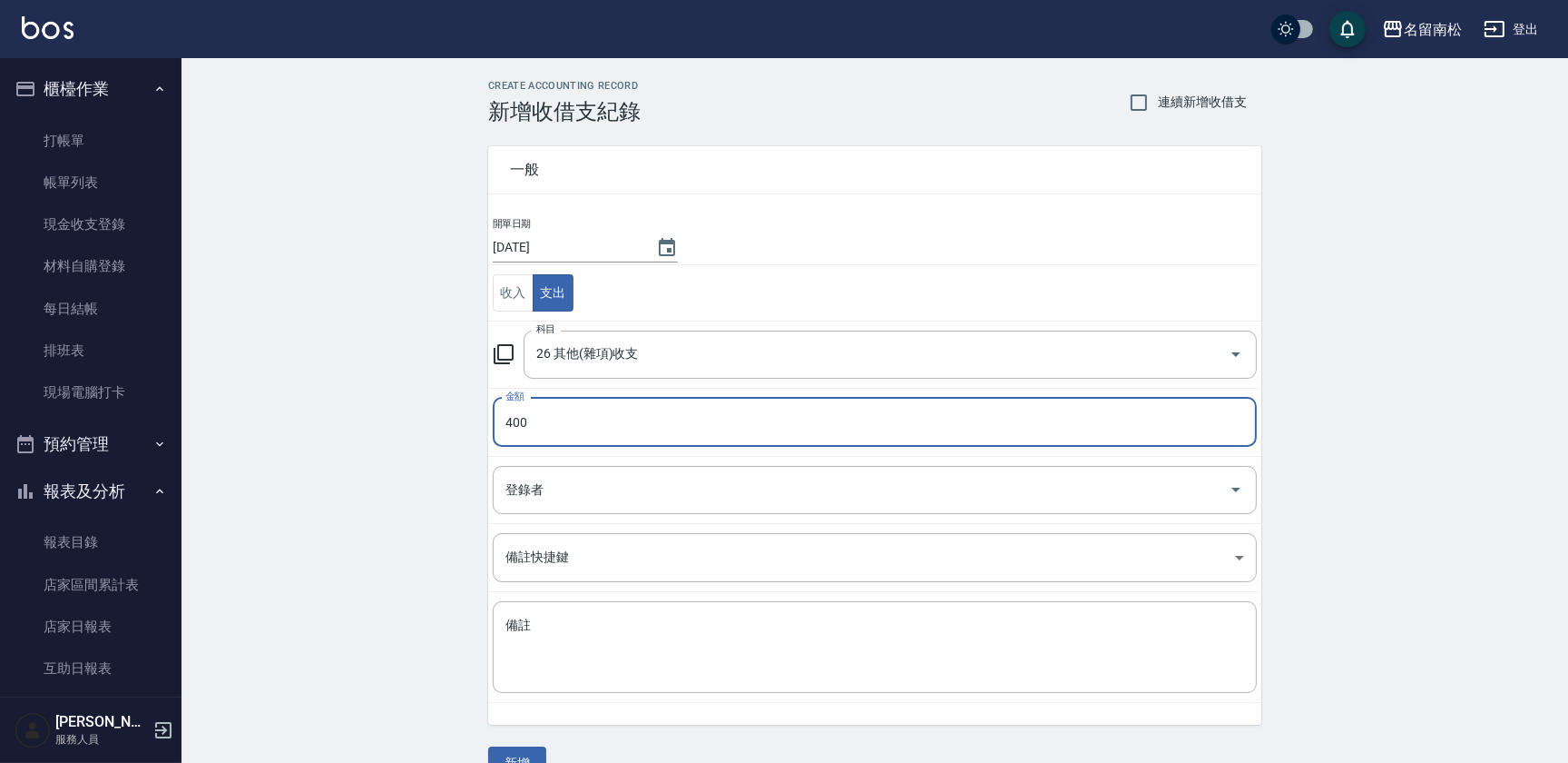
type input "400"
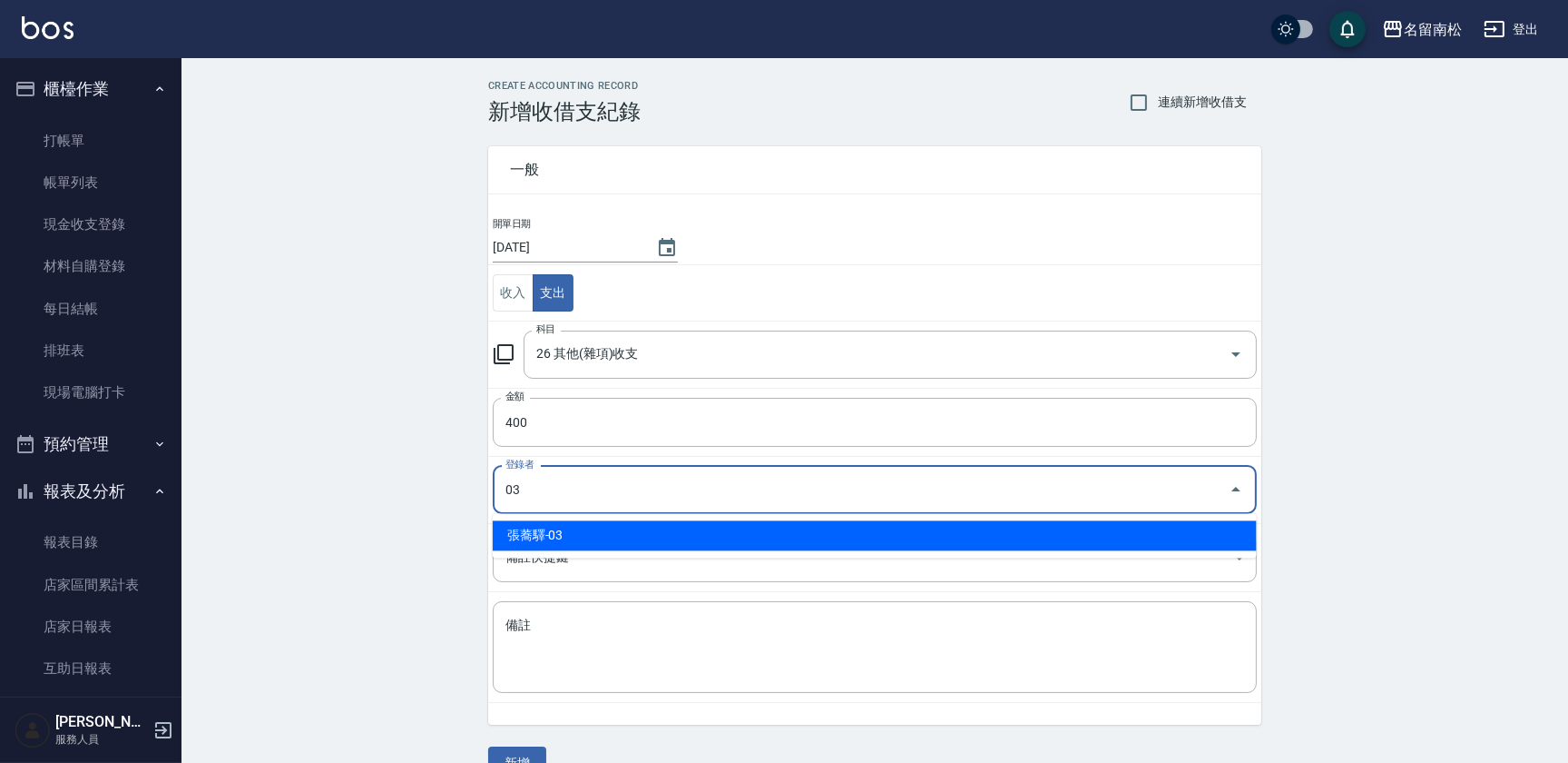
type input "張蕎驛-03"
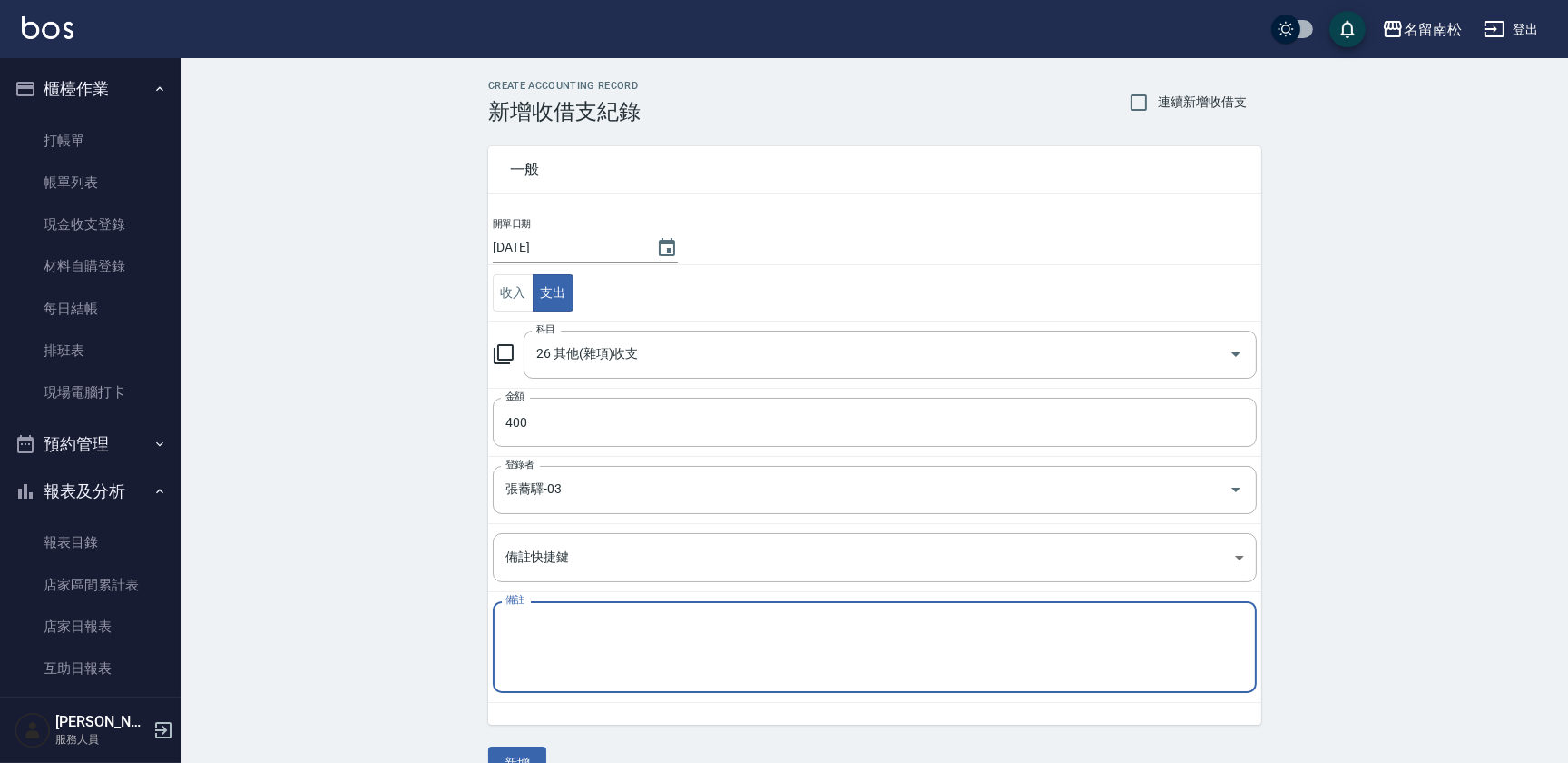
click at [638, 642] on textarea "備註" at bounding box center [875, 647] width 739 height 62
type textarea "y"
type textarea "贈10號呂小姐"
click at [505, 747] on button "新增" at bounding box center [516, 762] width 58 height 33
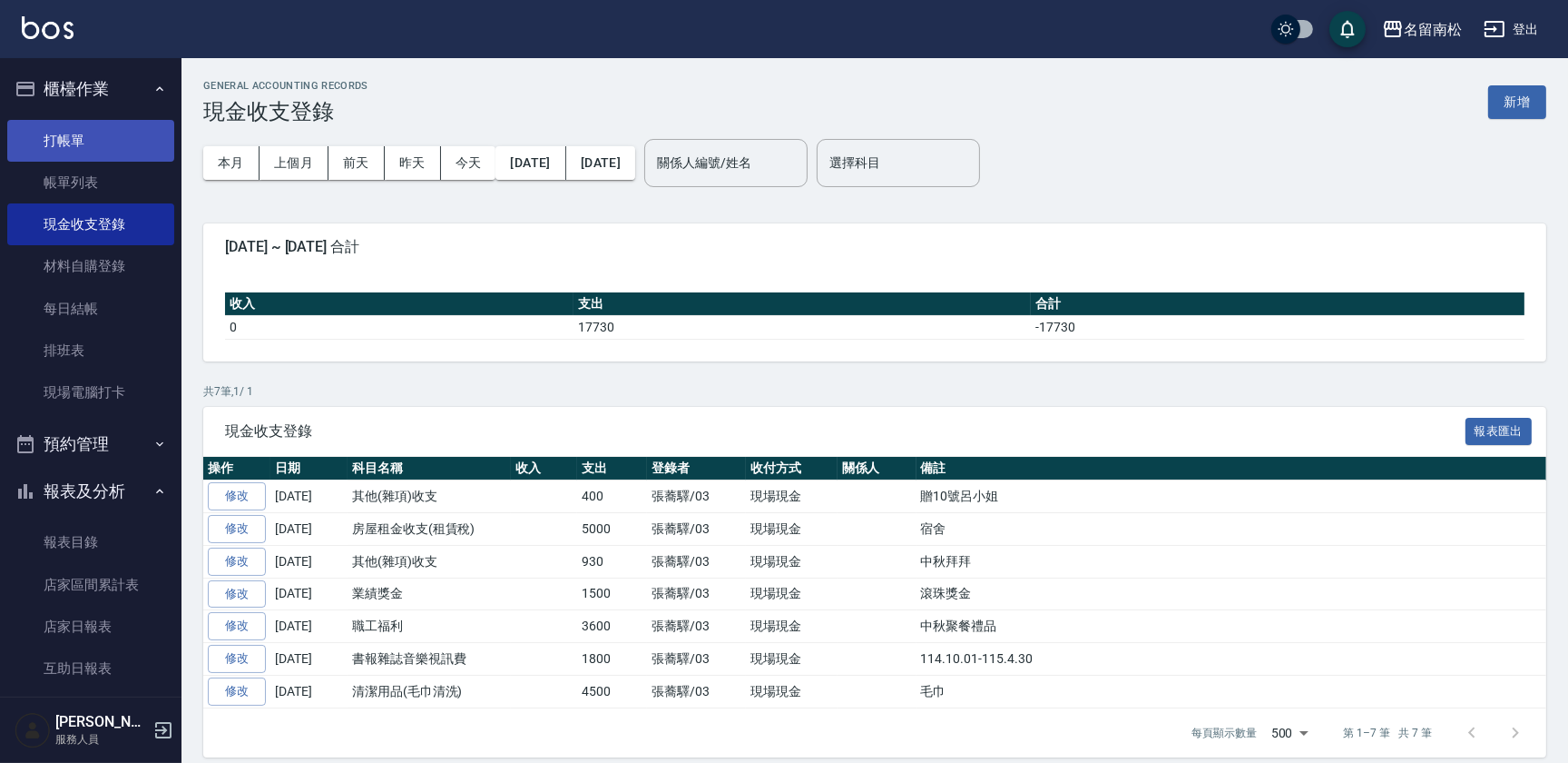
click at [99, 141] on link "打帳單" at bounding box center [91, 141] width 167 height 42
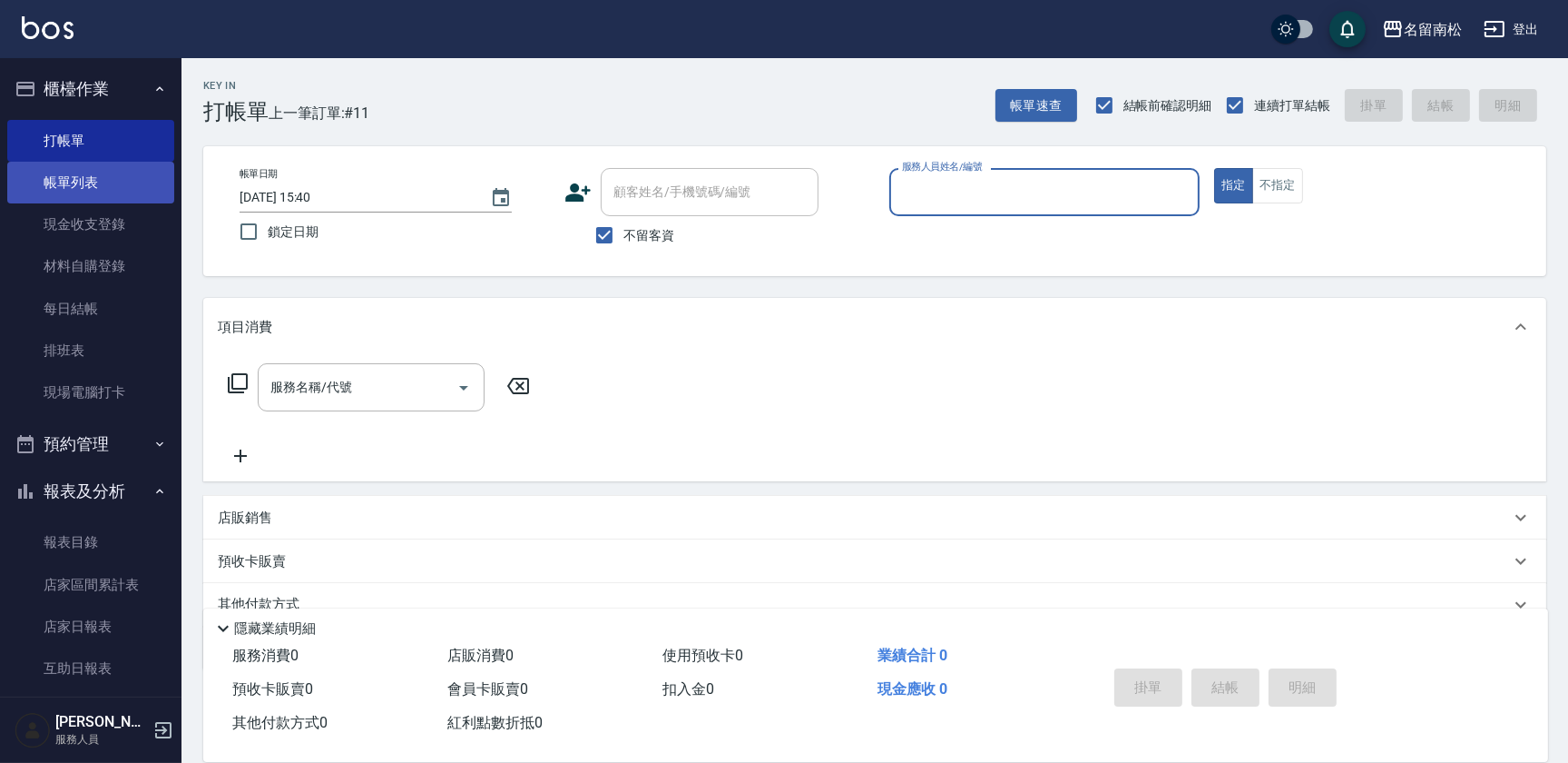
click at [125, 185] on link "帳單列表" at bounding box center [91, 183] width 167 height 42
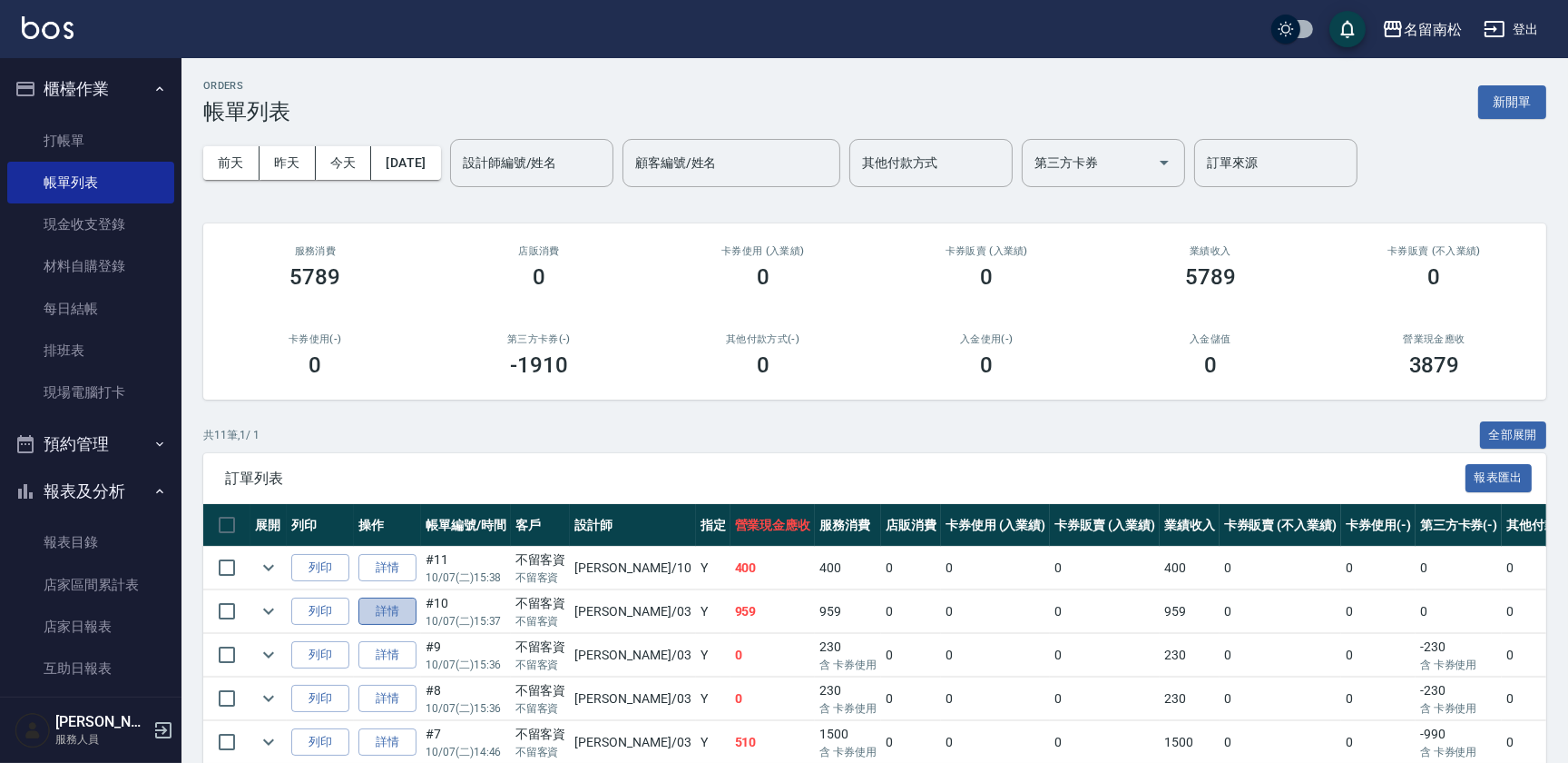
click at [387, 607] on link "詳情" at bounding box center [387, 612] width 58 height 29
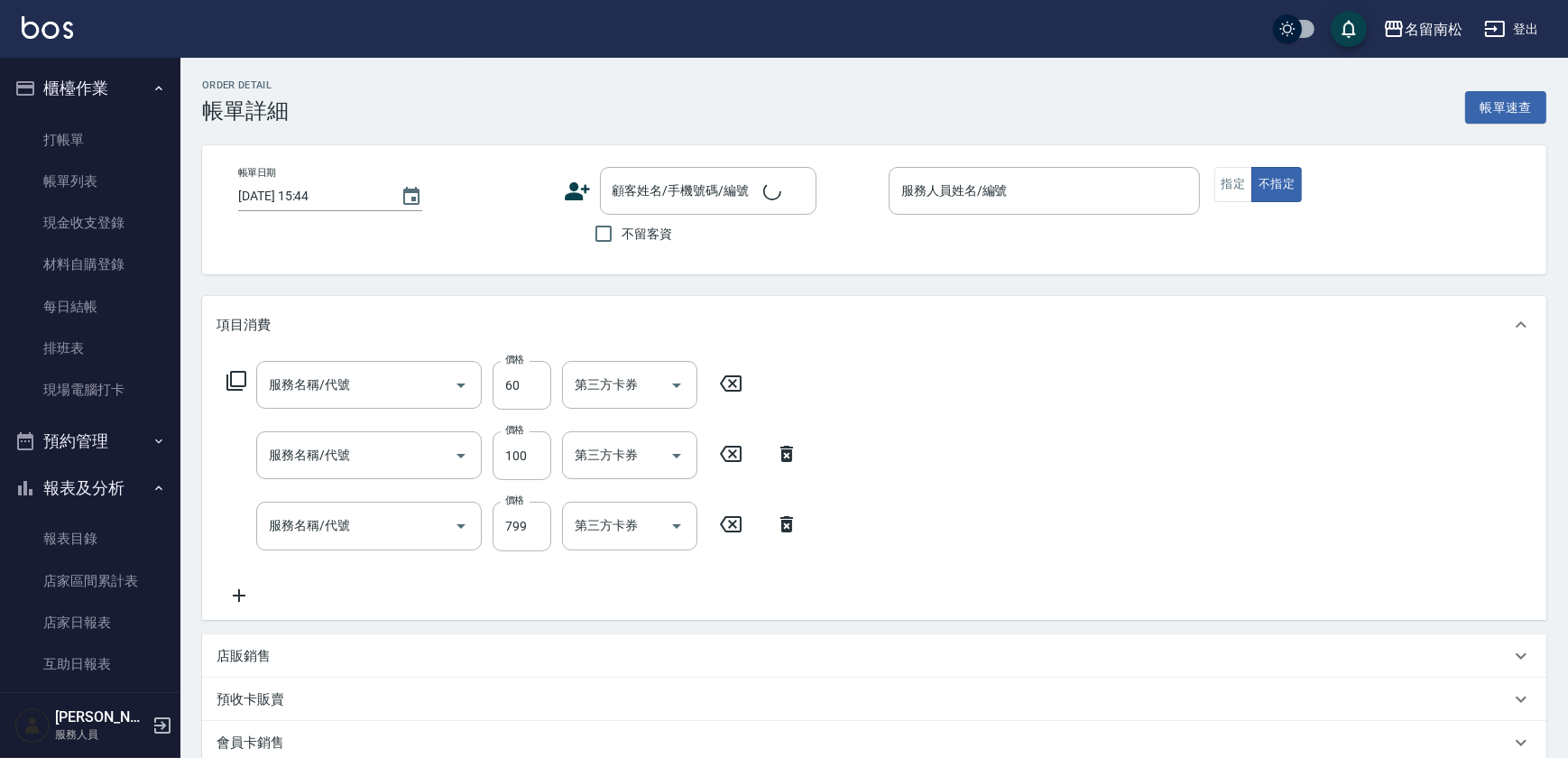
type input "[DATE] 15:37"
checkbox input "true"
type input "張蕎驛-03"
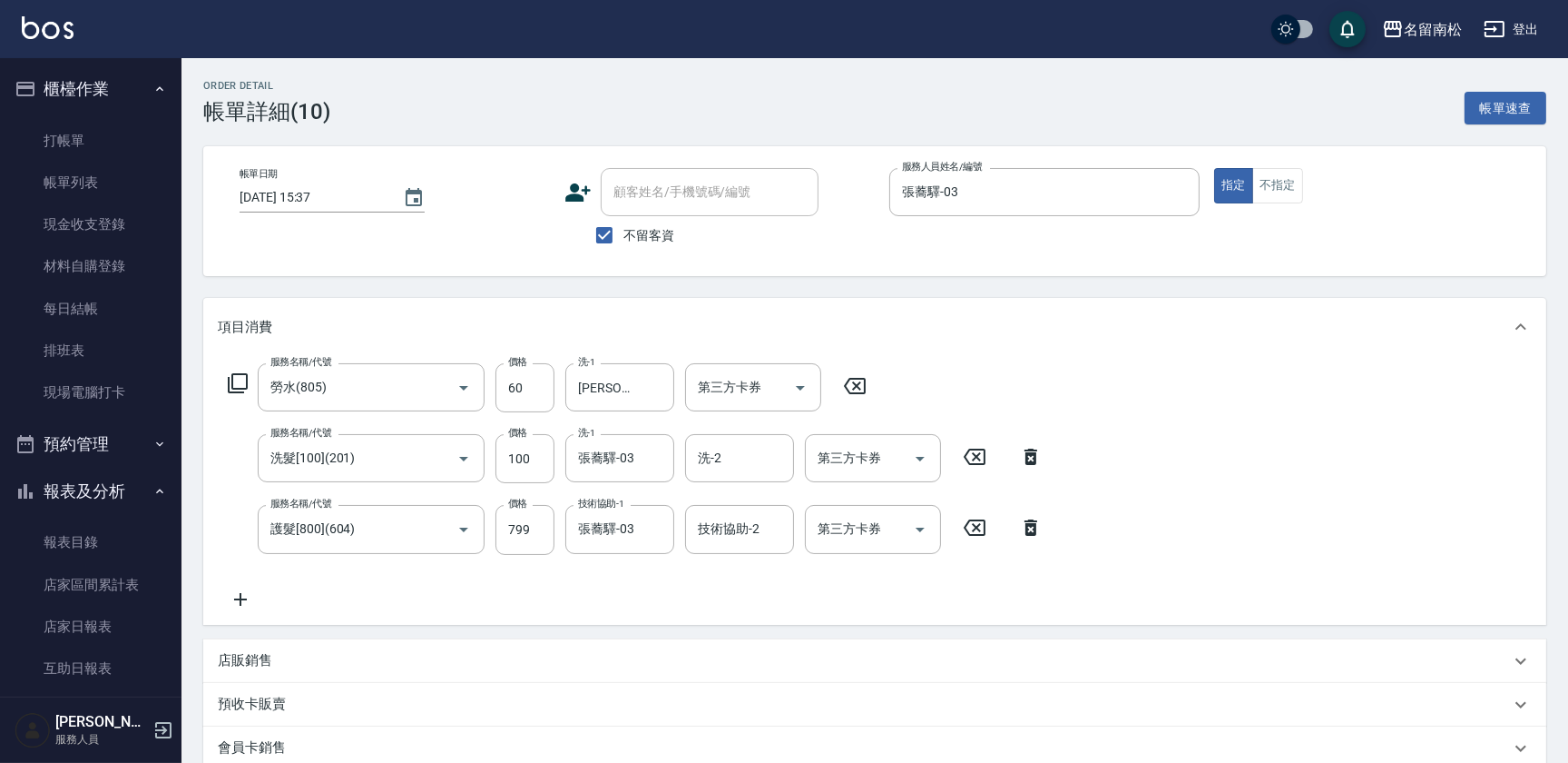
type input "勞水(805)"
type input "洗髮[100](201)"
type input "護髮[800](604)"
click at [86, 139] on link "打帳單" at bounding box center [91, 141] width 167 height 42
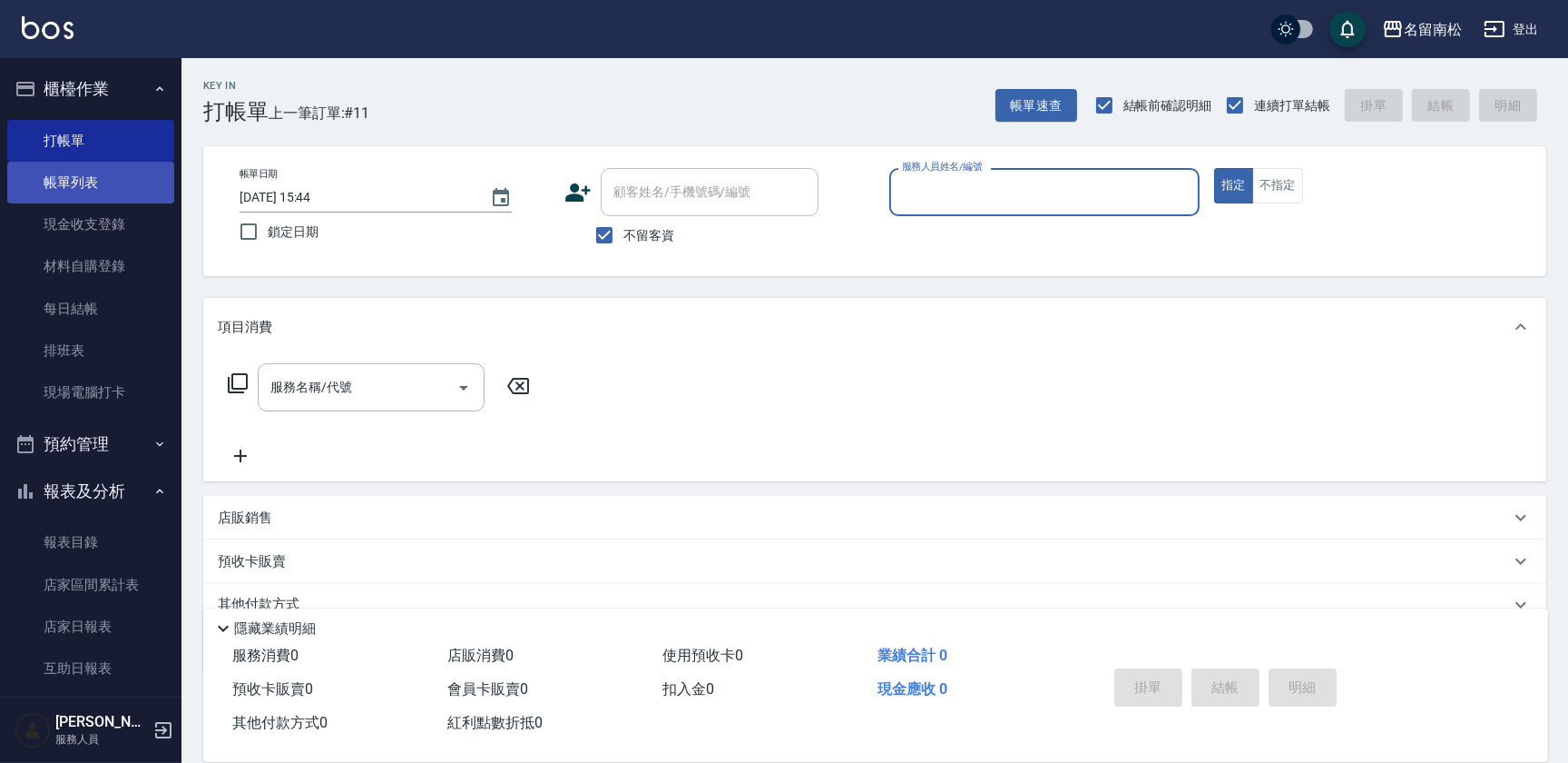
click at [102, 192] on link "帳單列表" at bounding box center [91, 183] width 167 height 42
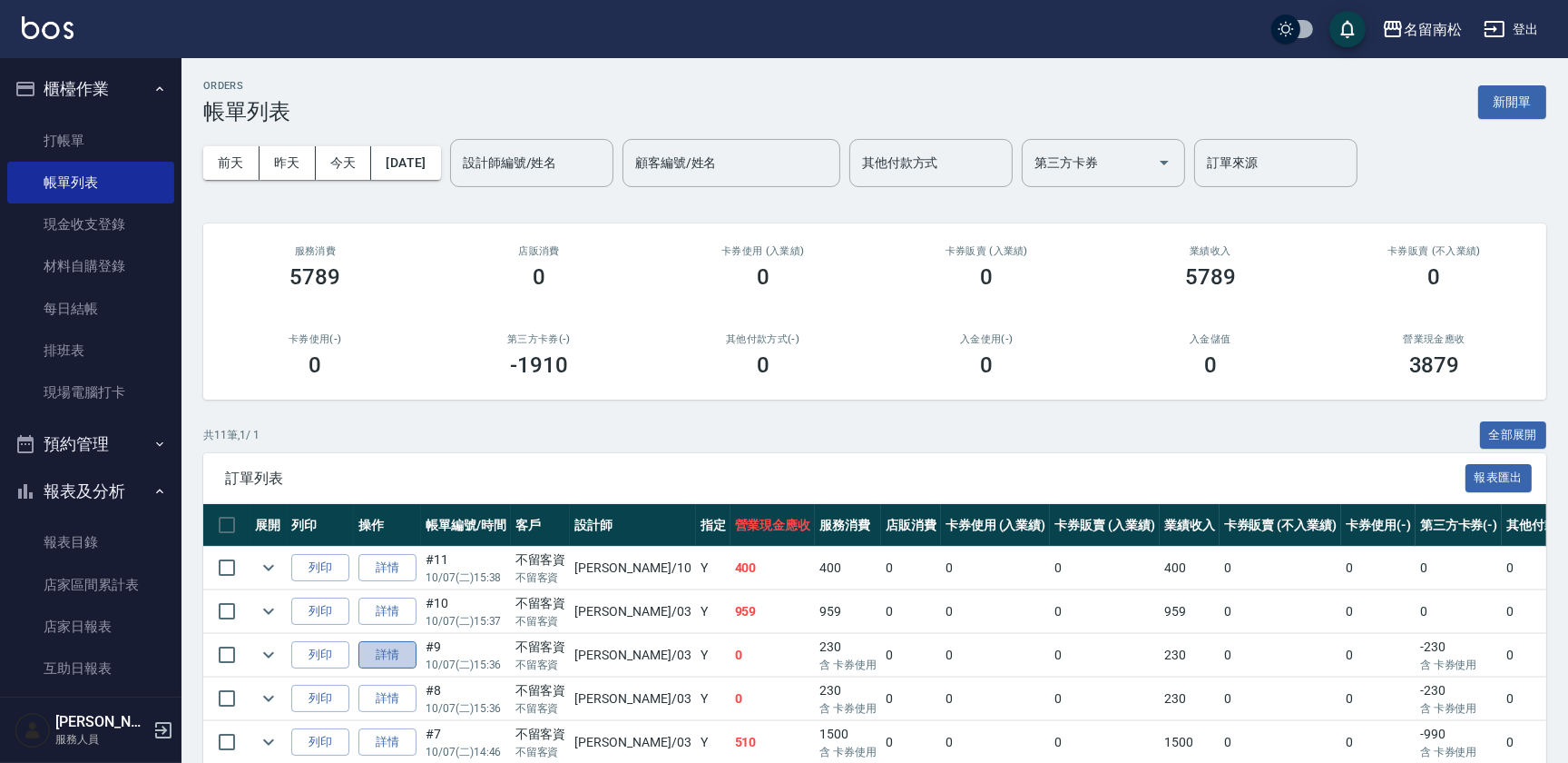
click at [389, 654] on link "詳情" at bounding box center [387, 655] width 58 height 29
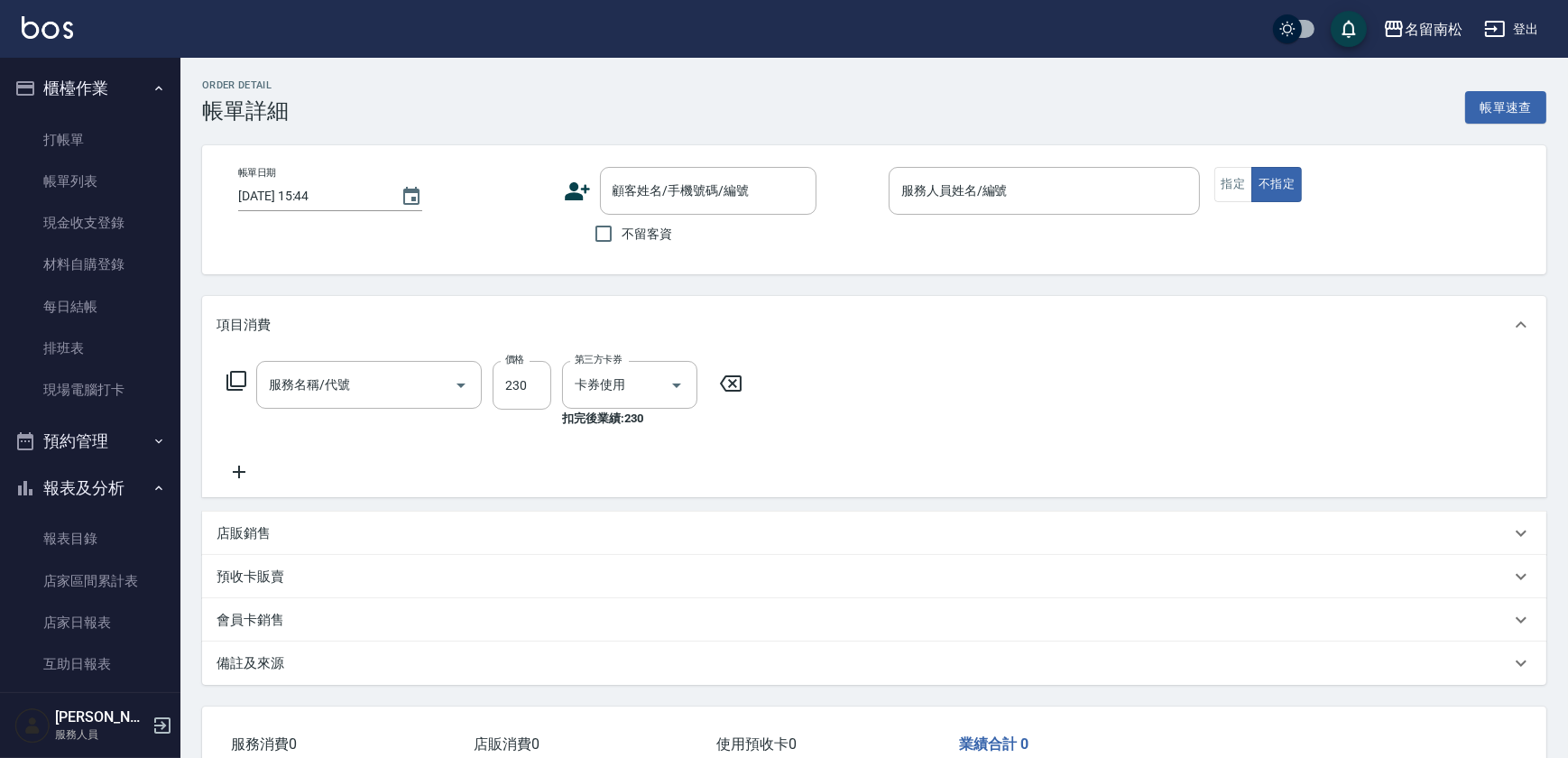
type input "[DATE] 15:36"
checkbox input "true"
type input "張蕎驛-03"
type input "洗髮(卡)230(224)"
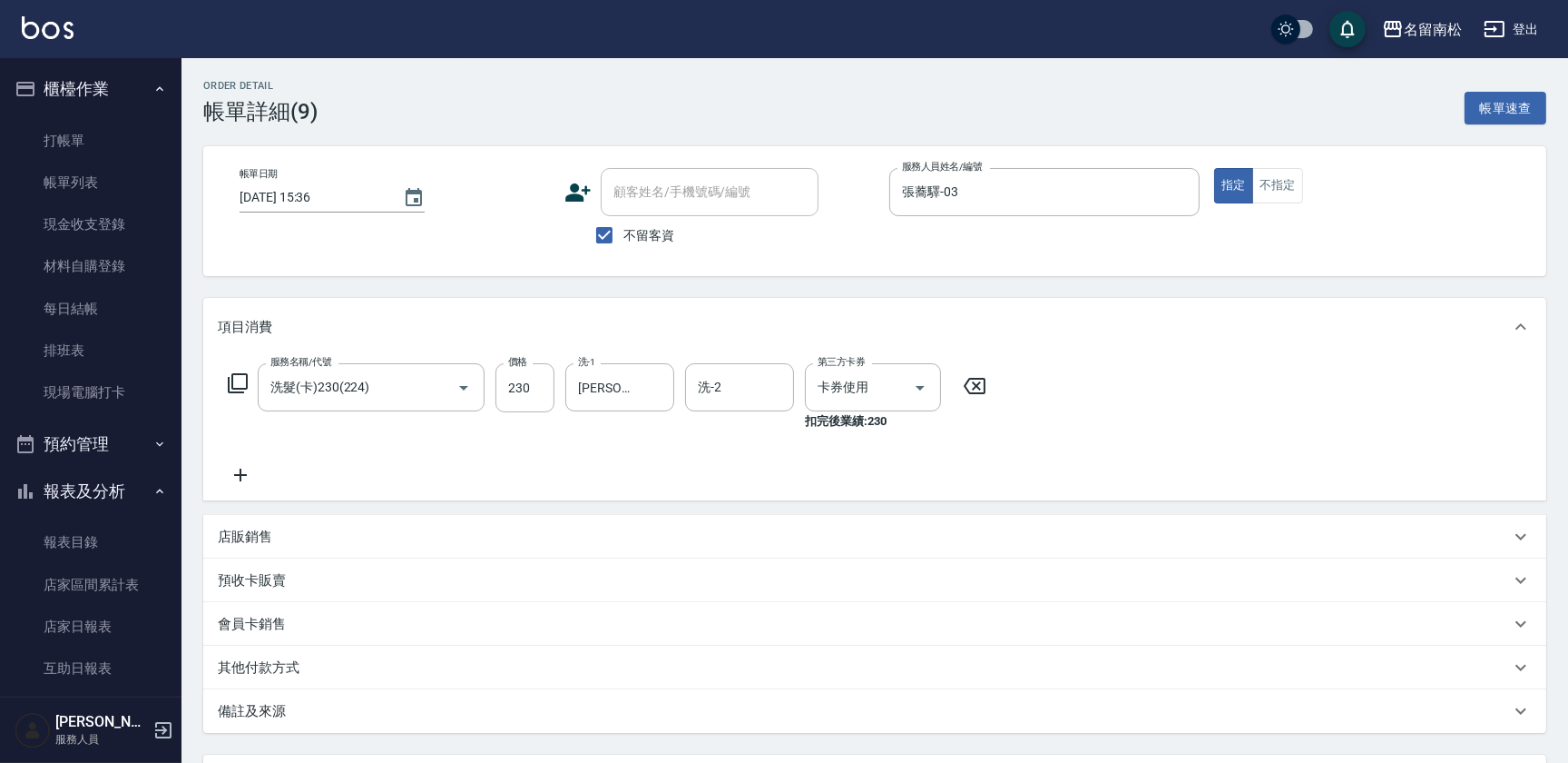
click at [244, 574] on p "預收卡販賣" at bounding box center [252, 580] width 68 height 19
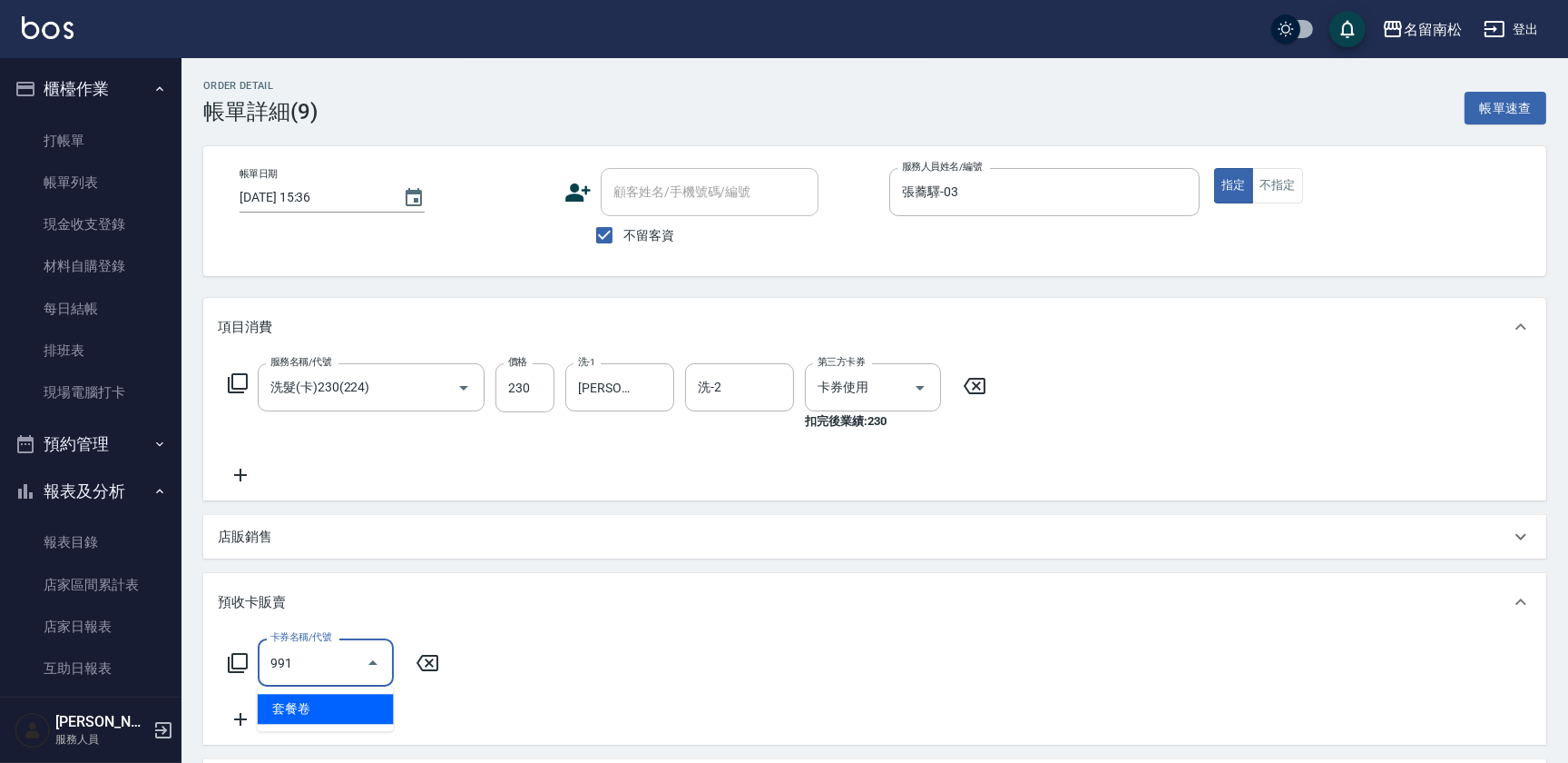
type input "套餐卷(991)"
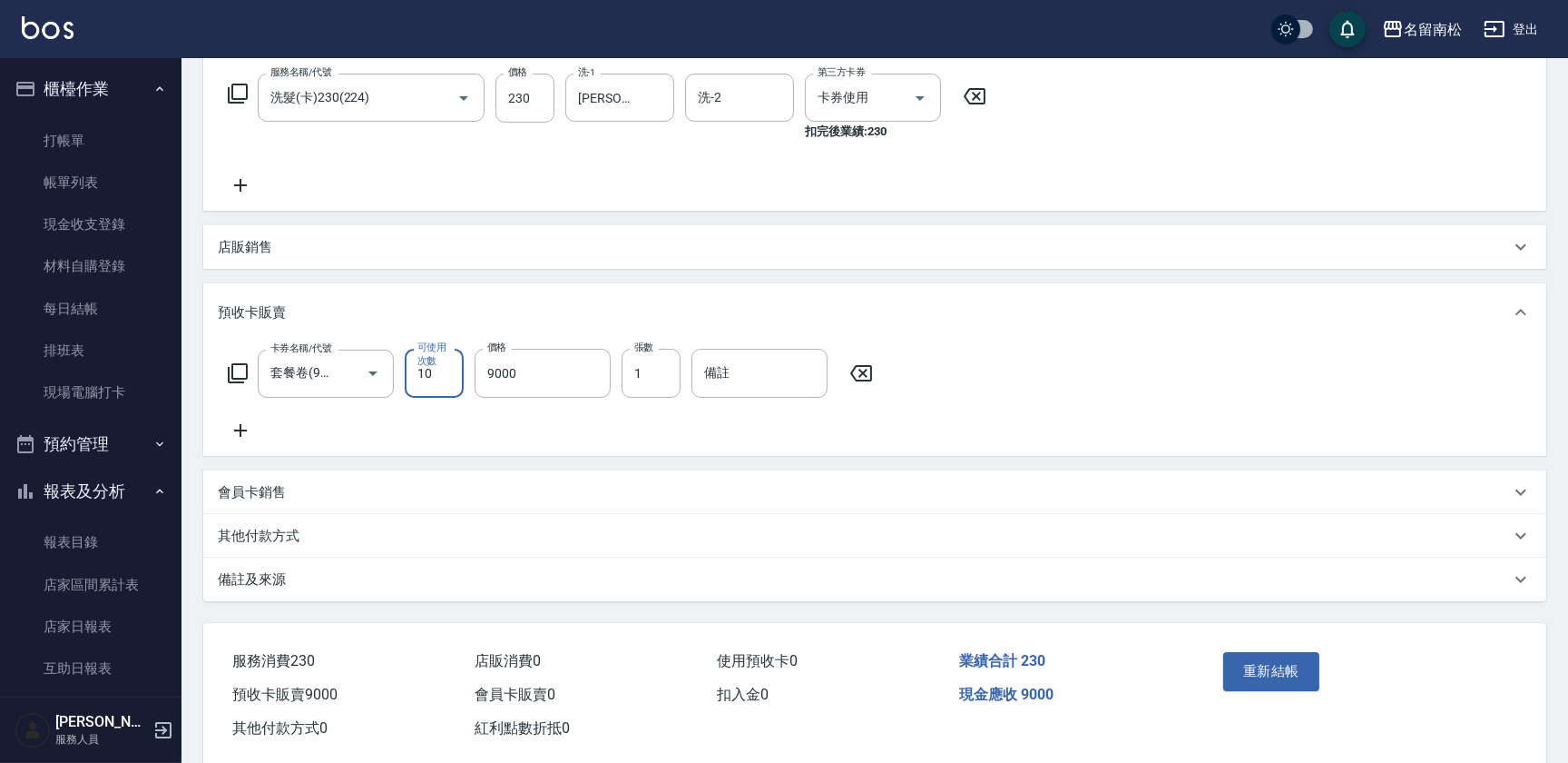
scroll to position [321, 0]
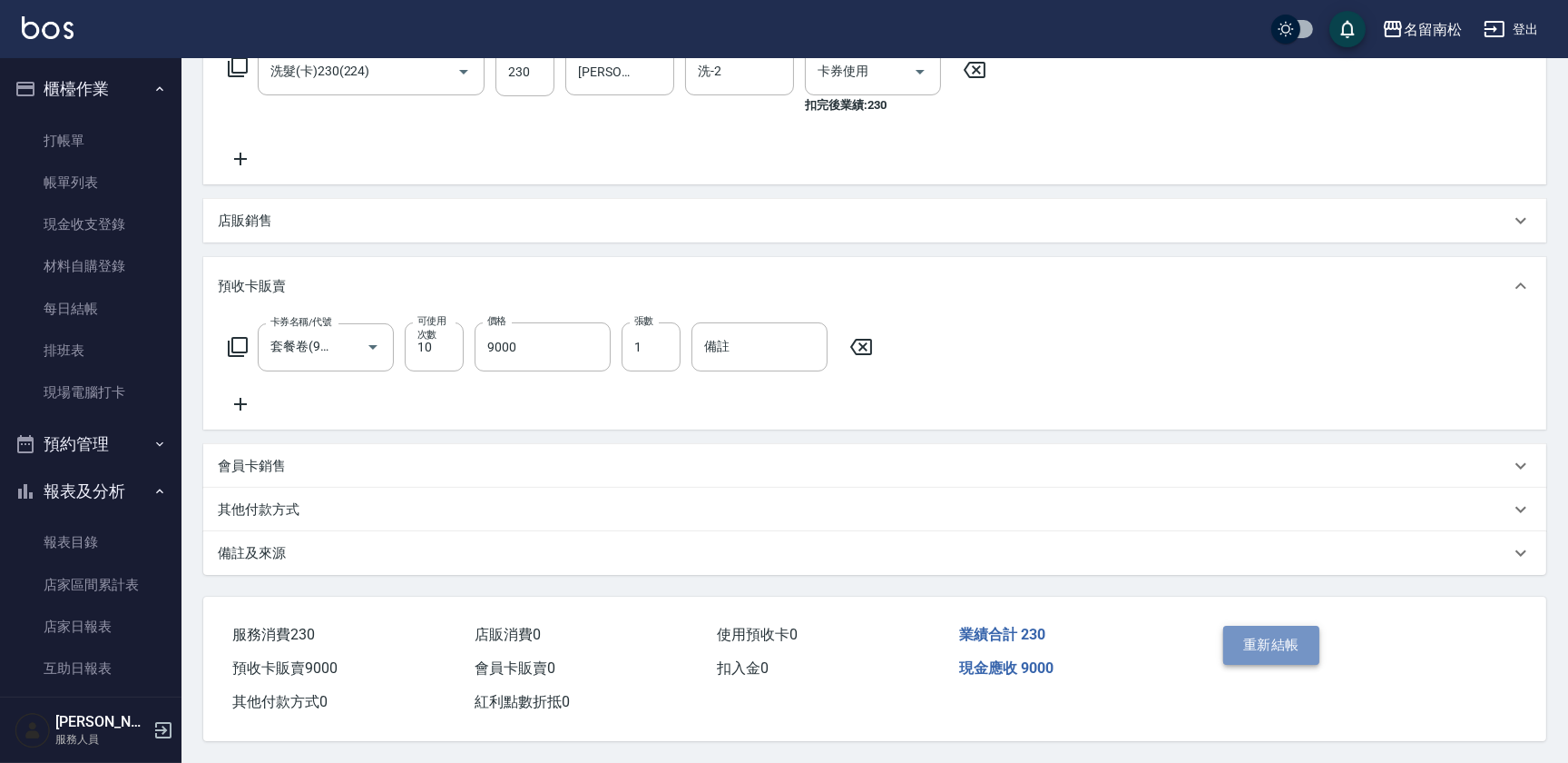
click at [1292, 640] on button "重新結帳" at bounding box center [1270, 645] width 96 height 38
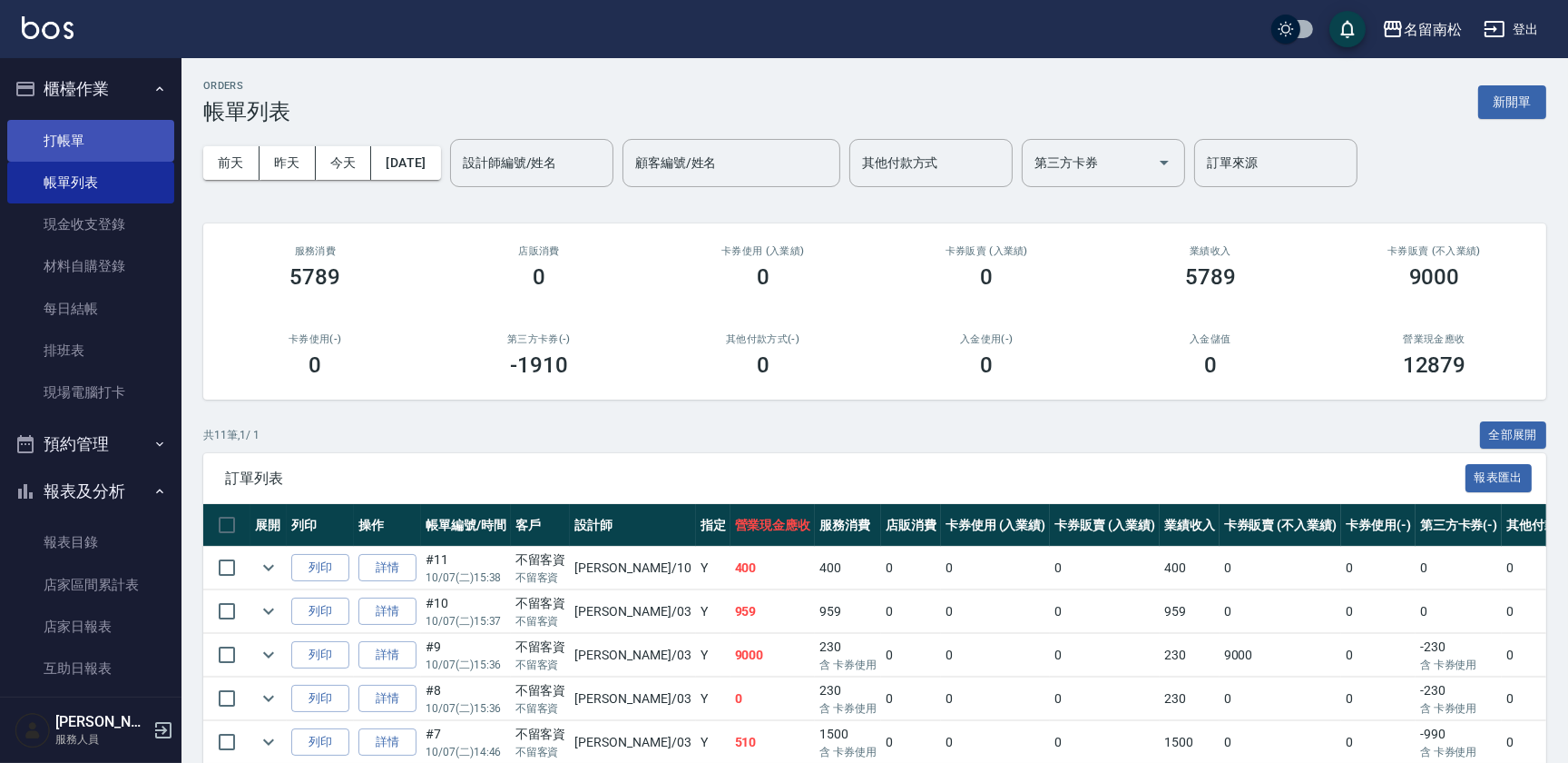
click at [106, 146] on link "打帳單" at bounding box center [91, 141] width 167 height 42
